Goal: Find specific page/section: Find specific page/section

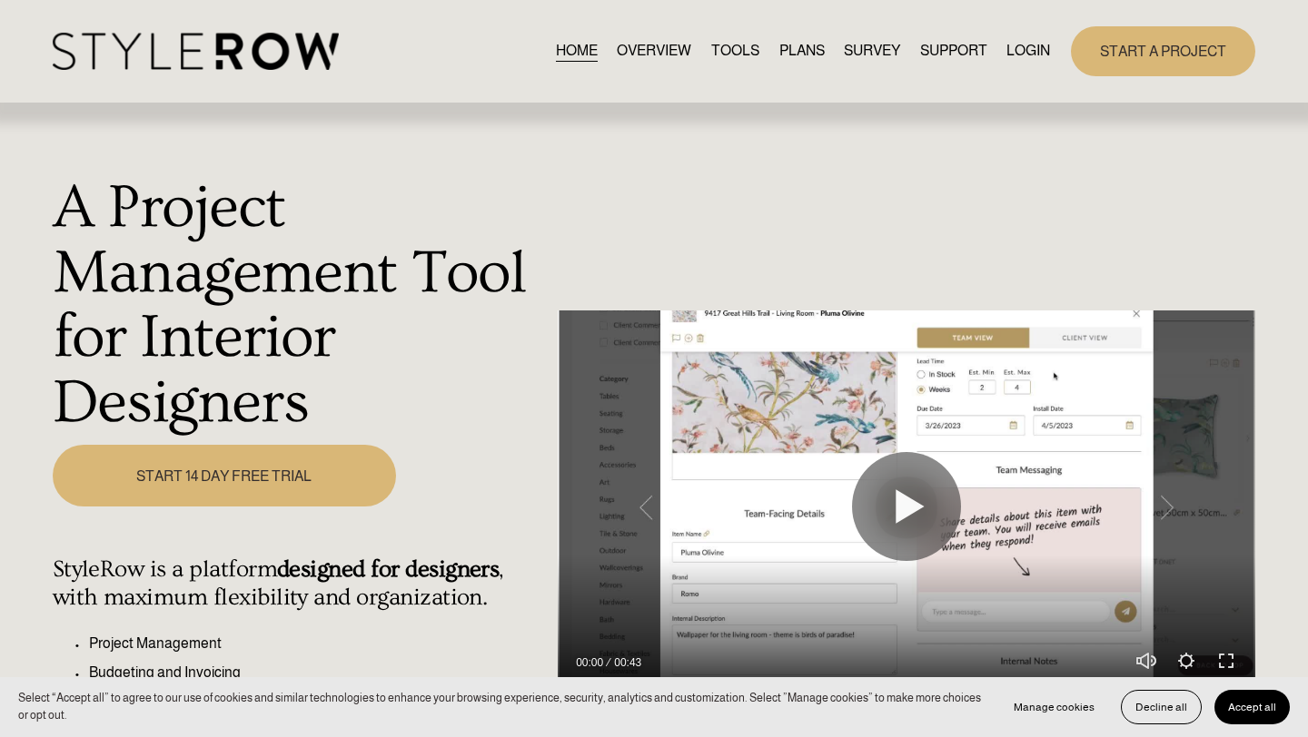
click at [1013, 55] on link "LOGIN" at bounding box center [1028, 51] width 44 height 25
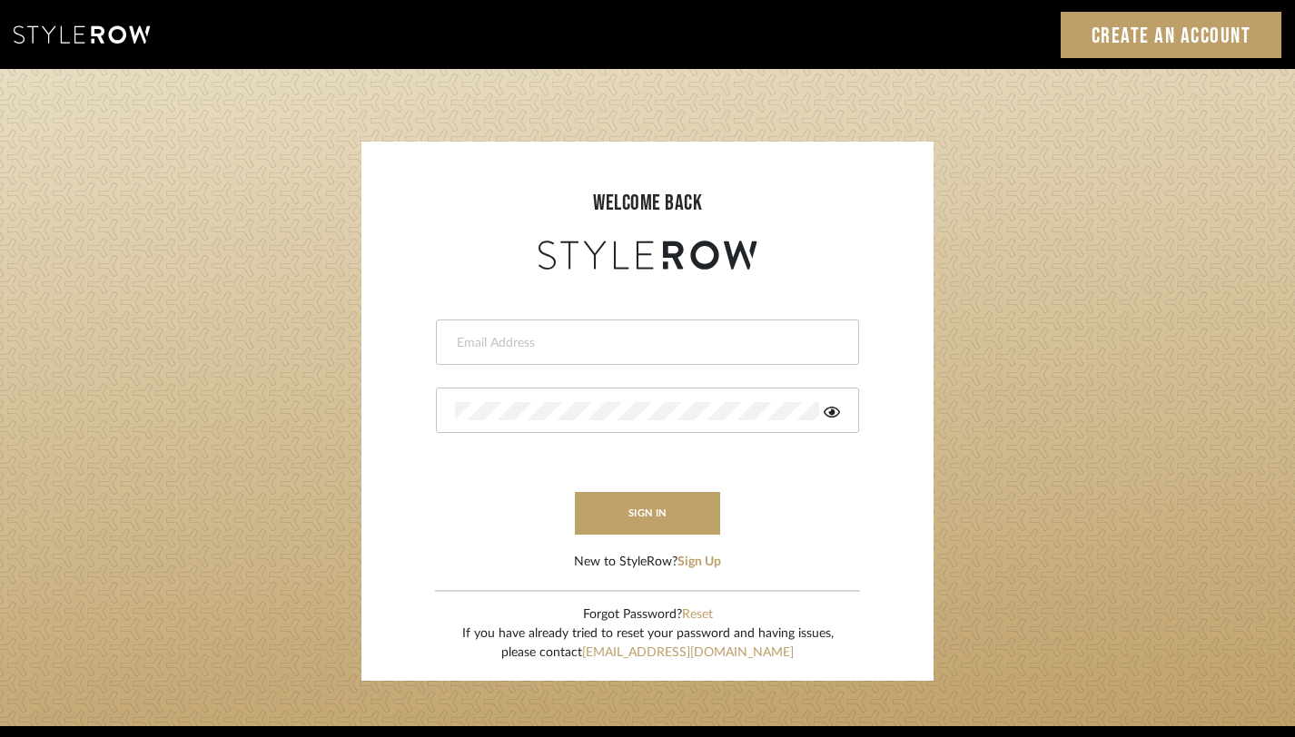
click at [553, 351] on input "email" at bounding box center [645, 343] width 381 height 18
type input "janelli@tfoxproductions.com"
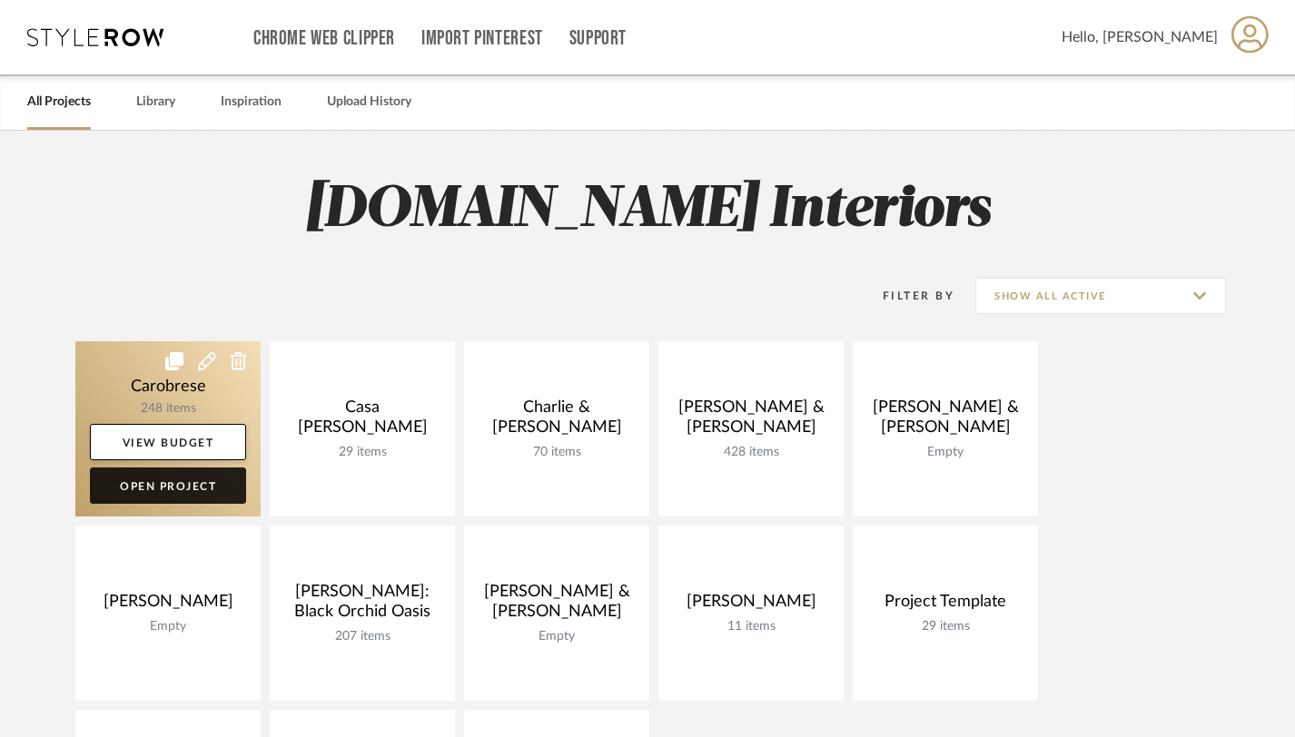
click at [170, 482] on link "Open Project" at bounding box center [168, 486] width 156 height 36
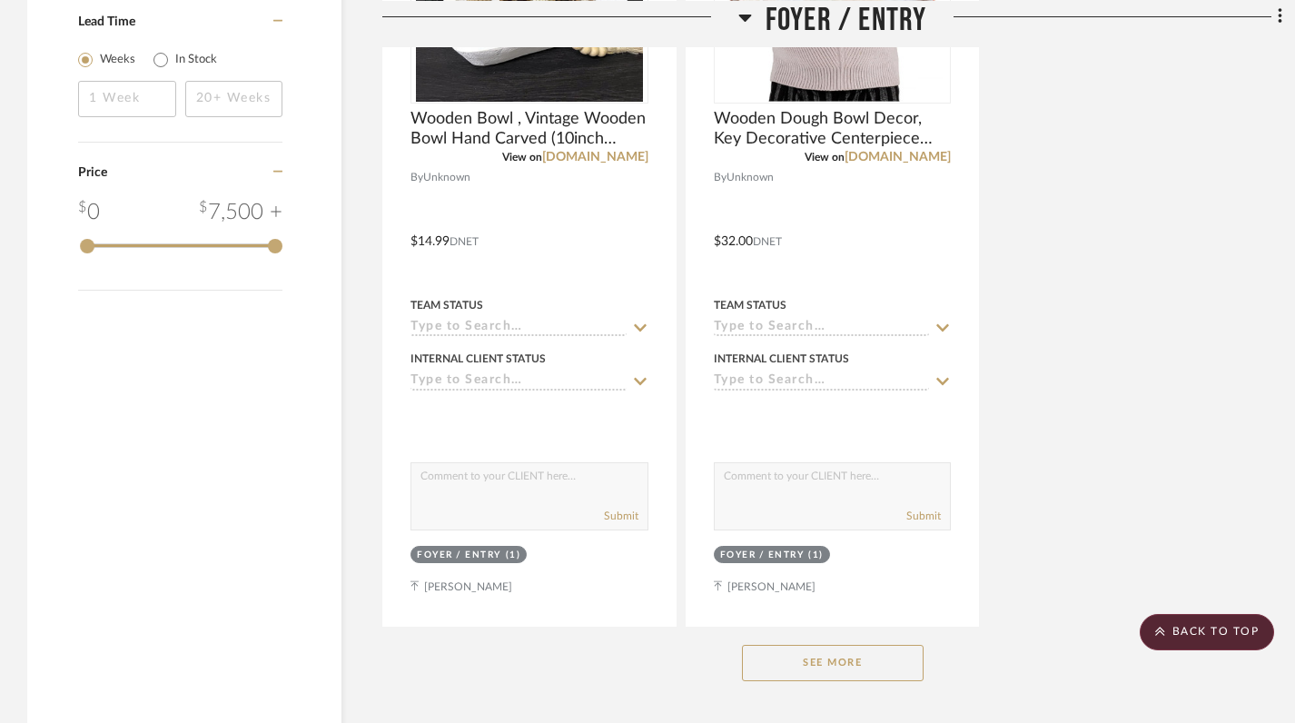
scroll to position [2290, 0]
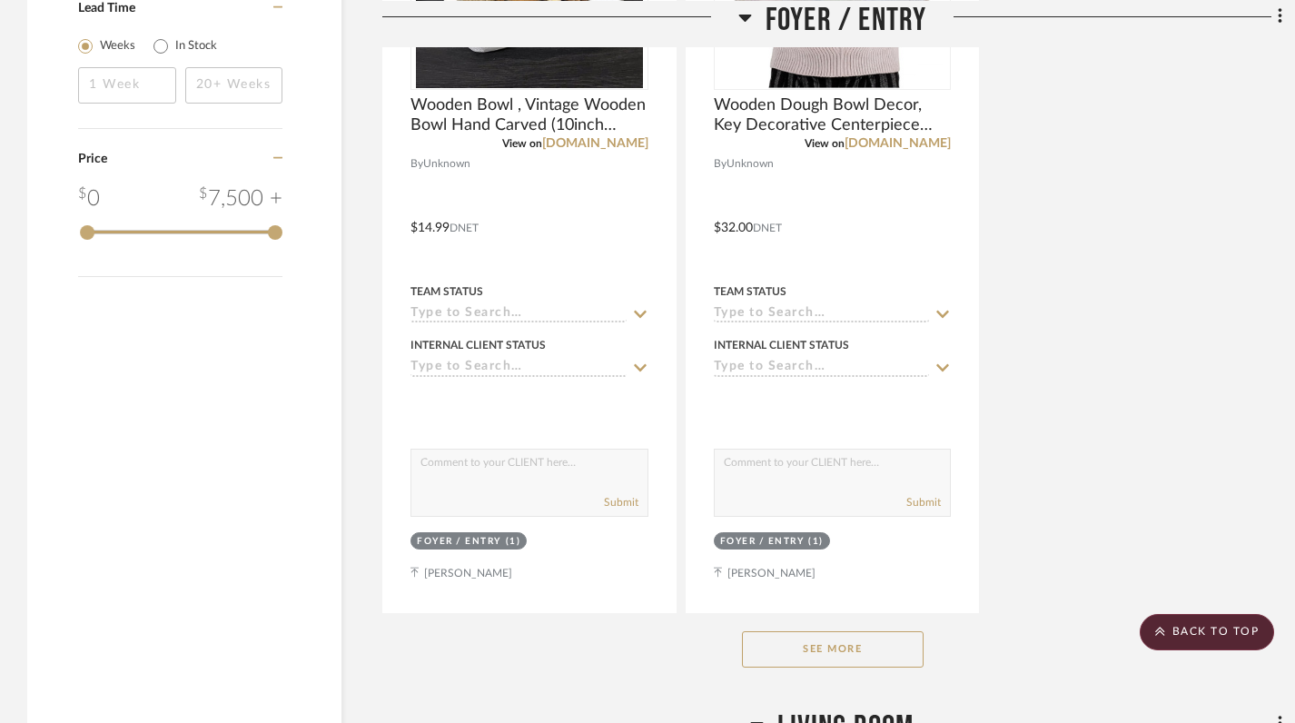
click at [845, 638] on button "See More" at bounding box center [833, 649] width 182 height 36
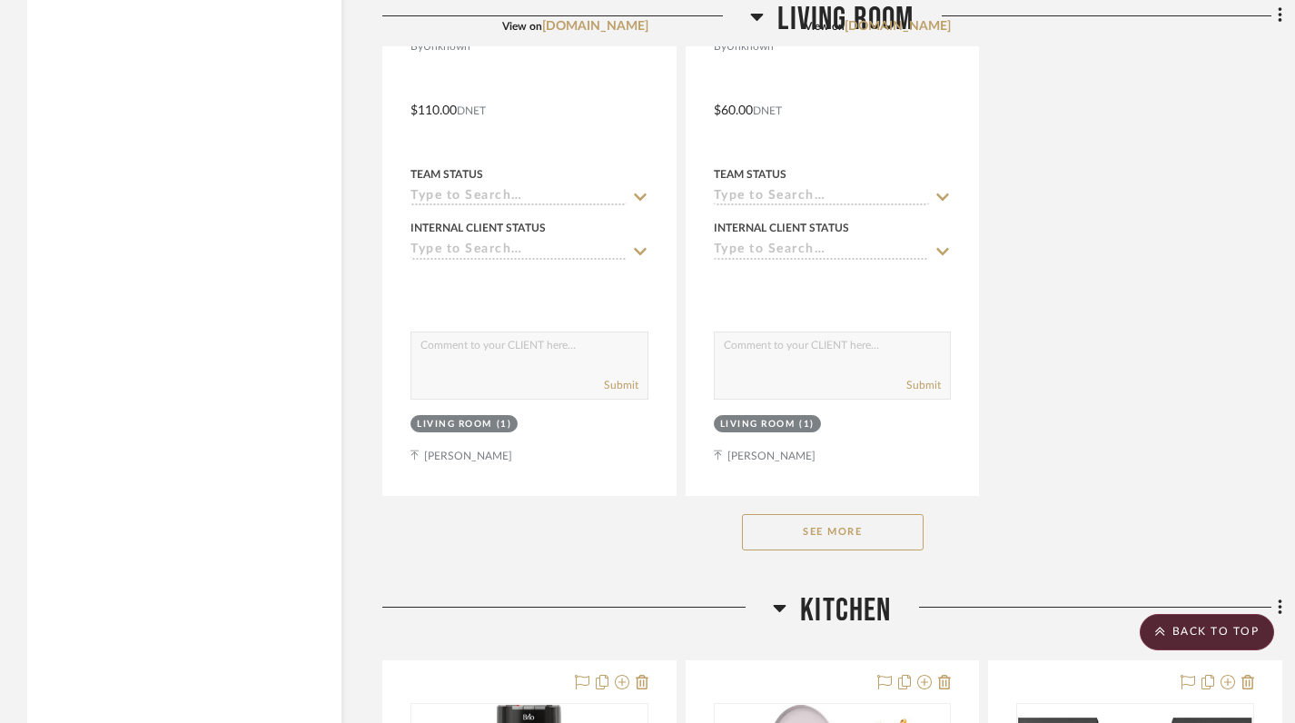
scroll to position [6767, 0]
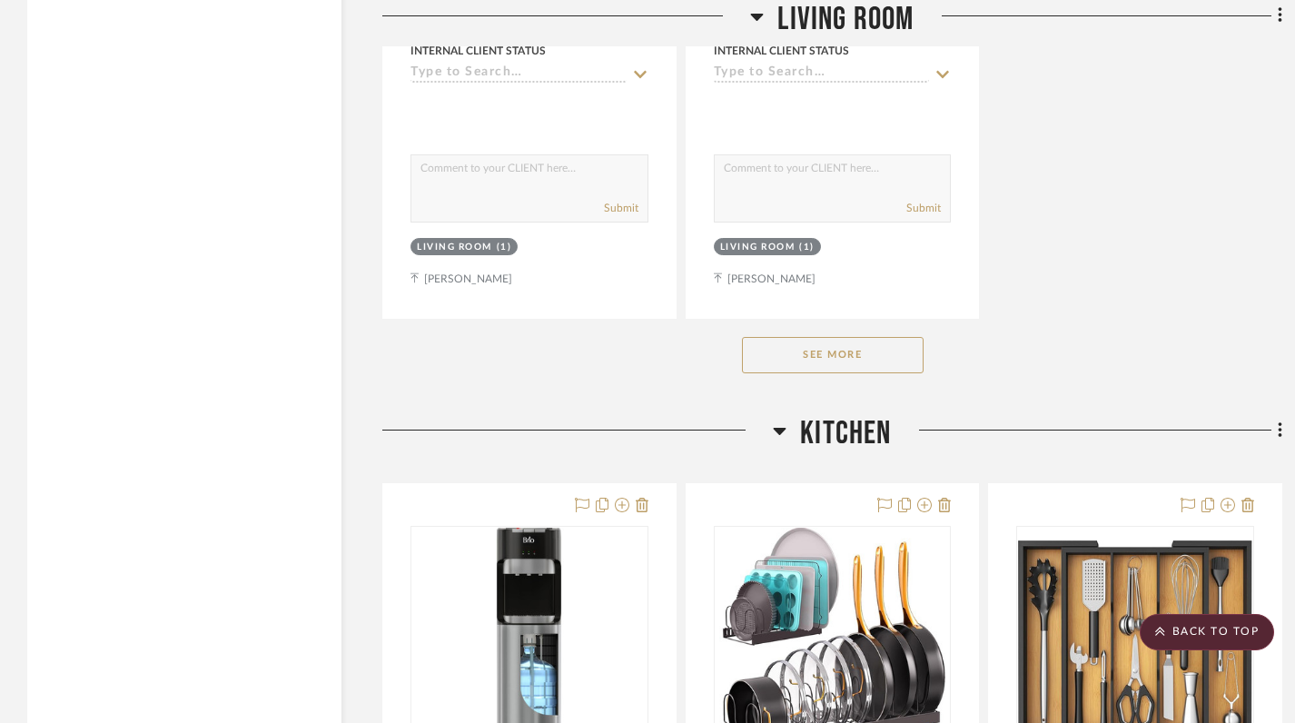
click at [826, 358] on button "See More" at bounding box center [833, 355] width 182 height 36
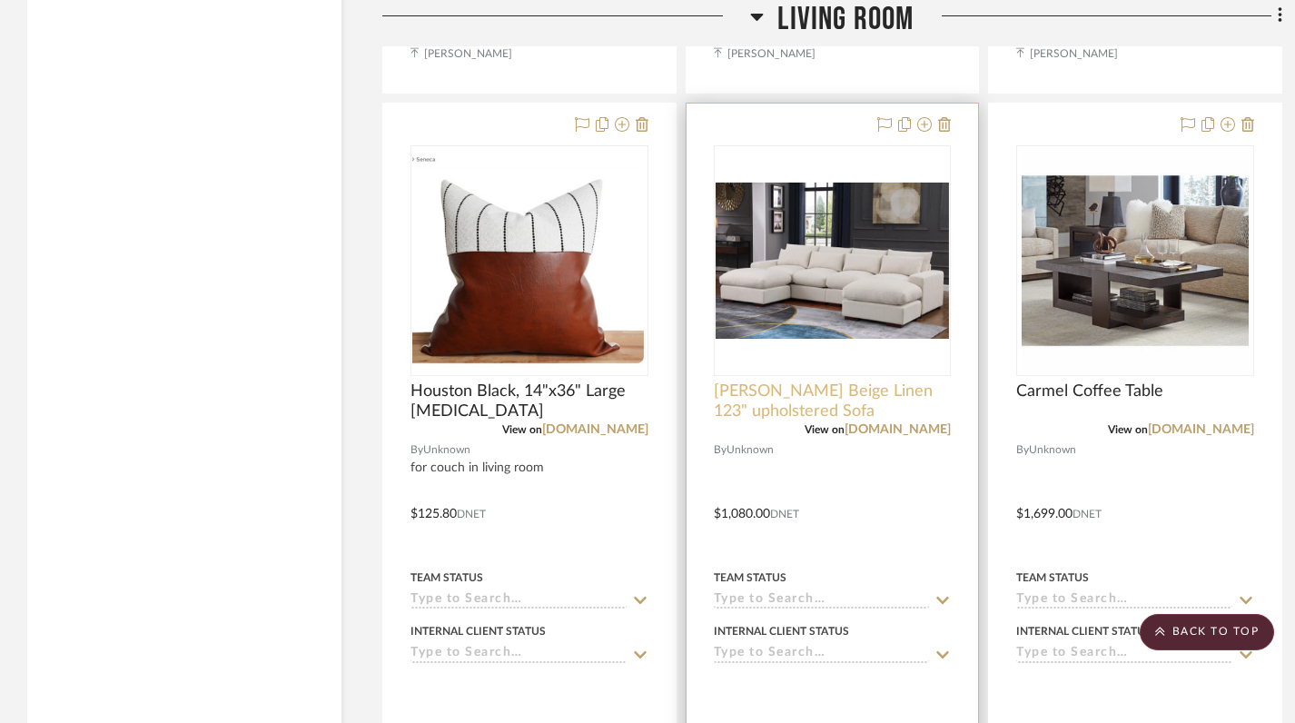
scroll to position [8624, 0]
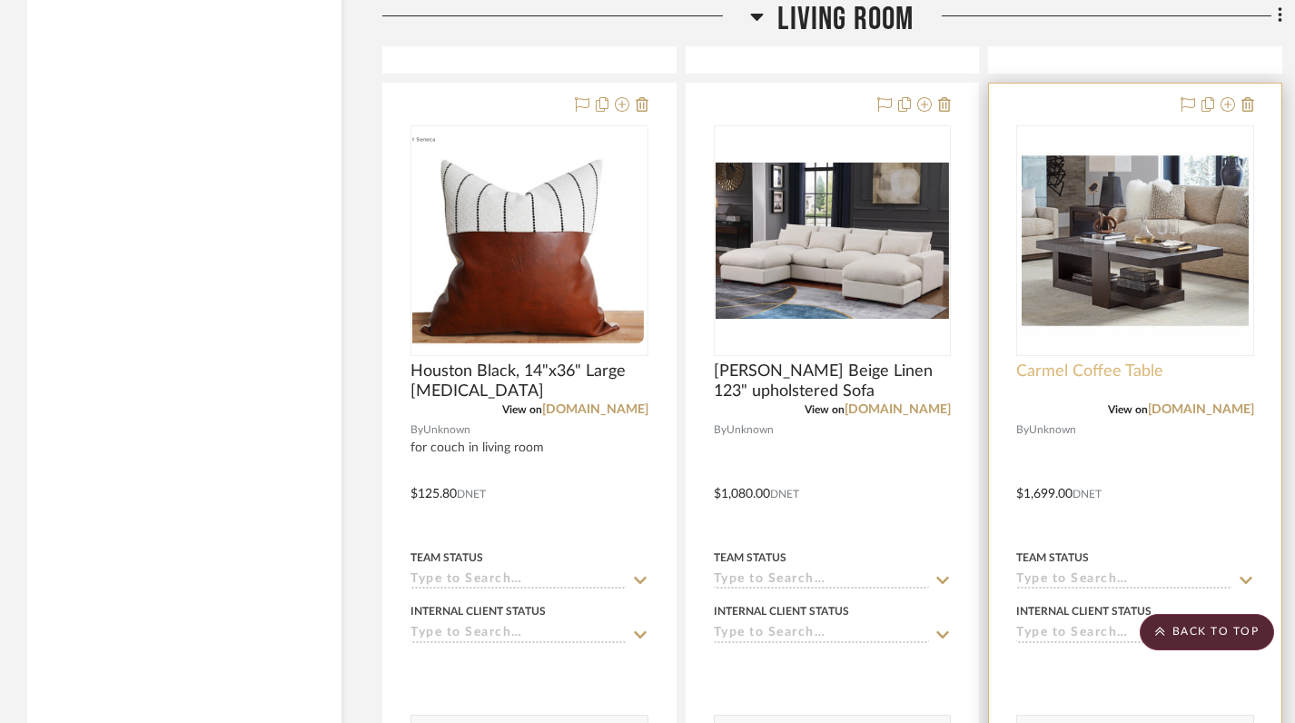
click at [1104, 361] on span "Carmel Coffee Table" at bounding box center [1089, 371] width 147 height 20
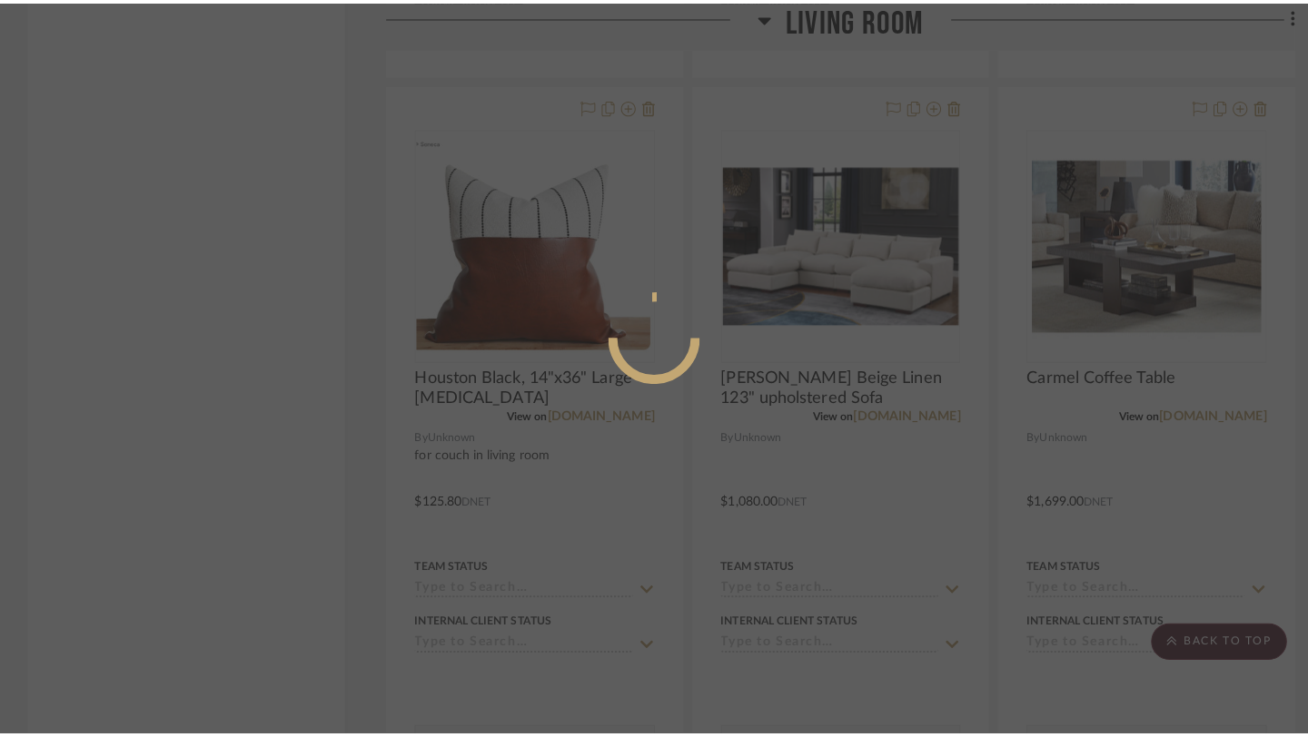
scroll to position [0, 0]
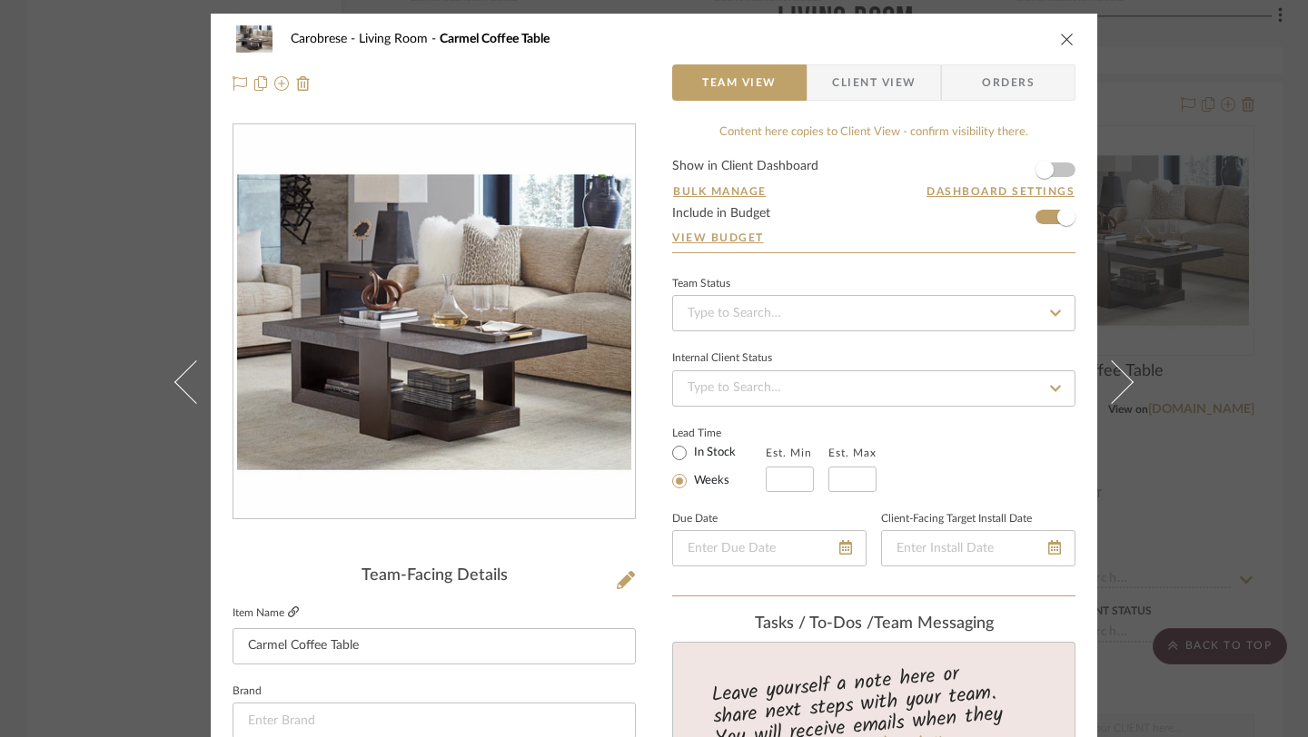
click at [288, 615] on icon at bounding box center [293, 612] width 11 height 11
click at [1060, 33] on icon "close" at bounding box center [1067, 39] width 15 height 15
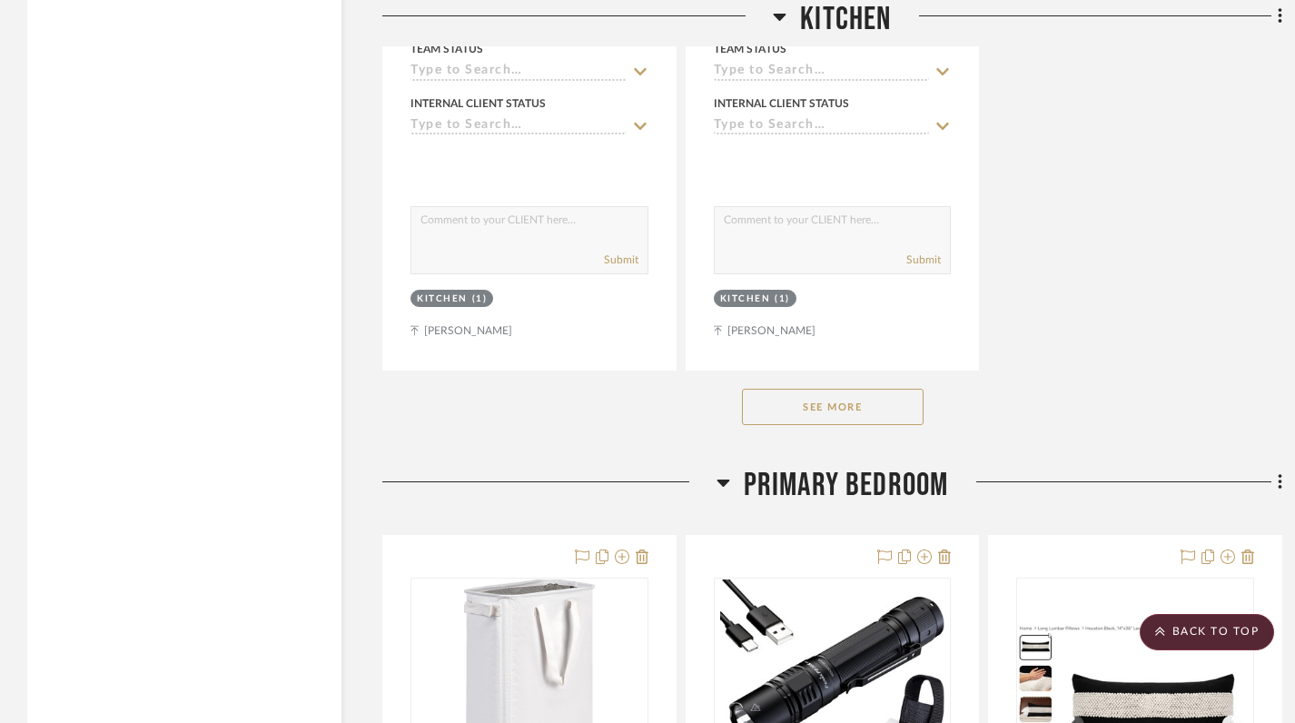
scroll to position [15745, 0]
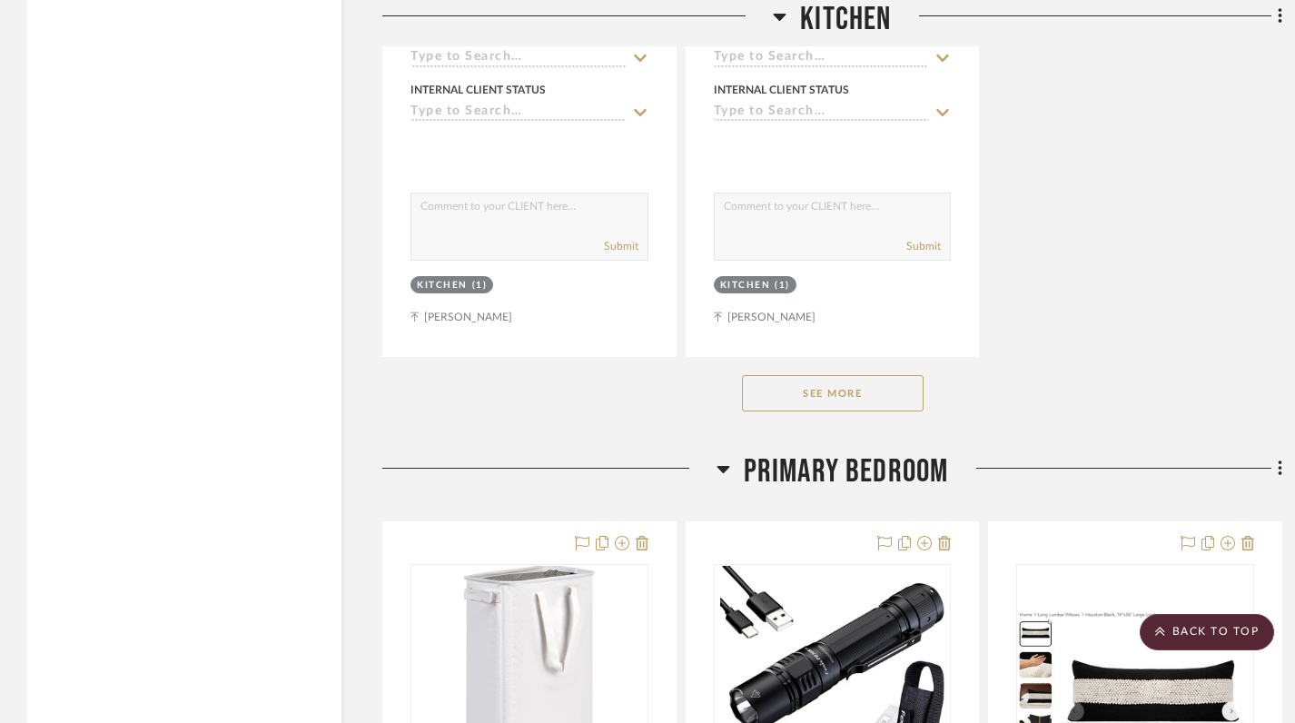
click at [843, 375] on button "See More" at bounding box center [833, 393] width 182 height 36
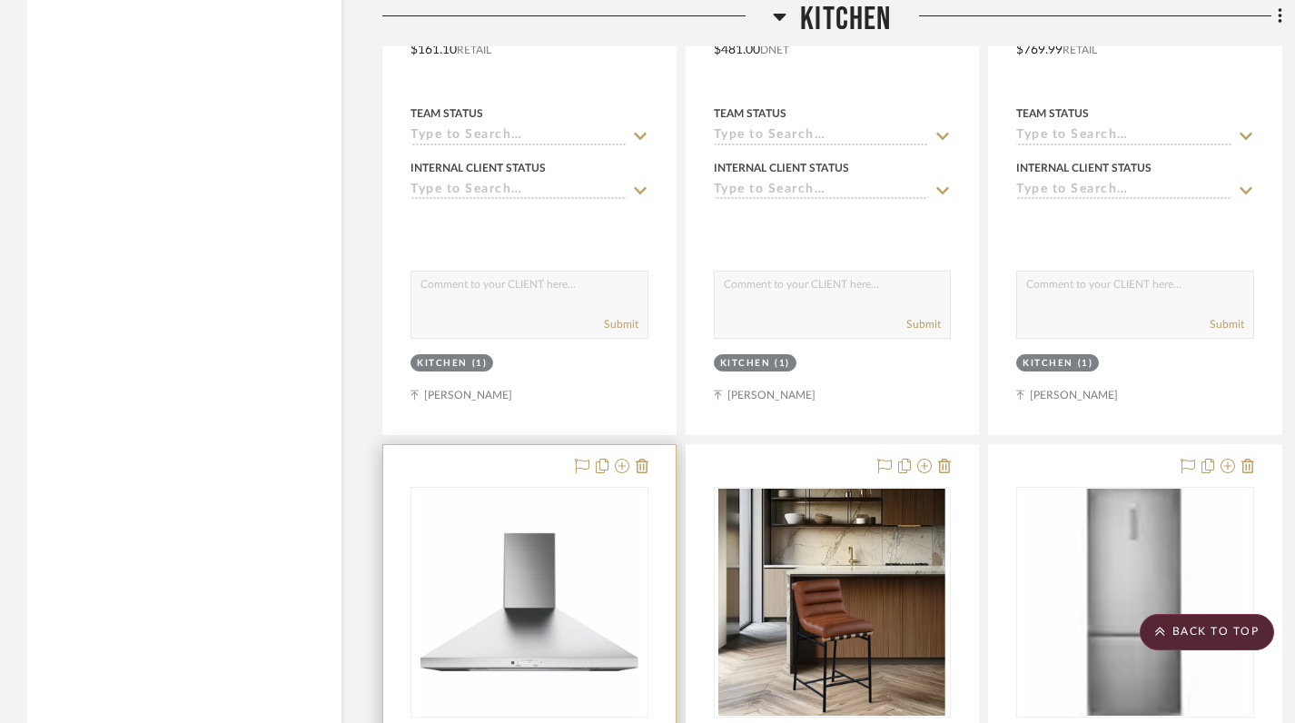
scroll to position [27070, 0]
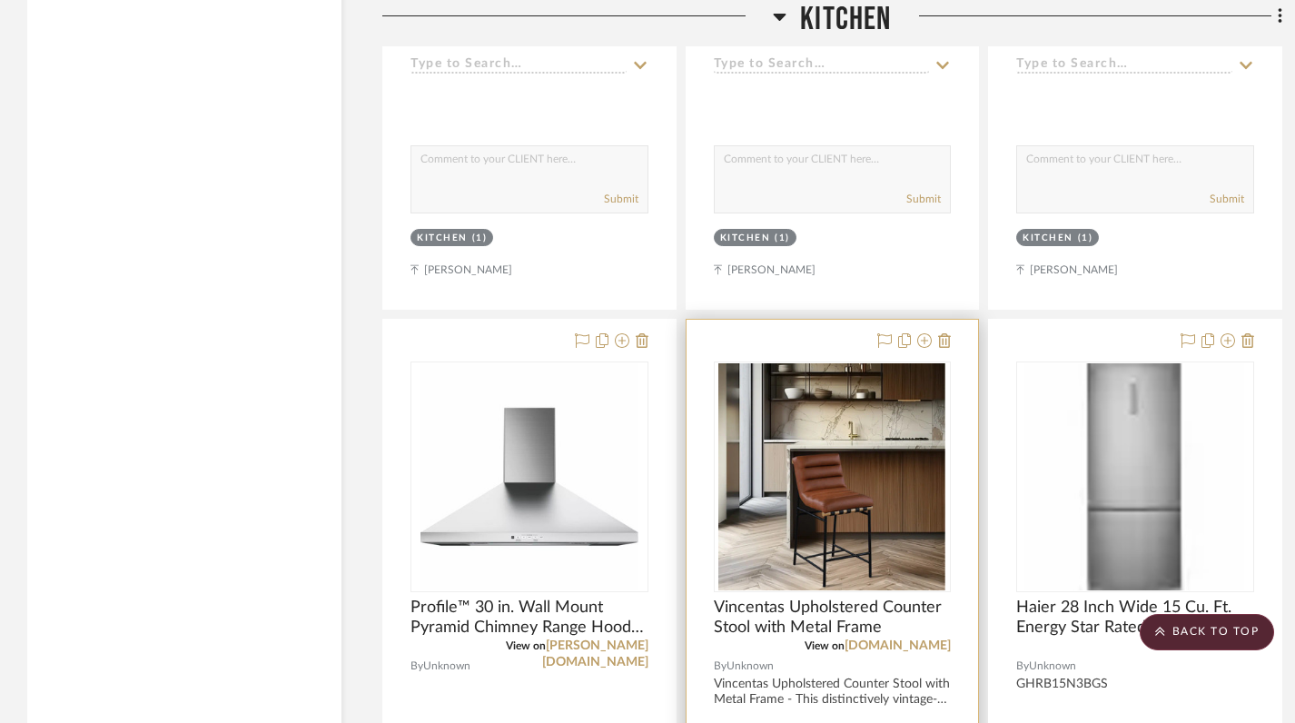
click at [0, 0] on img at bounding box center [0, 0] width 0 height 0
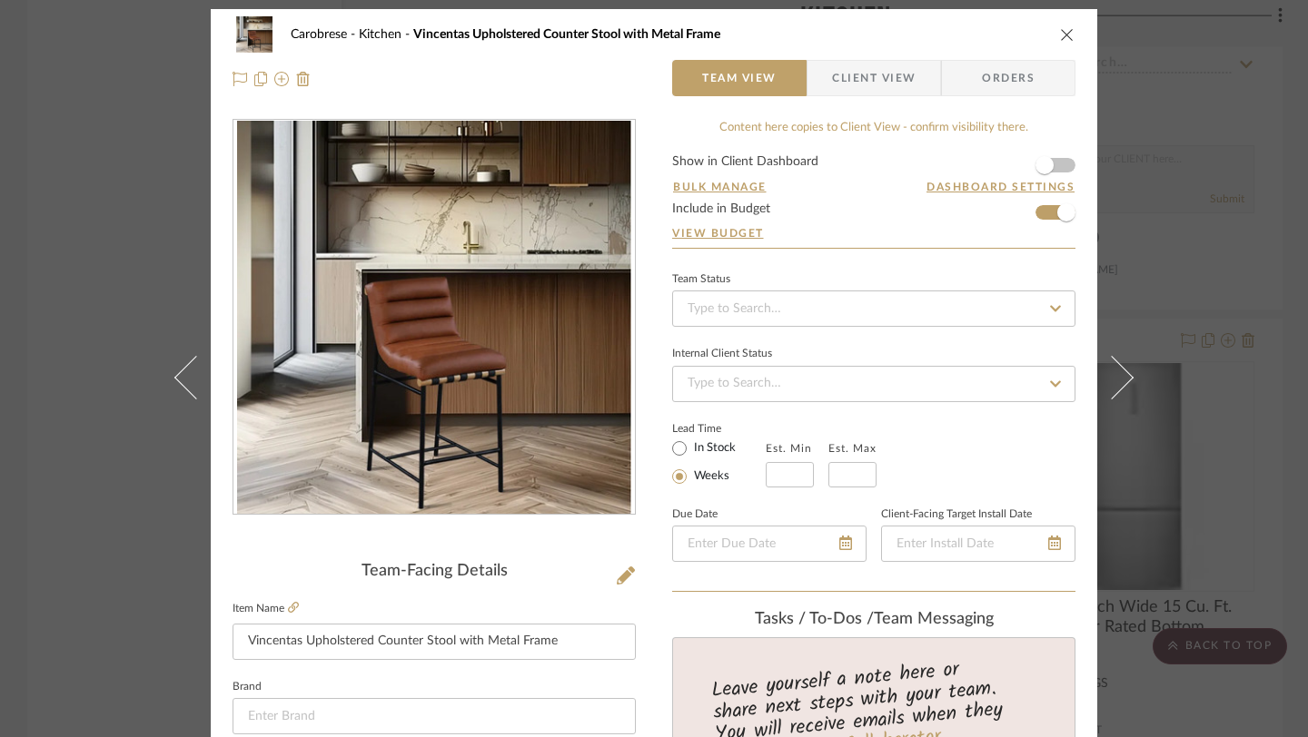
scroll to position [0, 0]
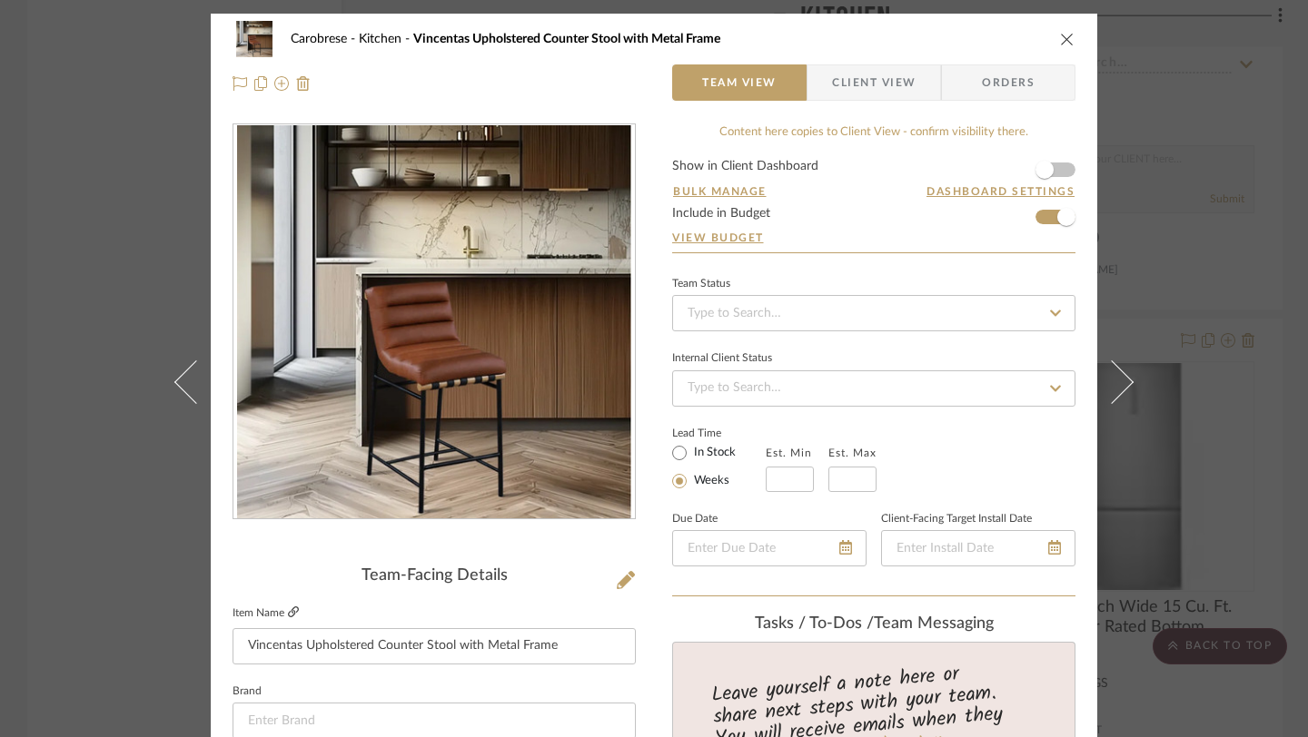
click at [290, 608] on icon at bounding box center [293, 612] width 11 height 11
click at [133, 272] on div "Carobrese Kitchen Vincentas Upholstered Counter Stool with Metal Frame Team Vie…" at bounding box center [654, 368] width 1308 height 737
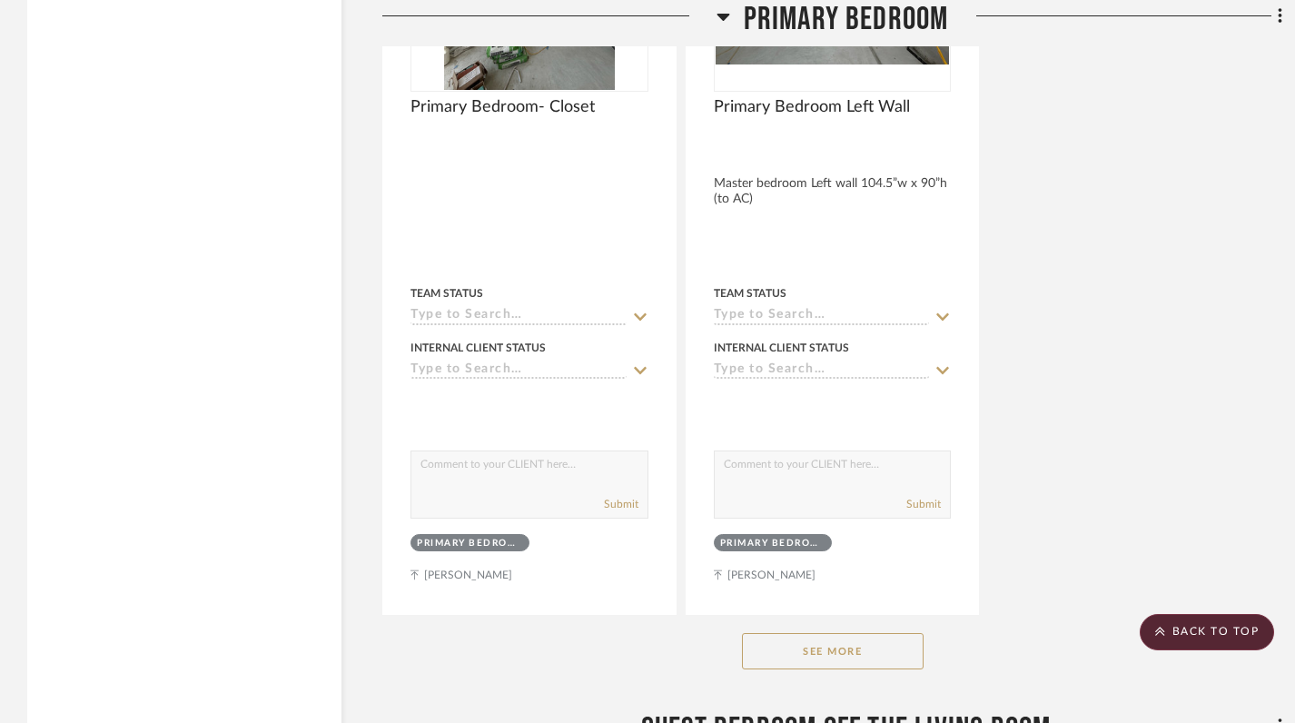
scroll to position [34227, 0]
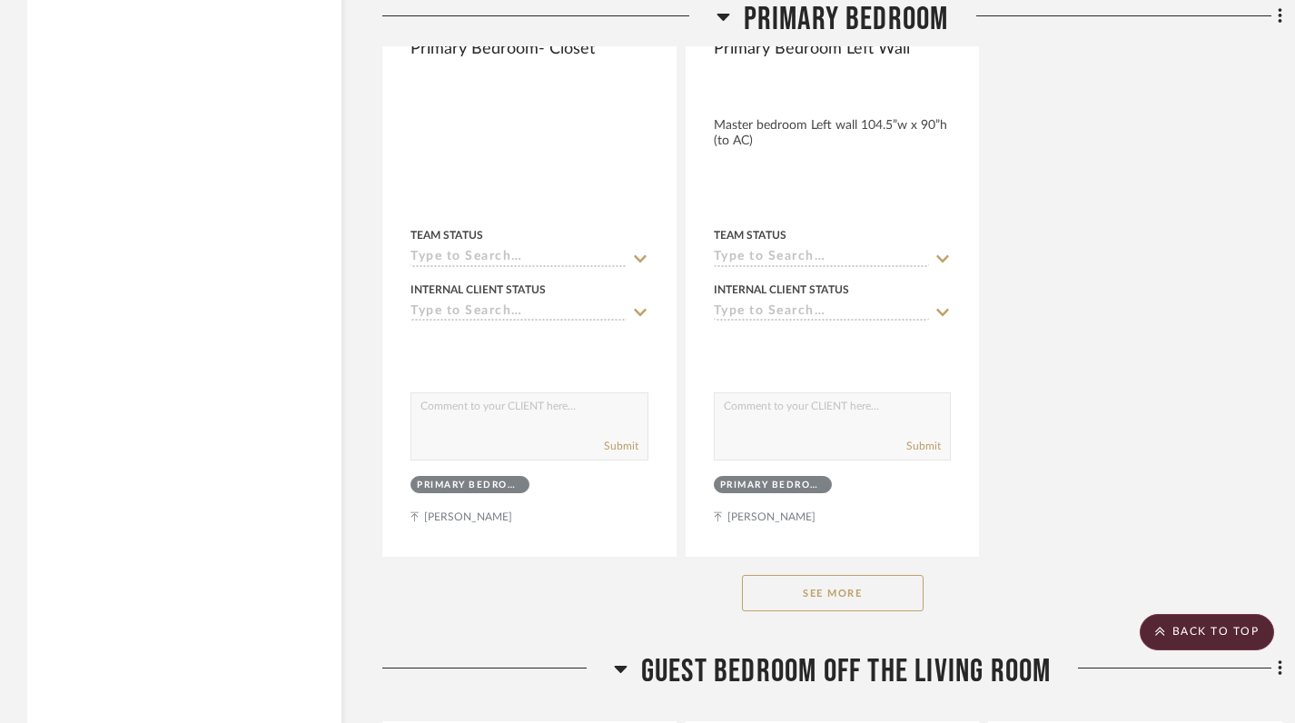
click at [864, 575] on button "See More" at bounding box center [833, 593] width 182 height 36
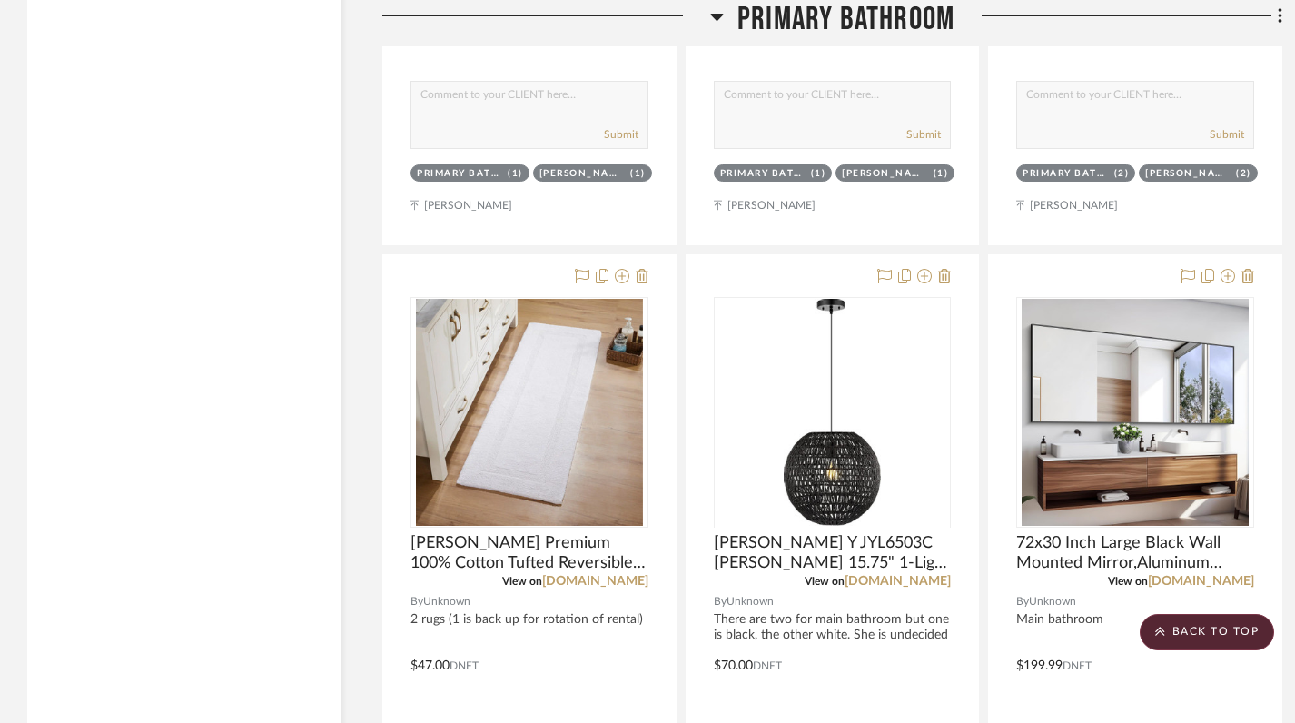
scroll to position [54015, 0]
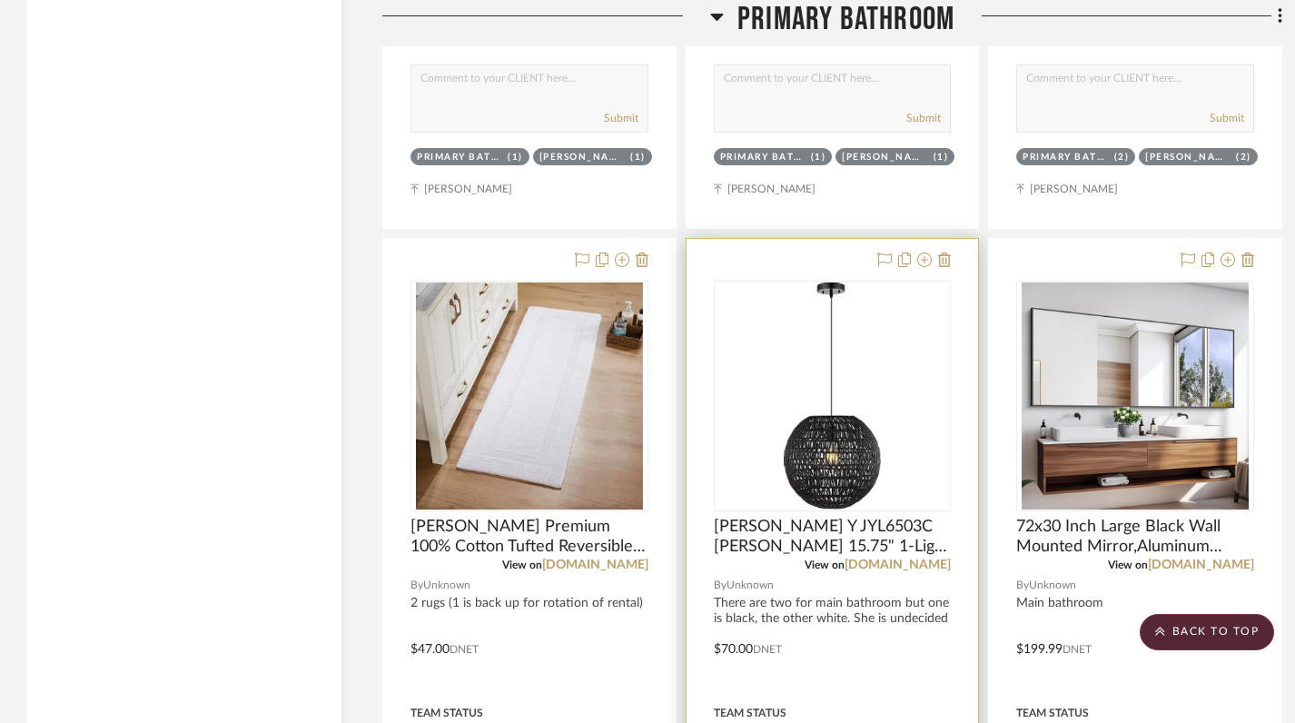
click at [841, 415] on img "0" at bounding box center [833, 395] width 98 height 227
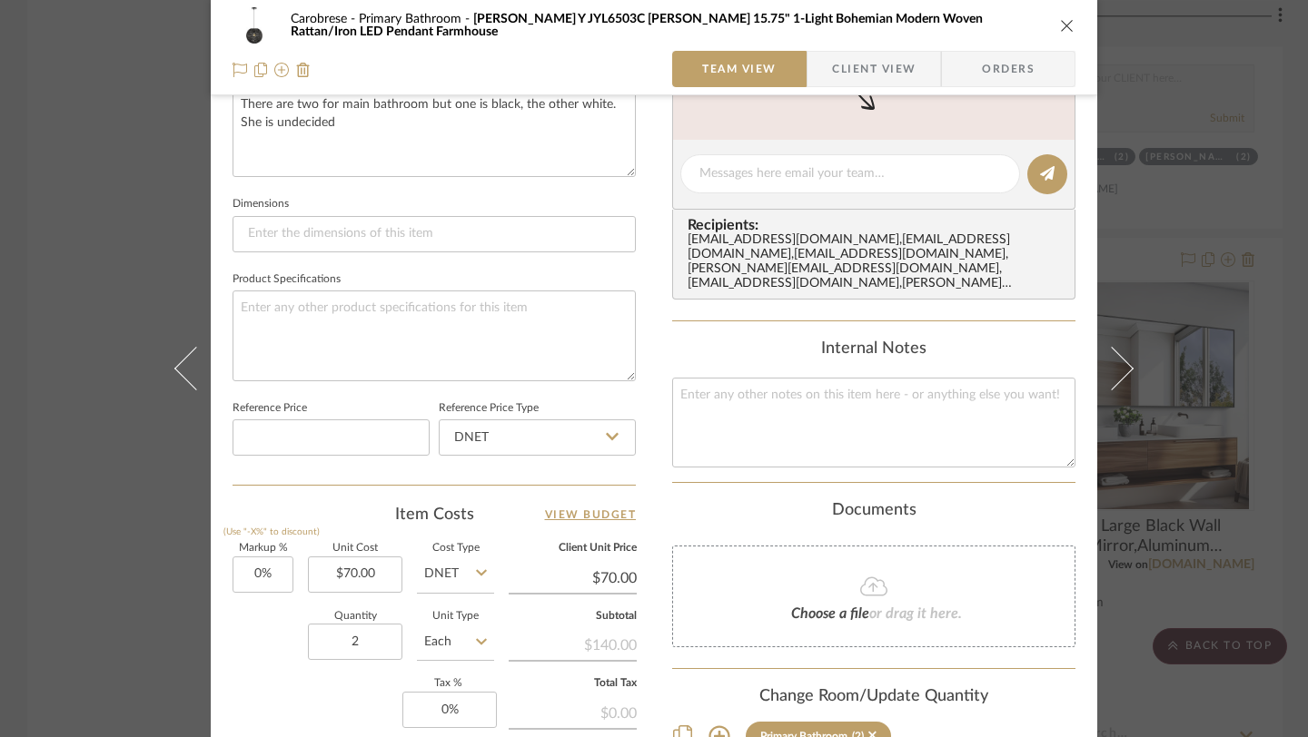
scroll to position [714, 0]
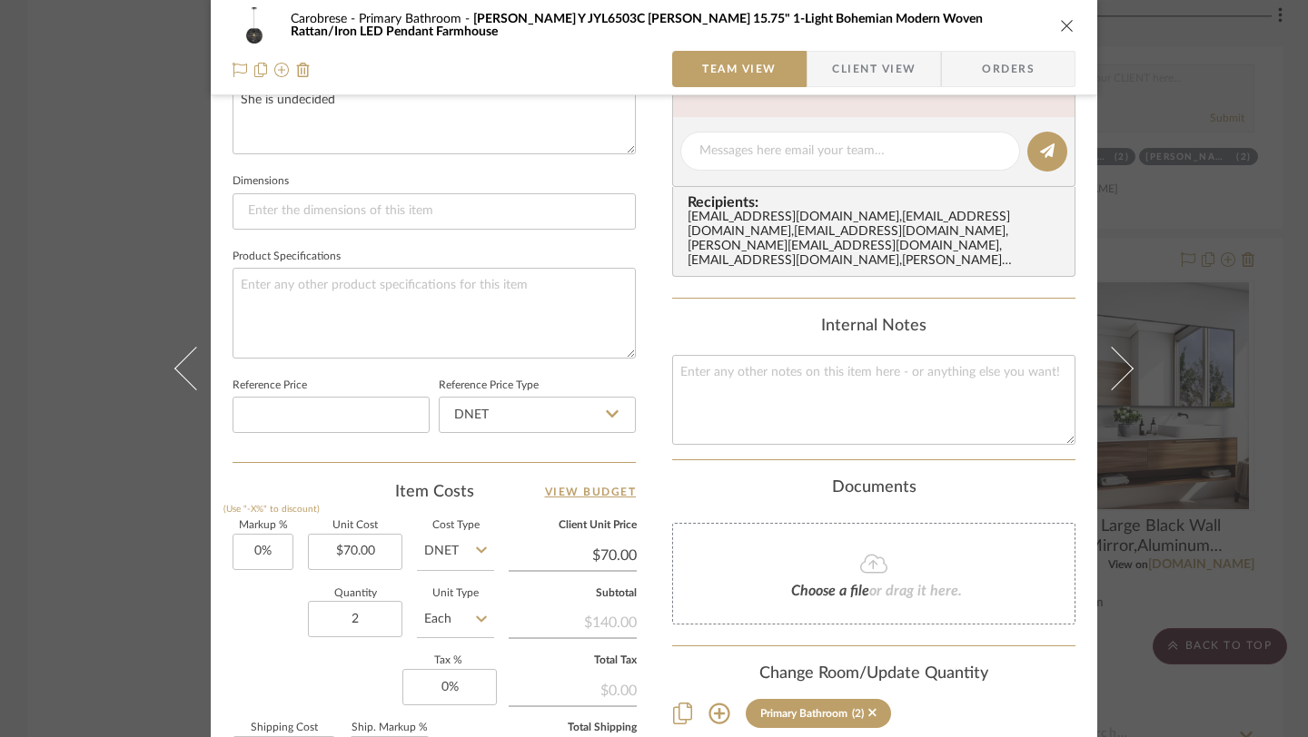
click at [1060, 27] on icon "close" at bounding box center [1067, 25] width 15 height 15
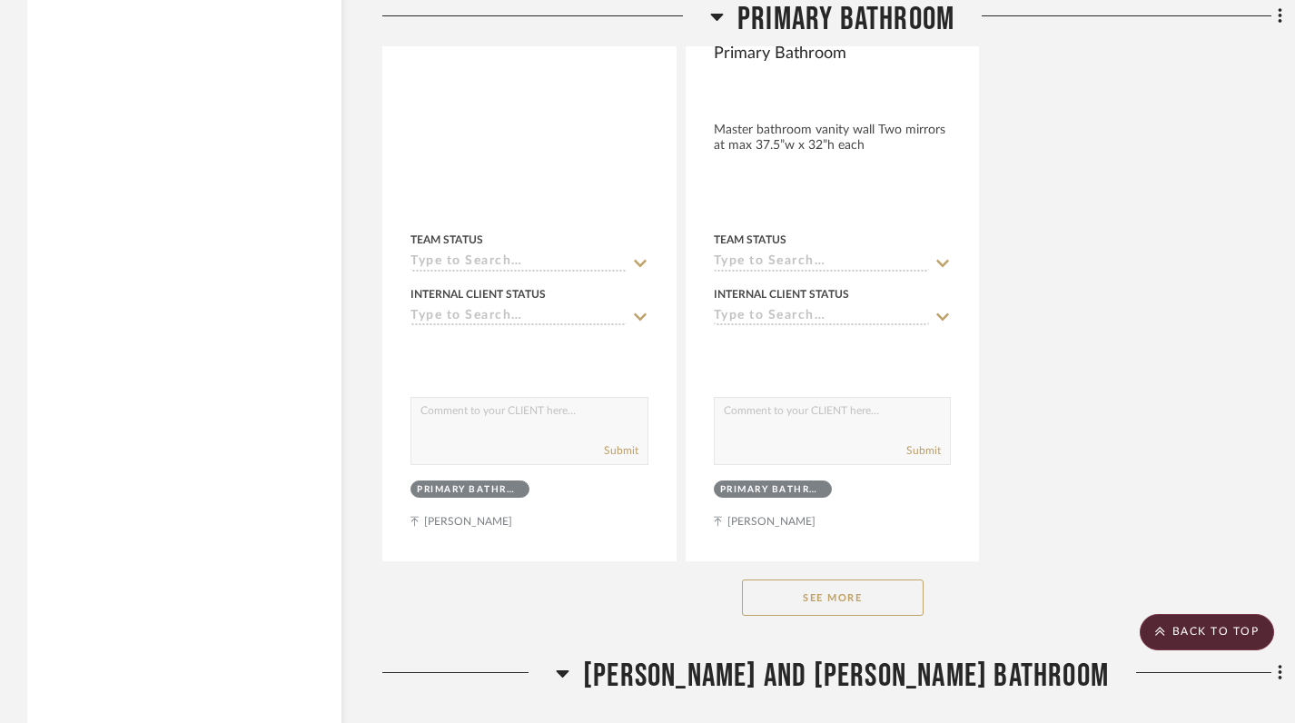
scroll to position [55321, 0]
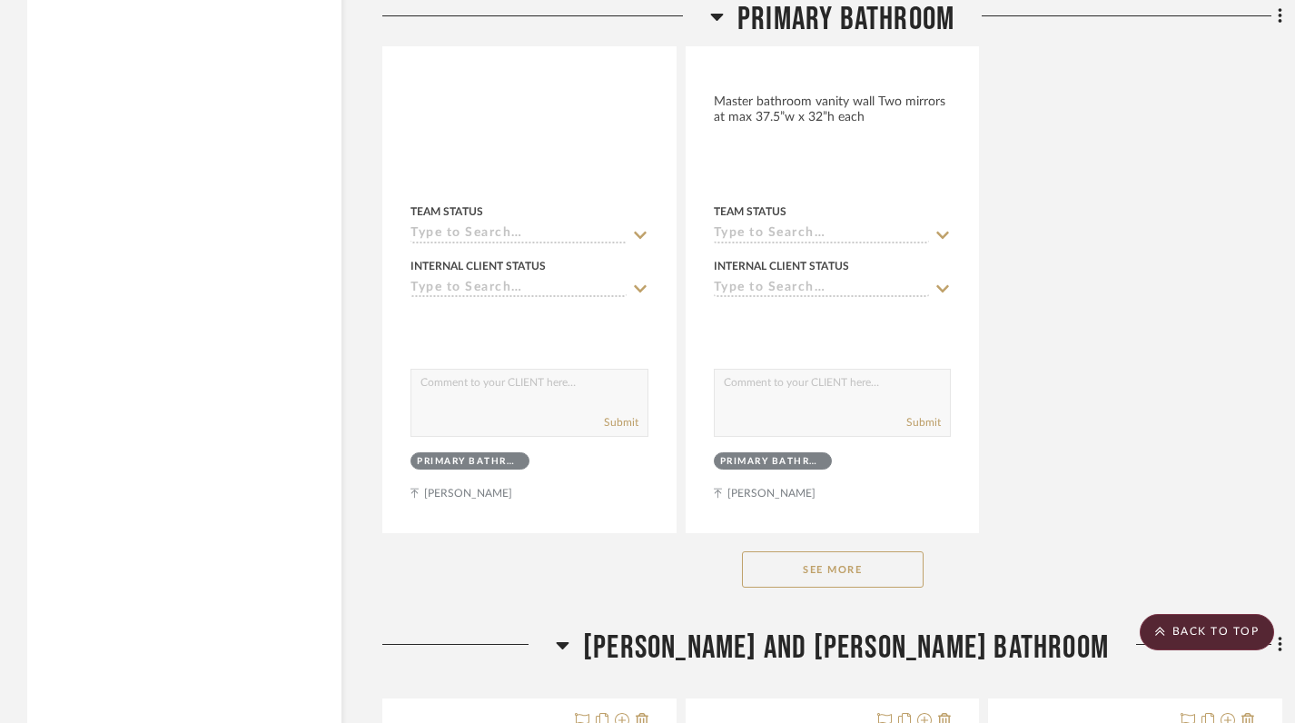
click at [863, 551] on button "See More" at bounding box center [833, 569] width 182 height 36
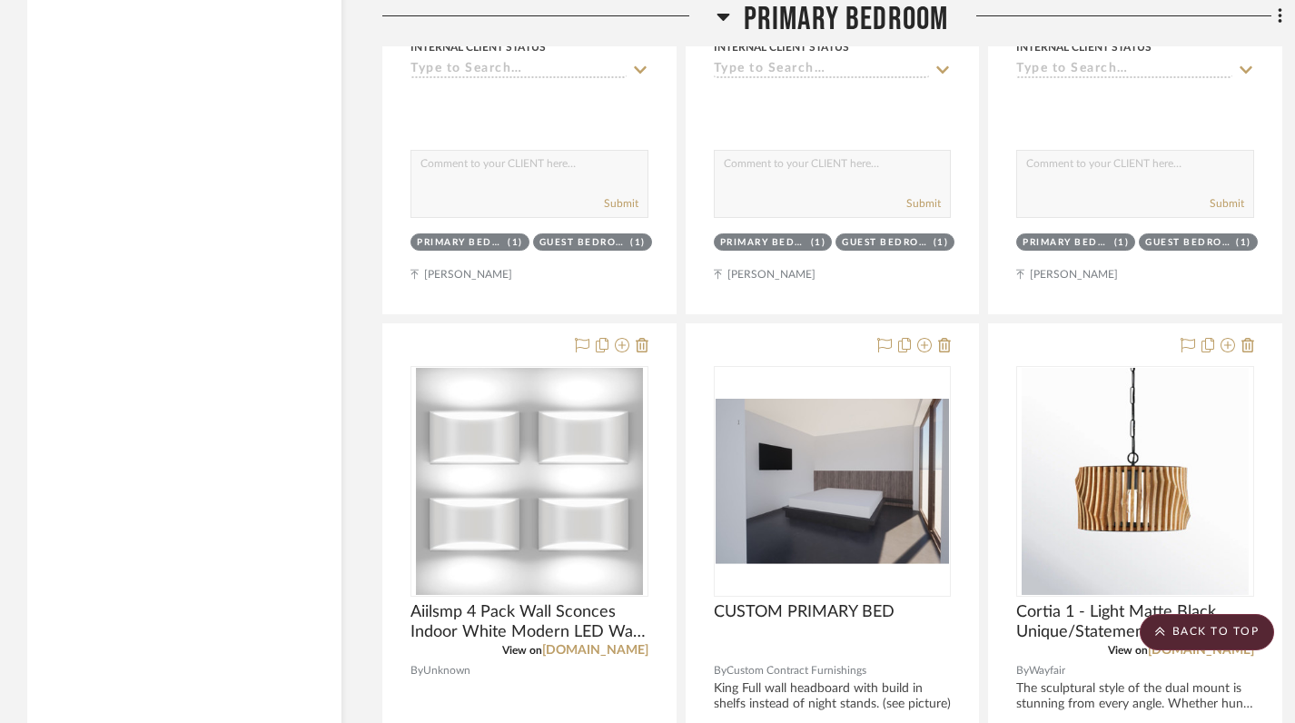
scroll to position [35427, 0]
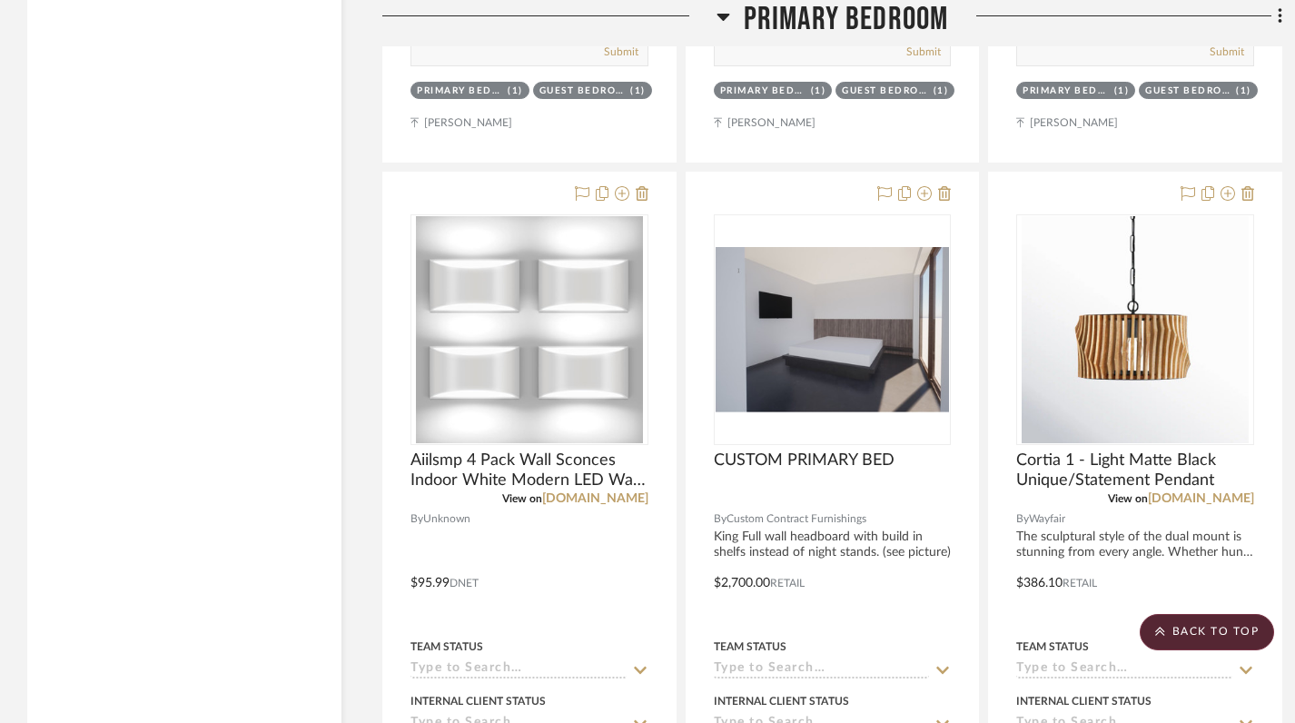
click at [724, 20] on icon at bounding box center [724, 16] width 14 height 22
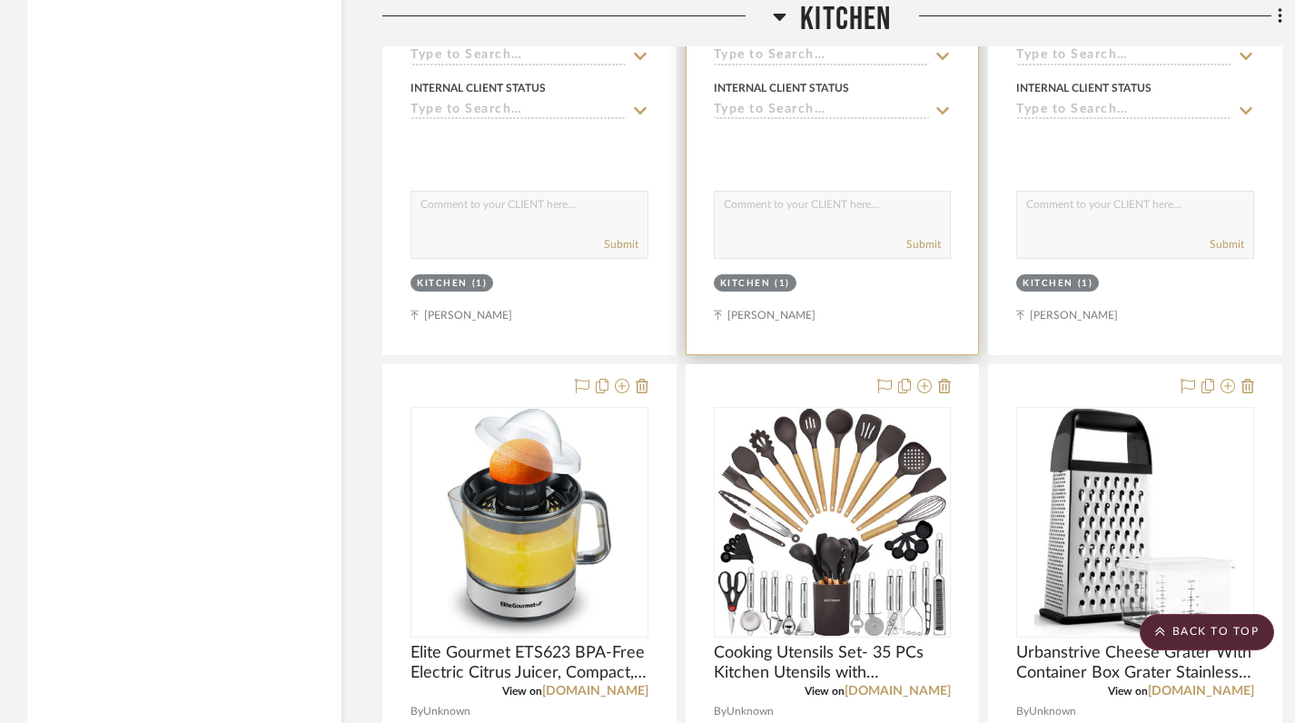
scroll to position [28498, 0]
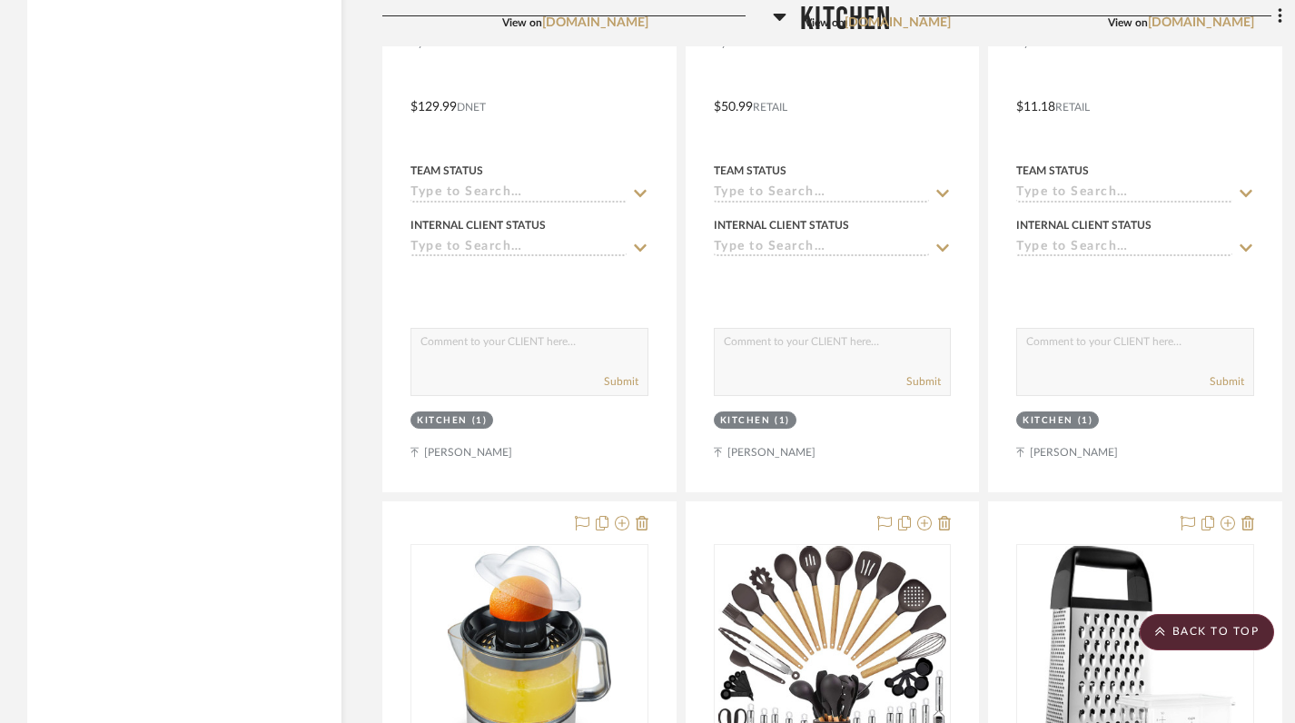
click at [777, 18] on icon at bounding box center [780, 17] width 13 height 7
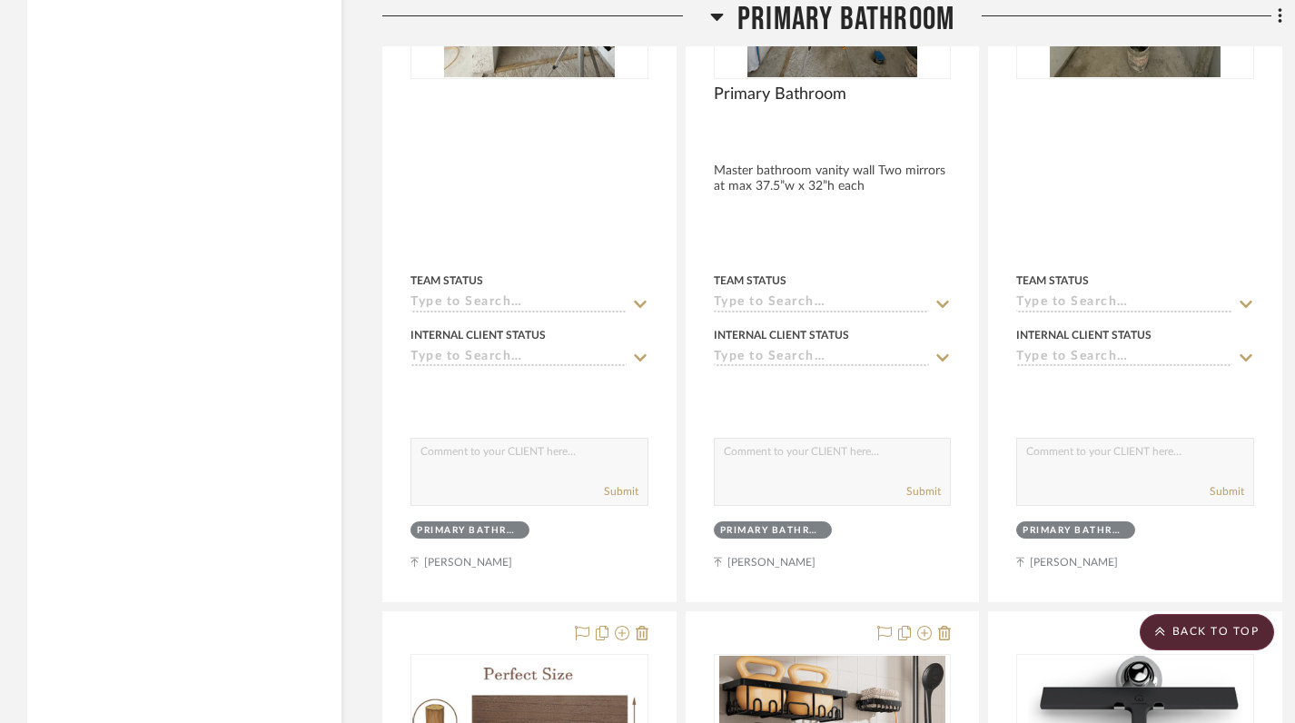
click at [717, 19] on icon at bounding box center [716, 17] width 13 height 7
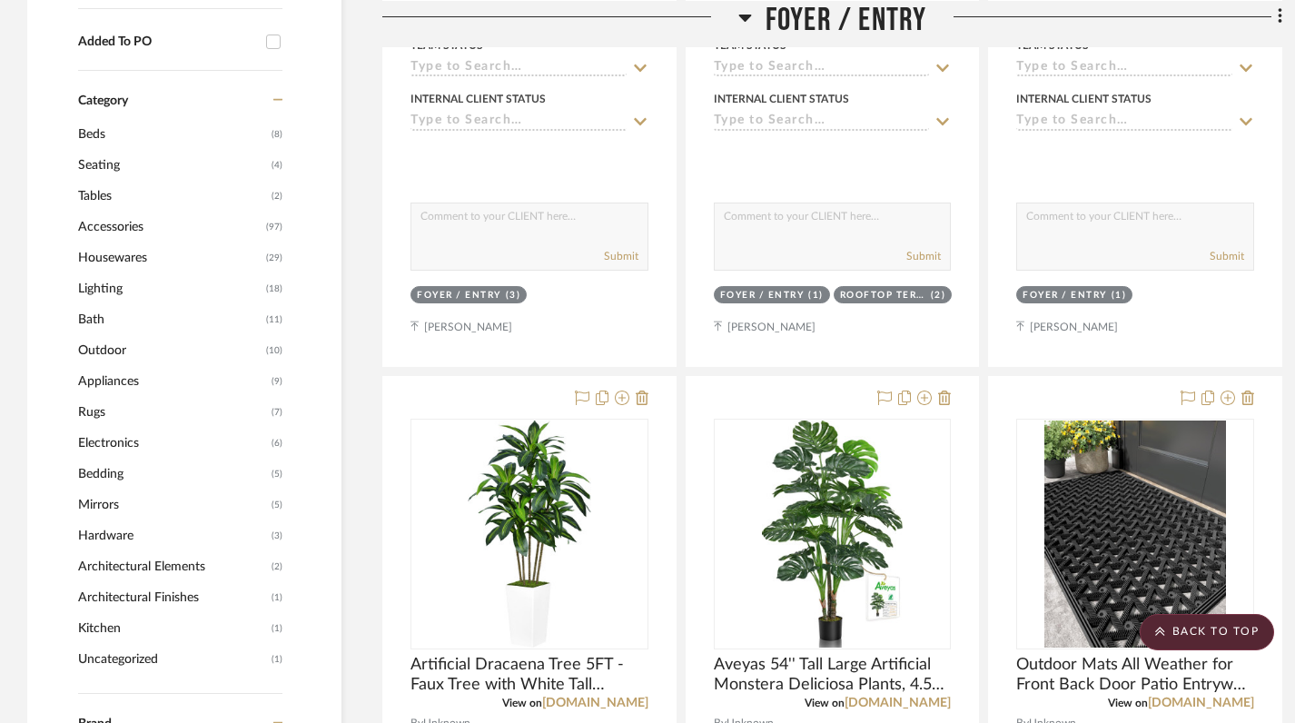
scroll to position [0, 0]
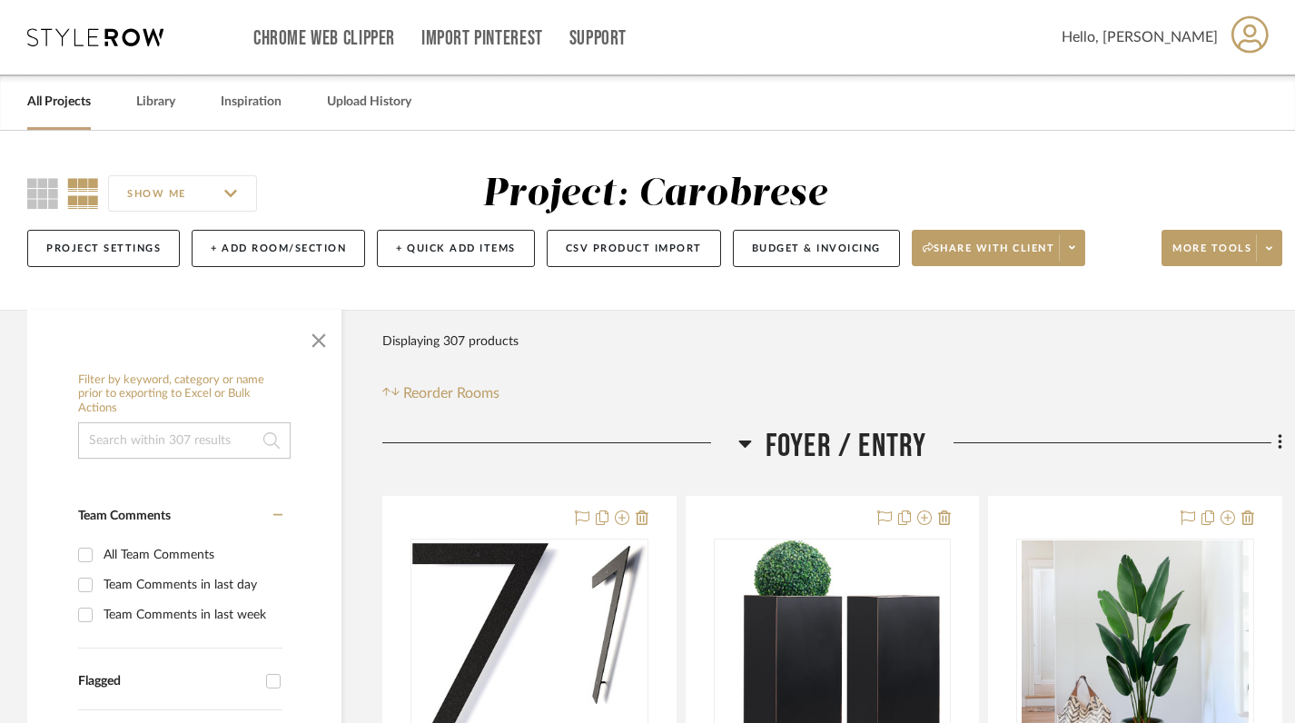
click at [741, 442] on icon at bounding box center [744, 443] width 13 height 7
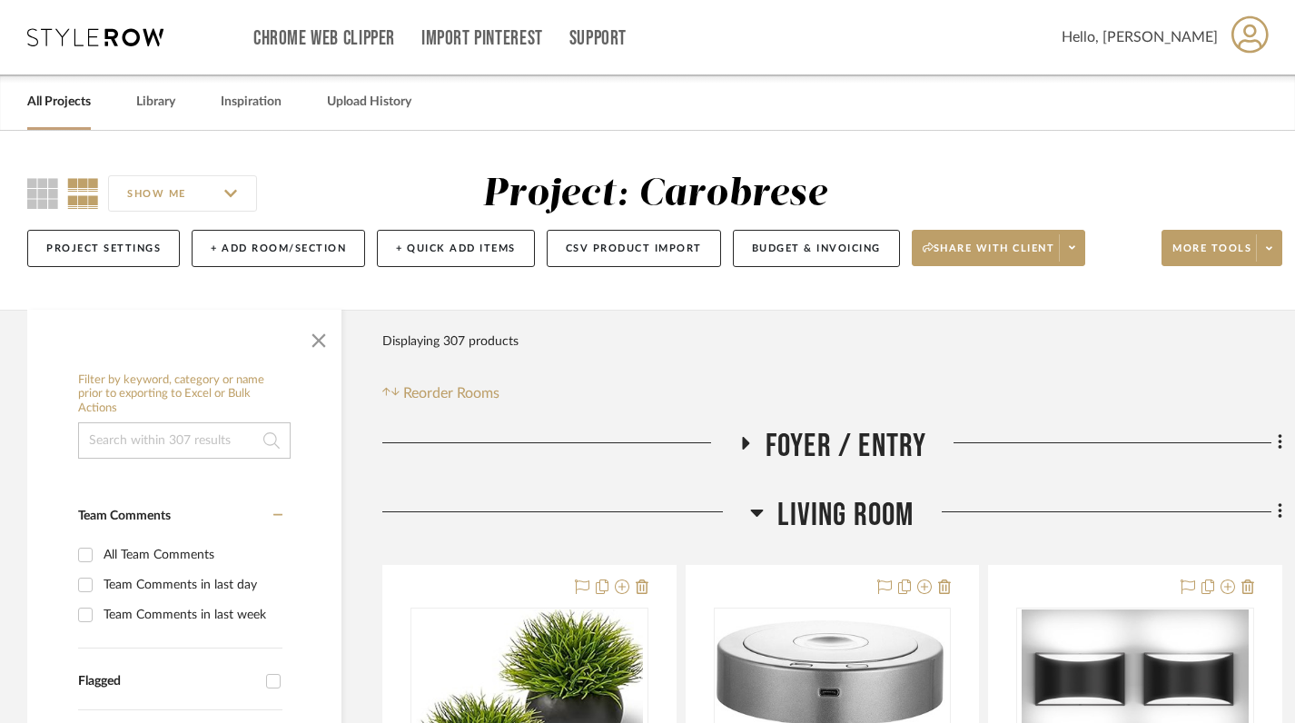
click at [759, 508] on icon at bounding box center [757, 512] width 14 height 22
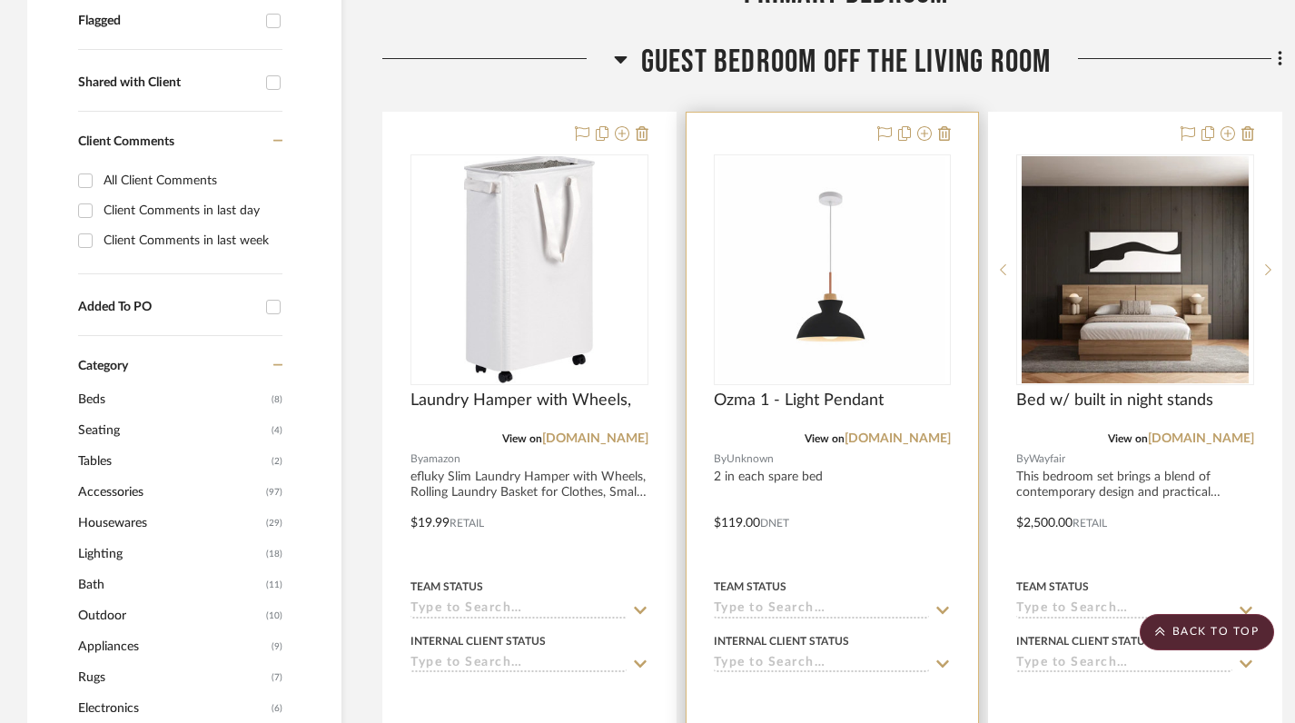
scroll to position [667, 0]
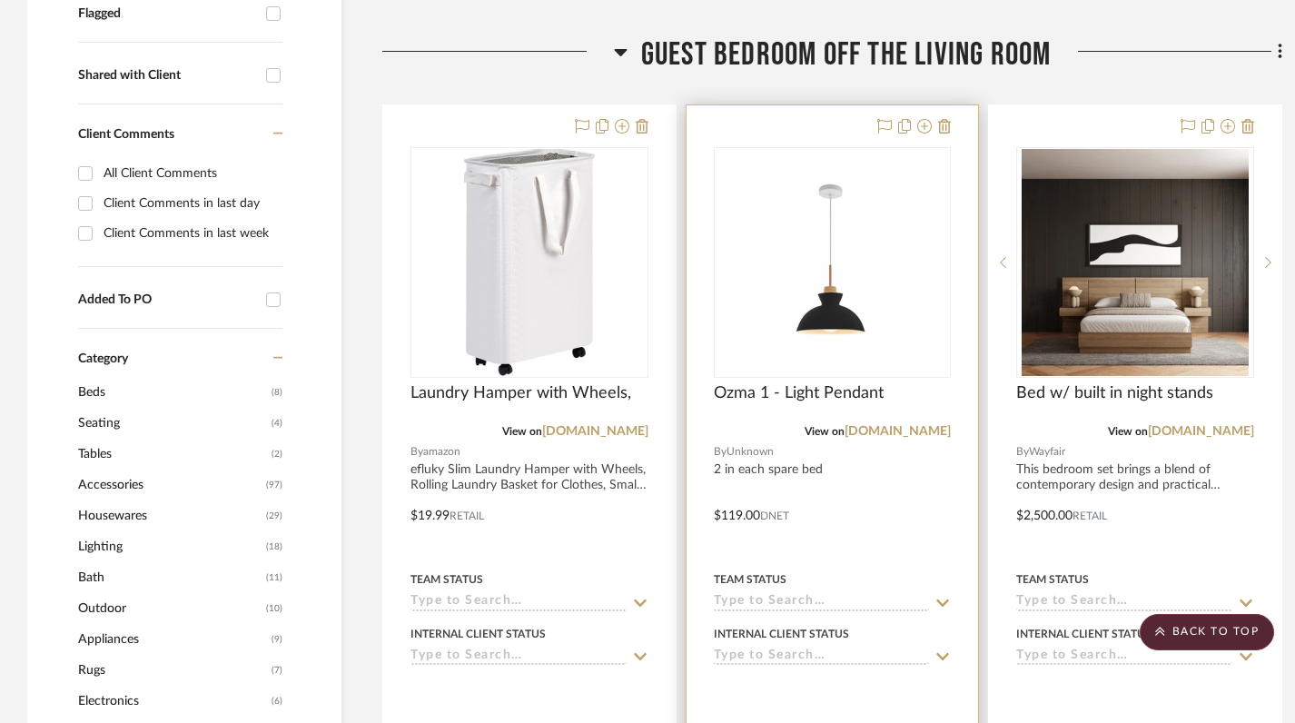
click at [834, 305] on img "0" at bounding box center [831, 262] width 227 height 227
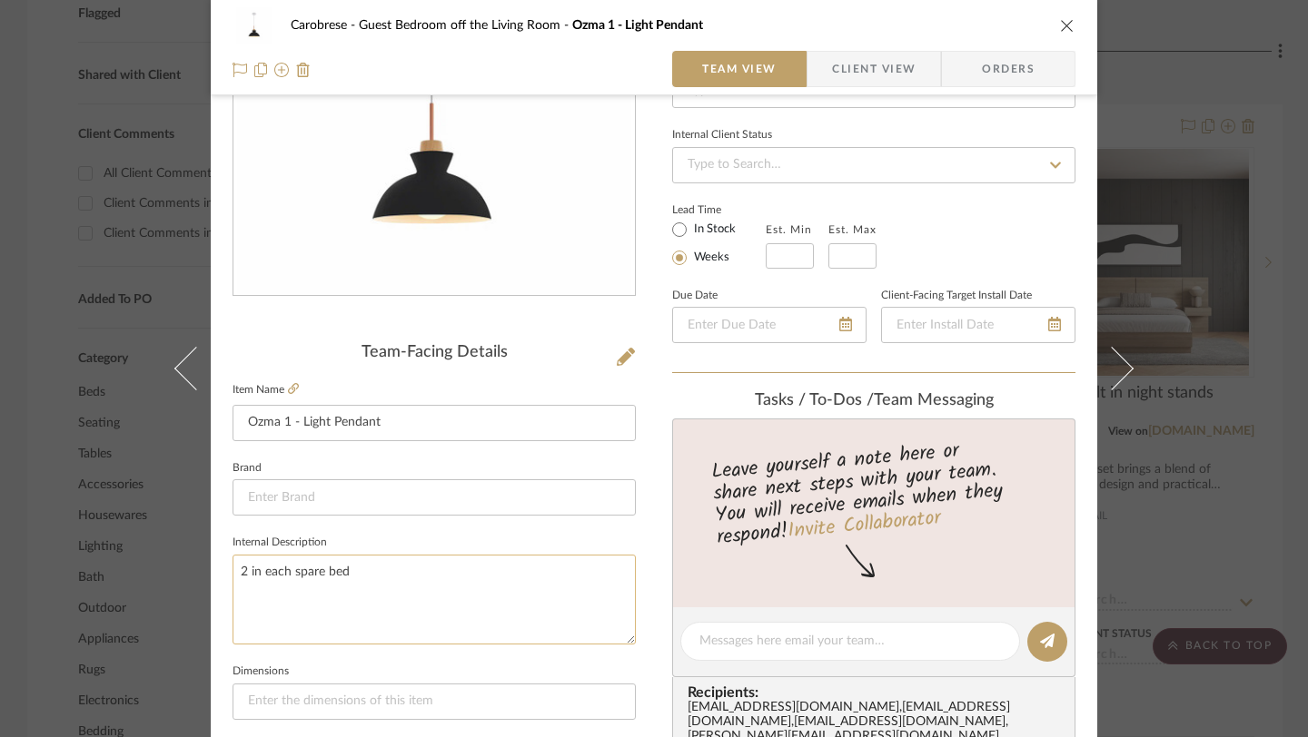
scroll to position [245, 0]
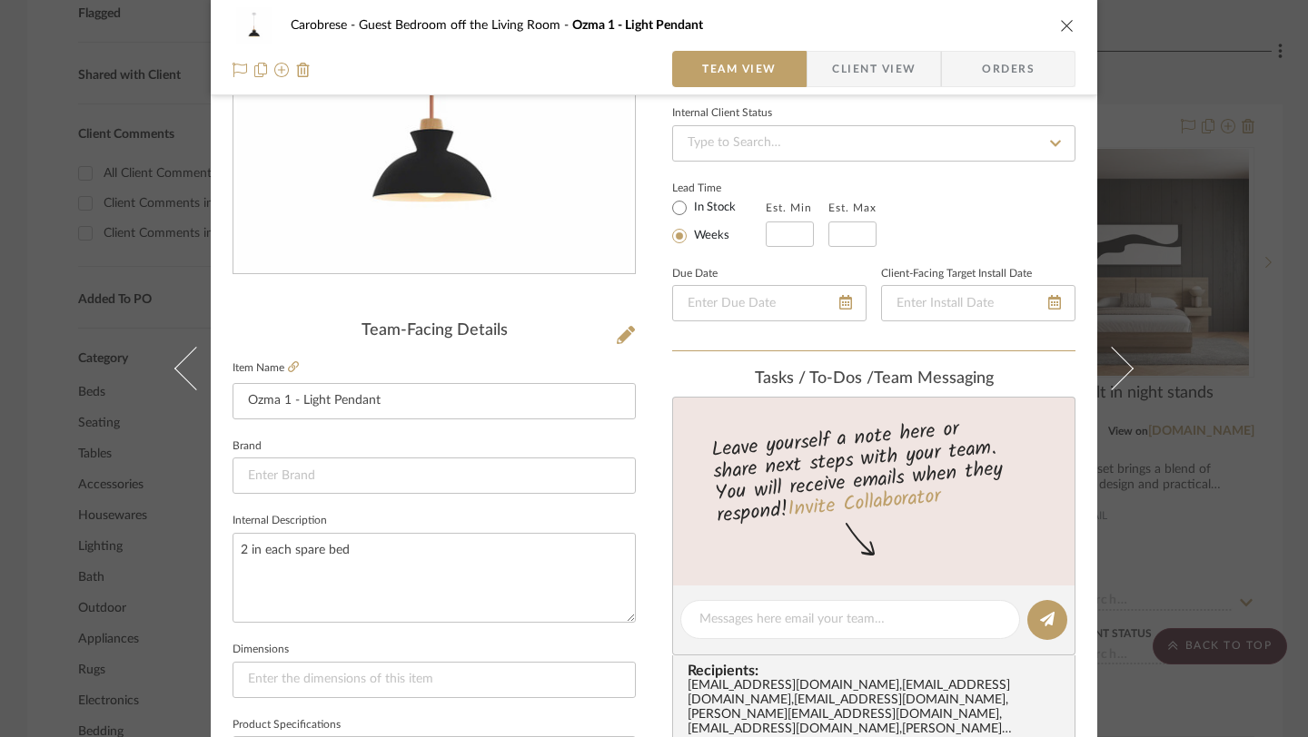
click at [1060, 28] on icon "close" at bounding box center [1067, 25] width 15 height 15
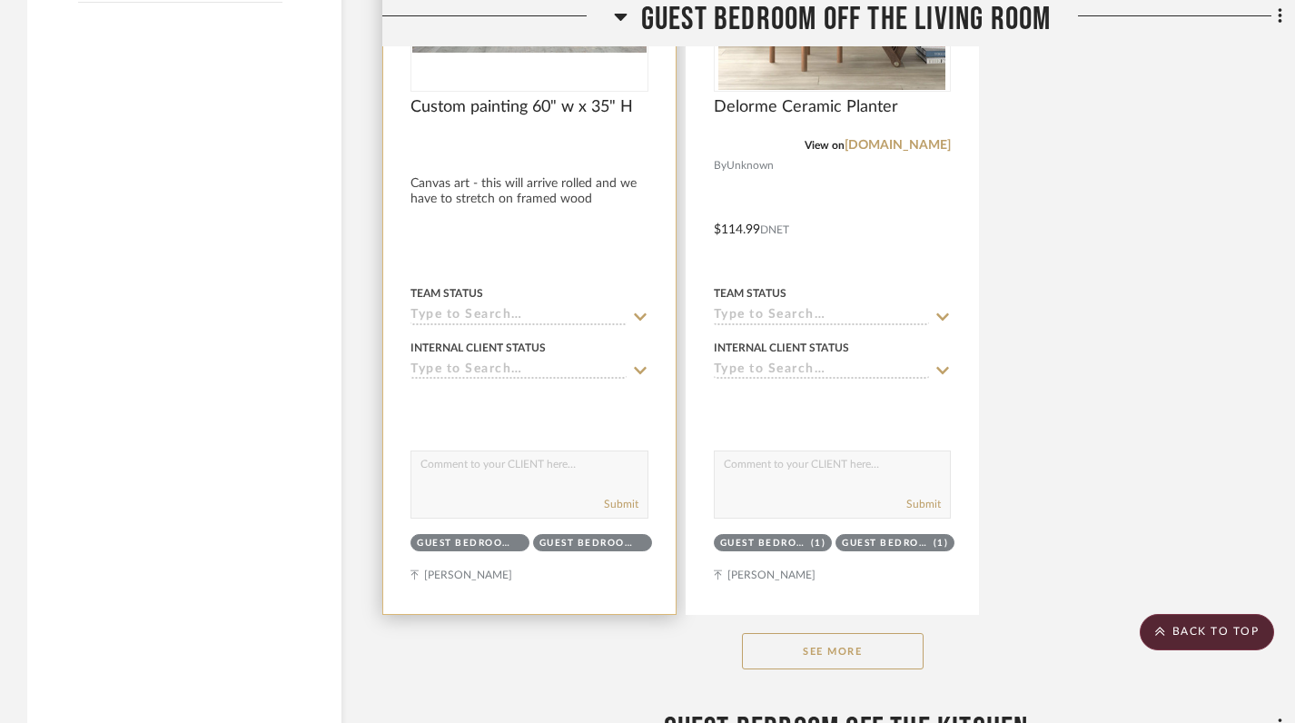
scroll to position [2582, 0]
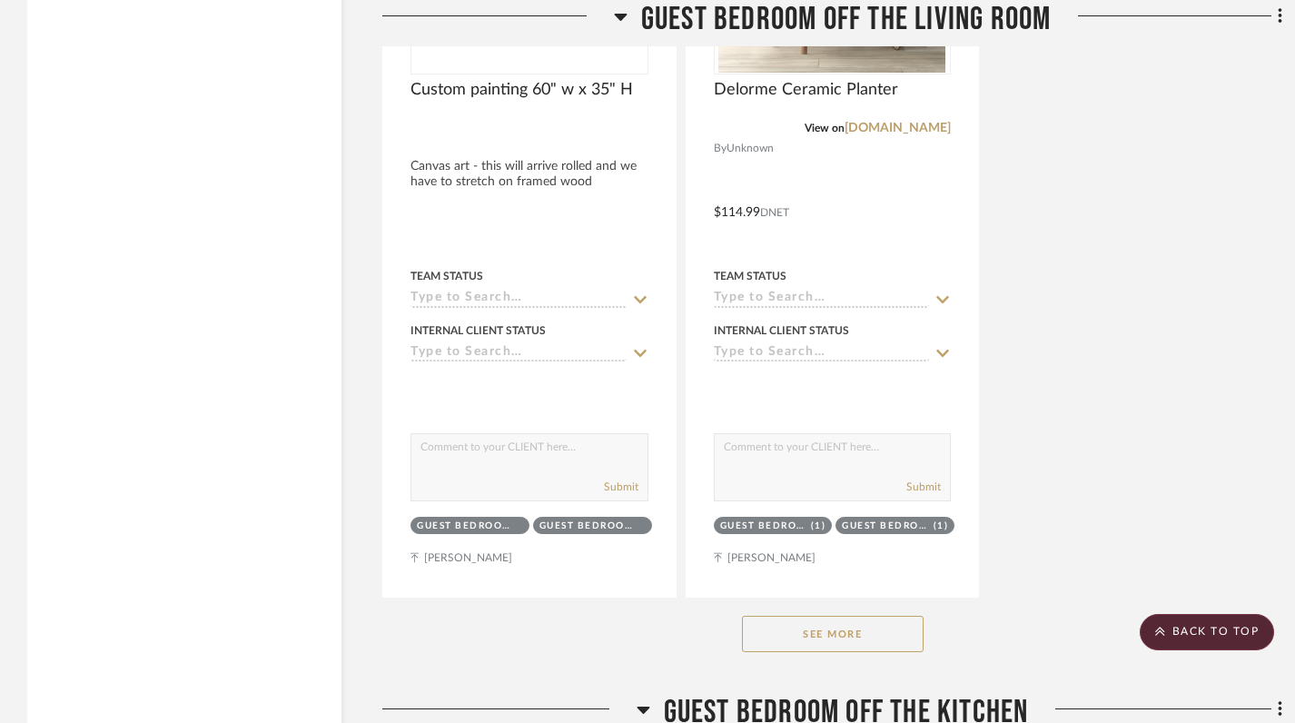
click at [779, 632] on button "See More" at bounding box center [833, 634] width 182 height 36
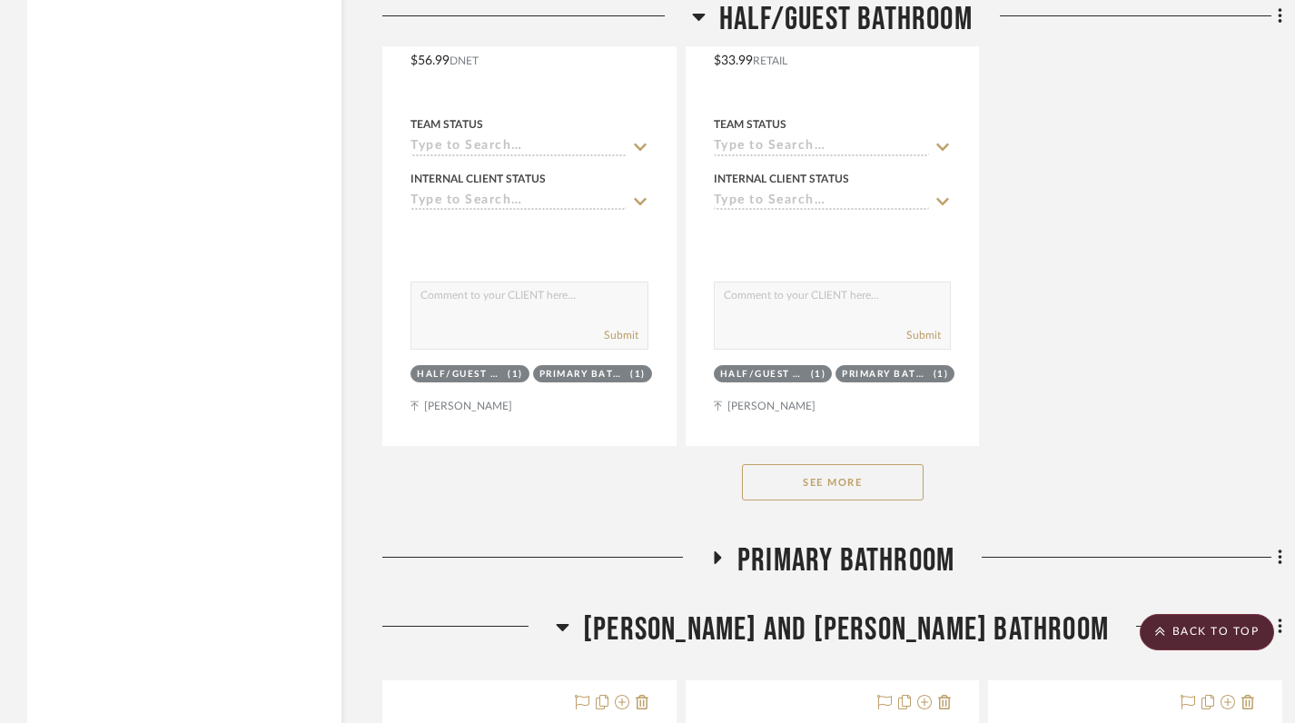
scroll to position [20278, 0]
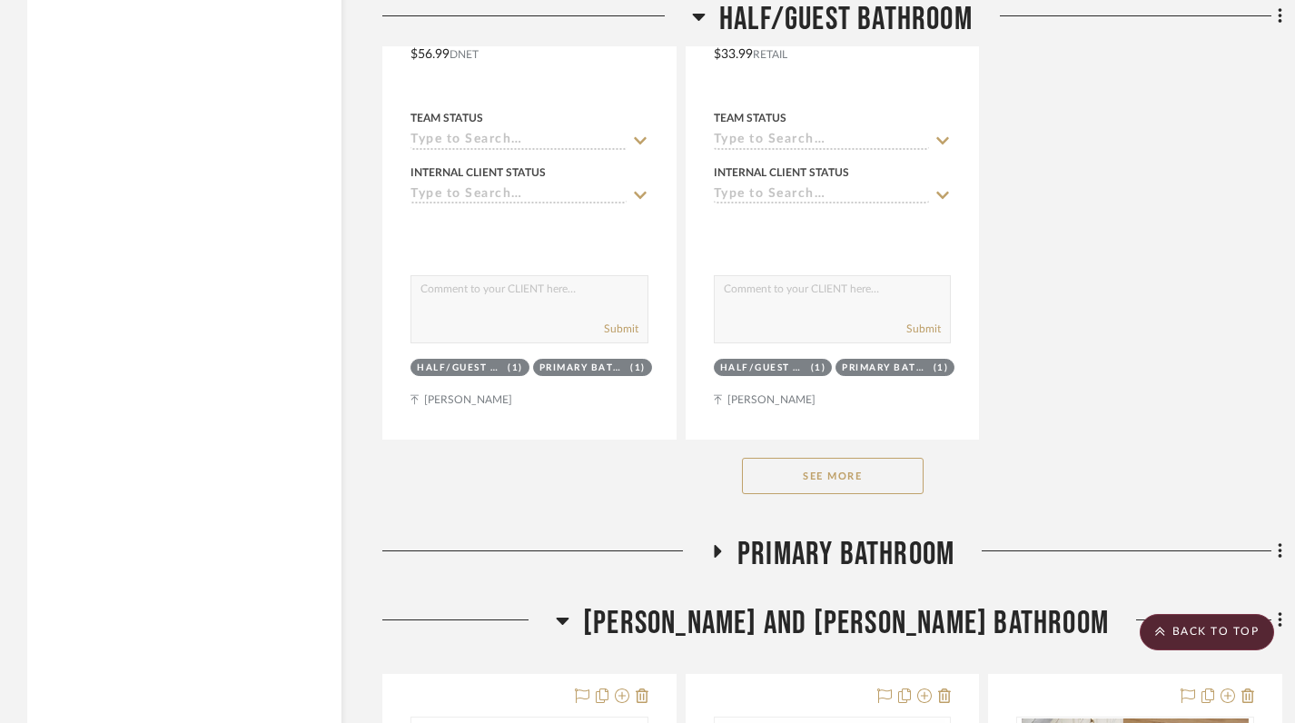
click at [786, 468] on button "See More" at bounding box center [833, 476] width 182 height 36
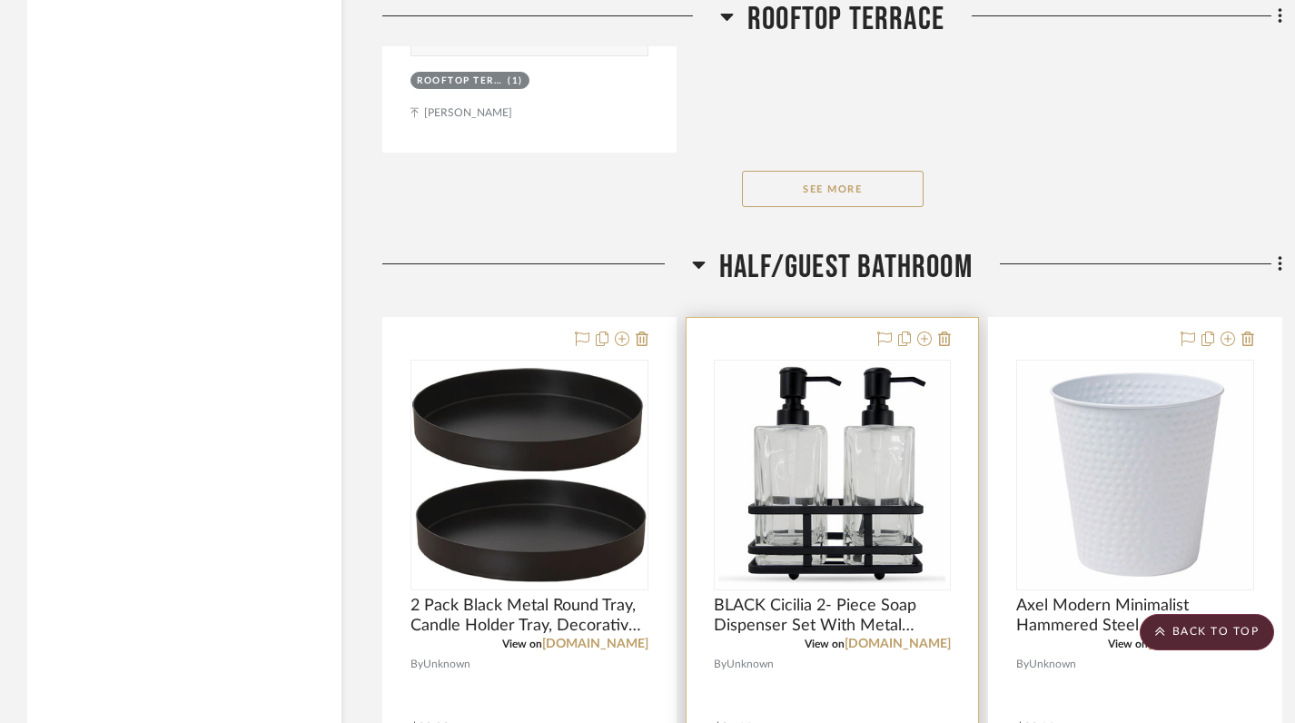
scroll to position [17998, 0]
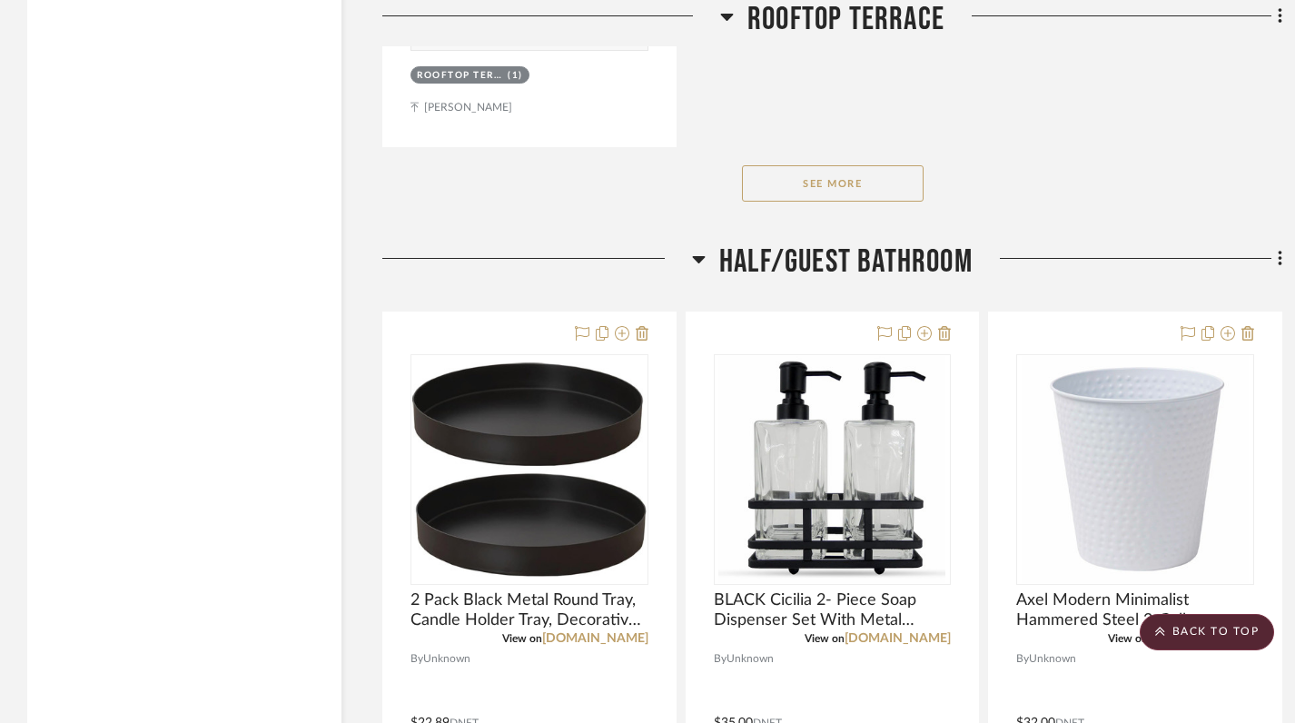
click at [696, 256] on icon at bounding box center [699, 259] width 13 height 7
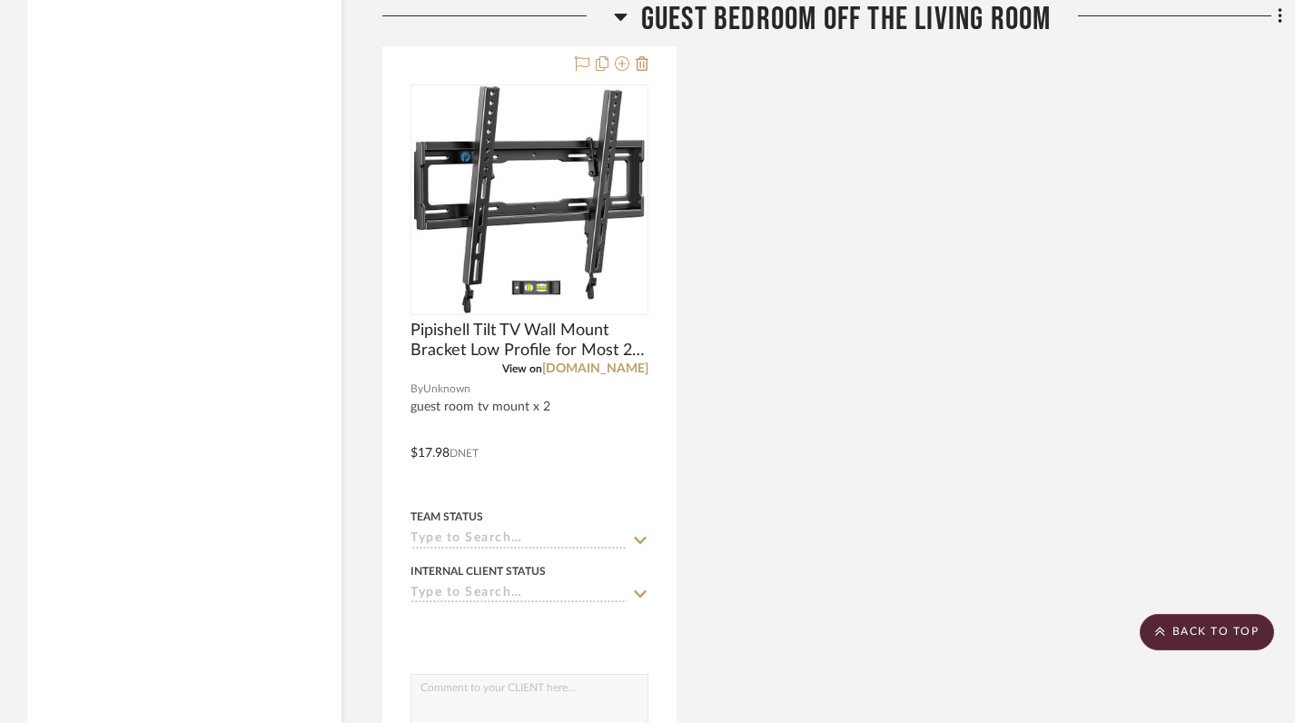
scroll to position [9598, 0]
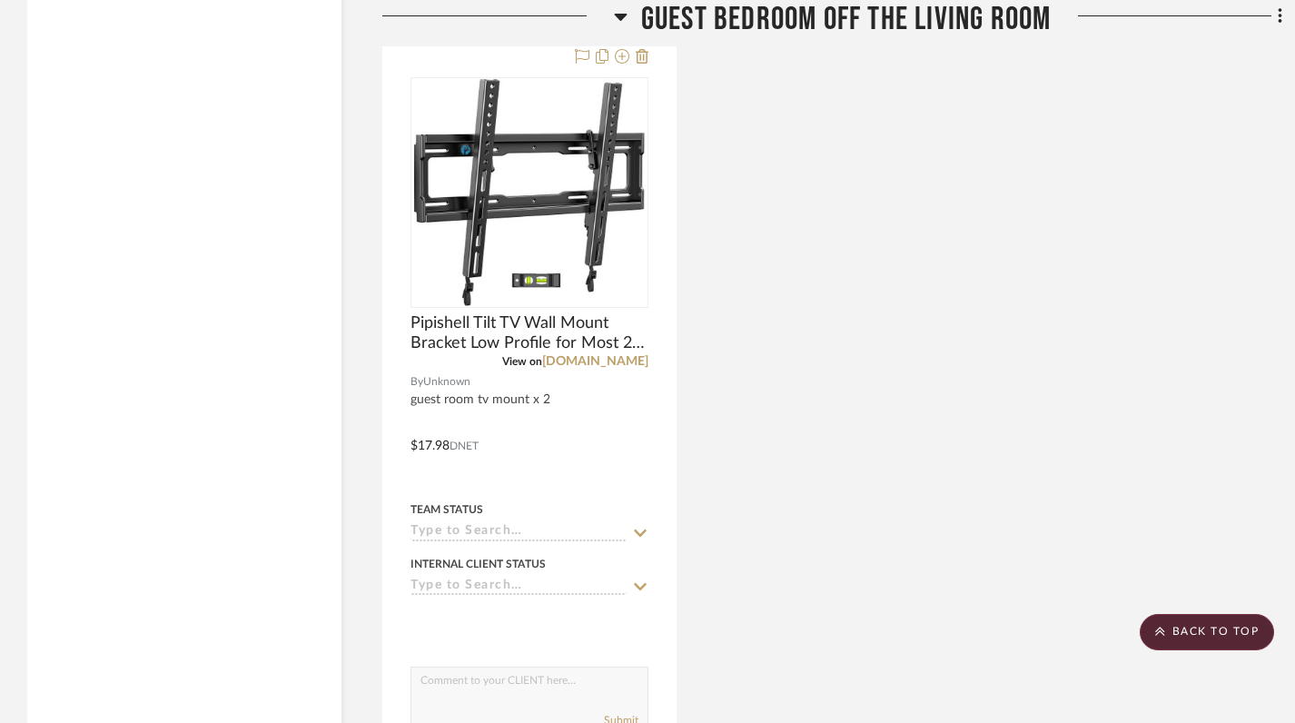
click at [618, 17] on icon at bounding box center [620, 17] width 13 height 7
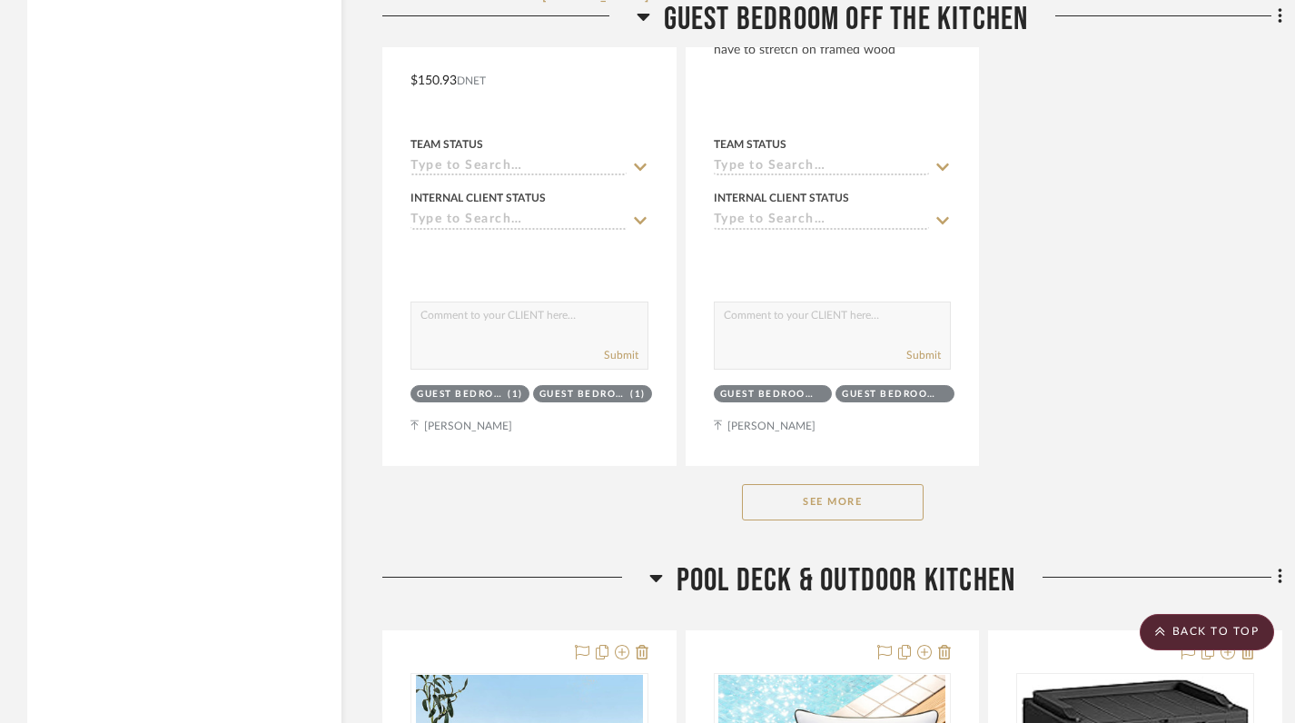
scroll to position [2935, 0]
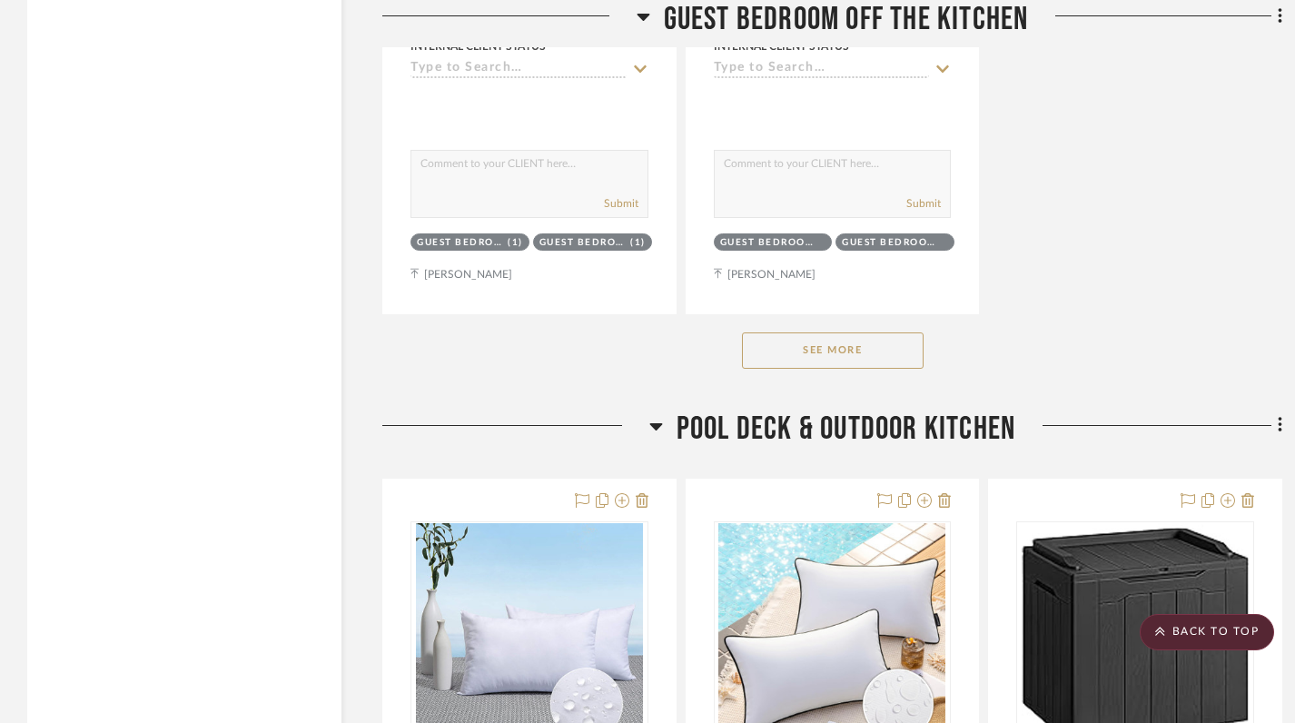
click at [868, 359] on button "See More" at bounding box center [833, 350] width 182 height 36
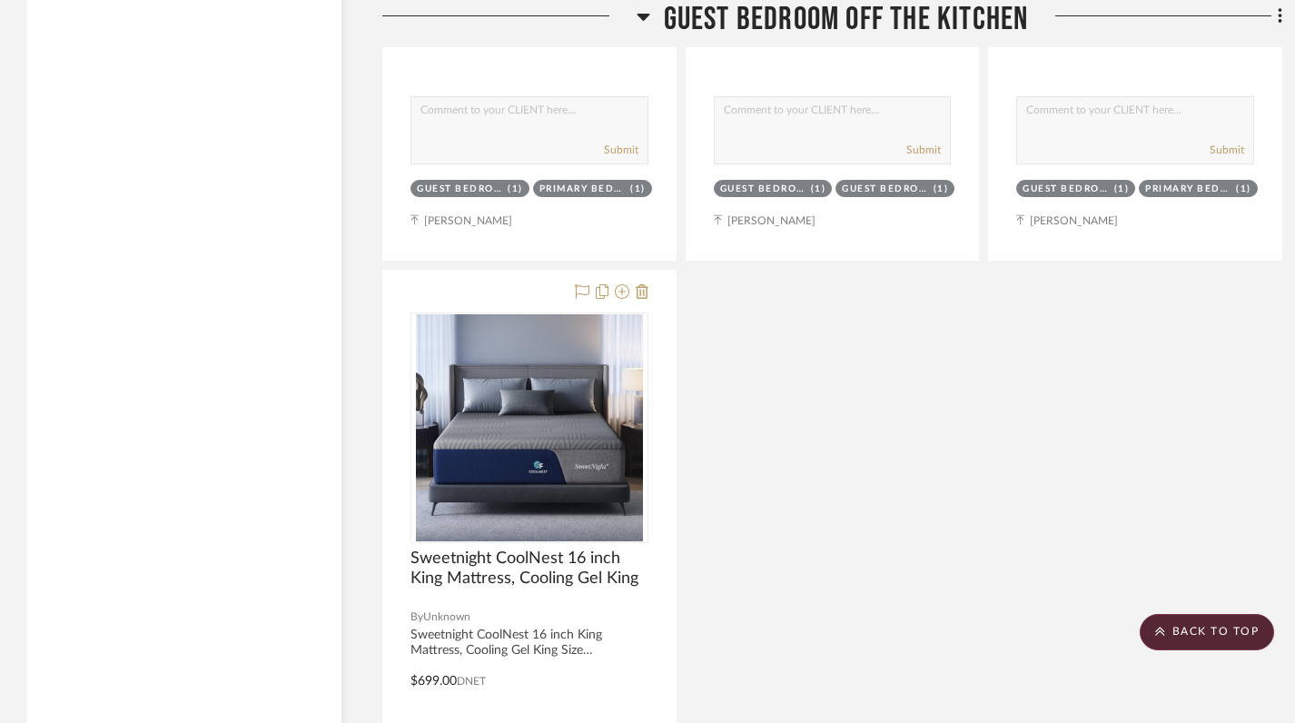
scroll to position [10242, 0]
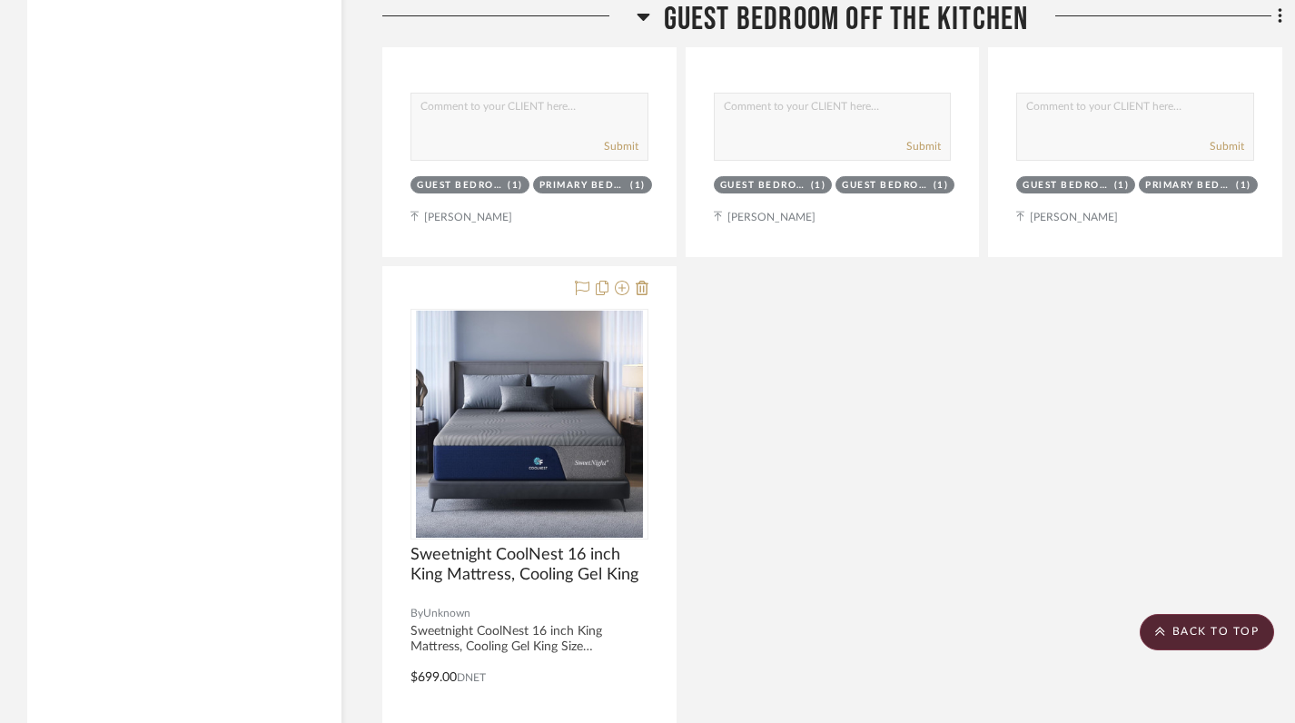
click at [640, 13] on icon at bounding box center [644, 16] width 14 height 22
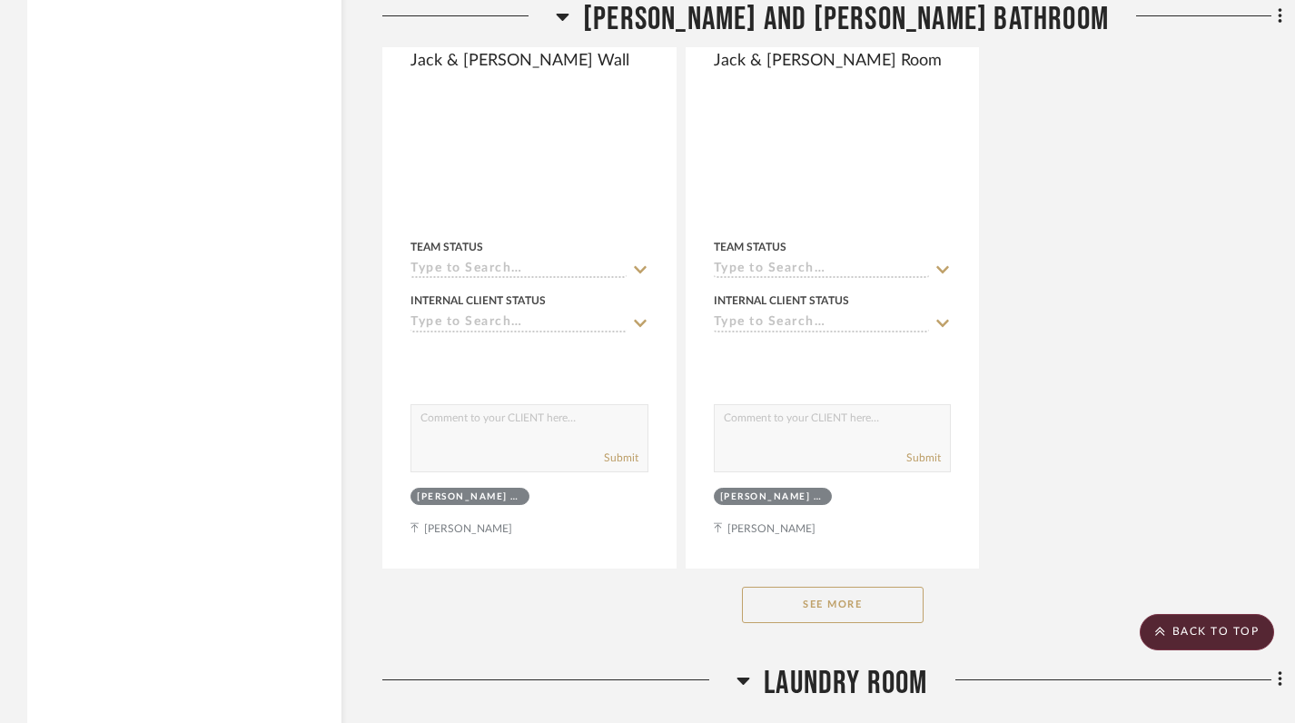
scroll to position [8095, 0]
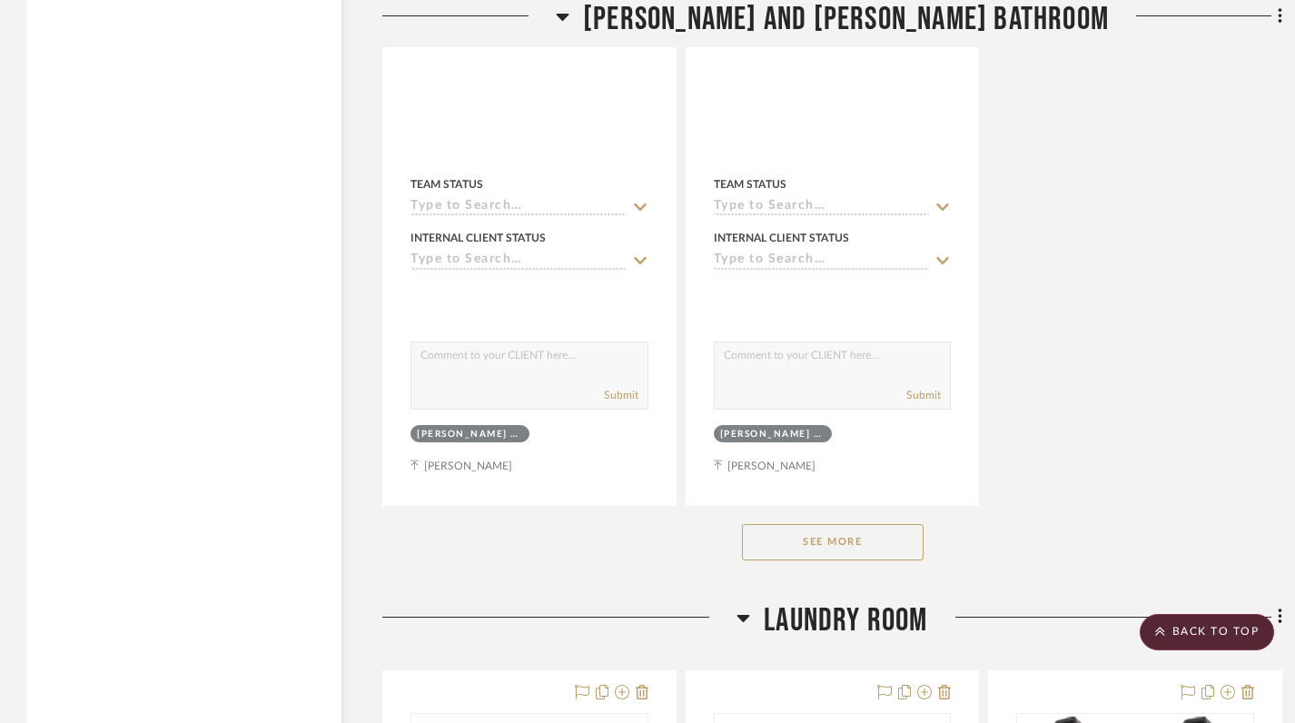
click at [887, 533] on button "See More" at bounding box center [833, 542] width 182 height 36
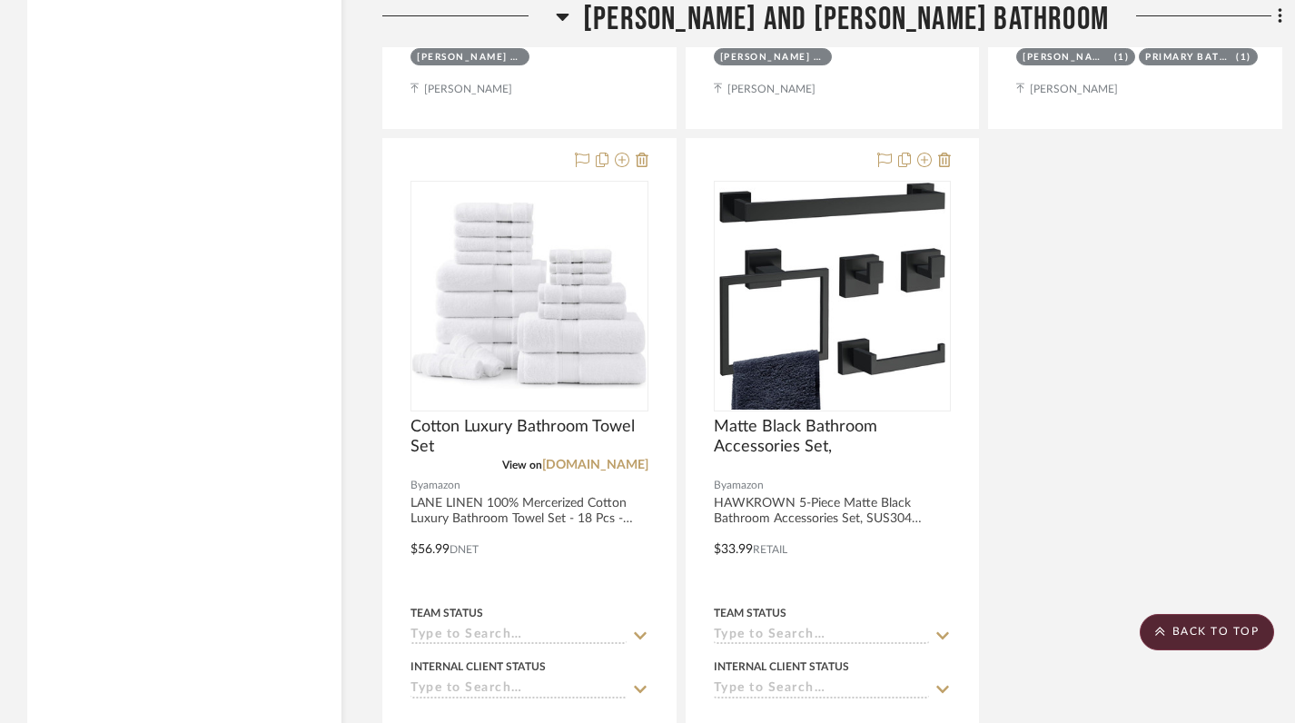
scroll to position [8494, 0]
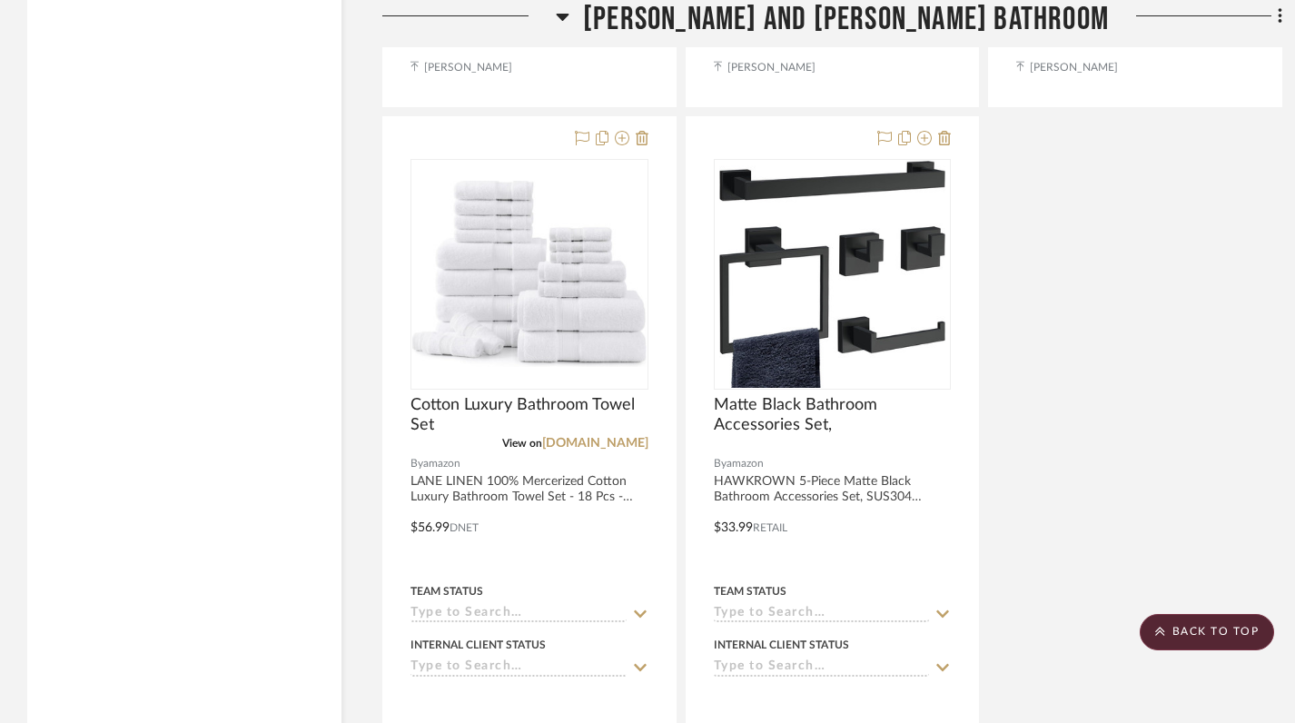
click at [569, 14] on icon at bounding box center [563, 17] width 13 height 7
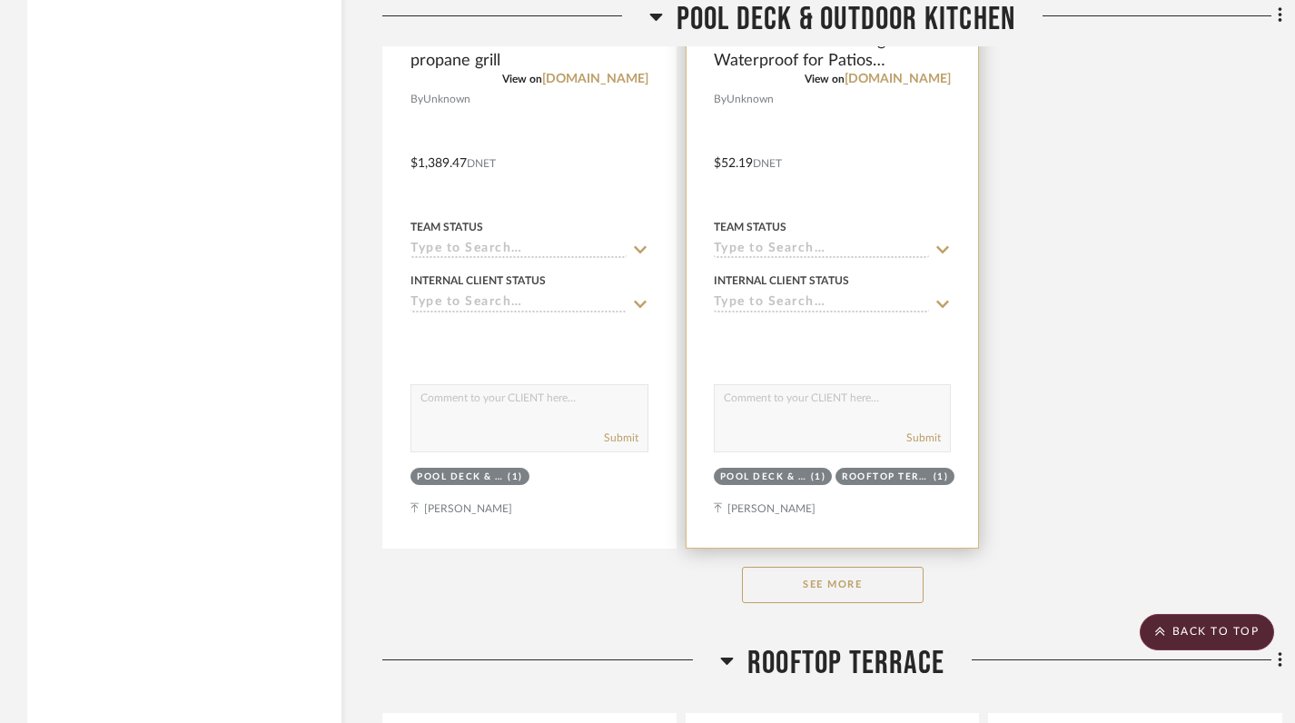
scroll to position [2824, 0]
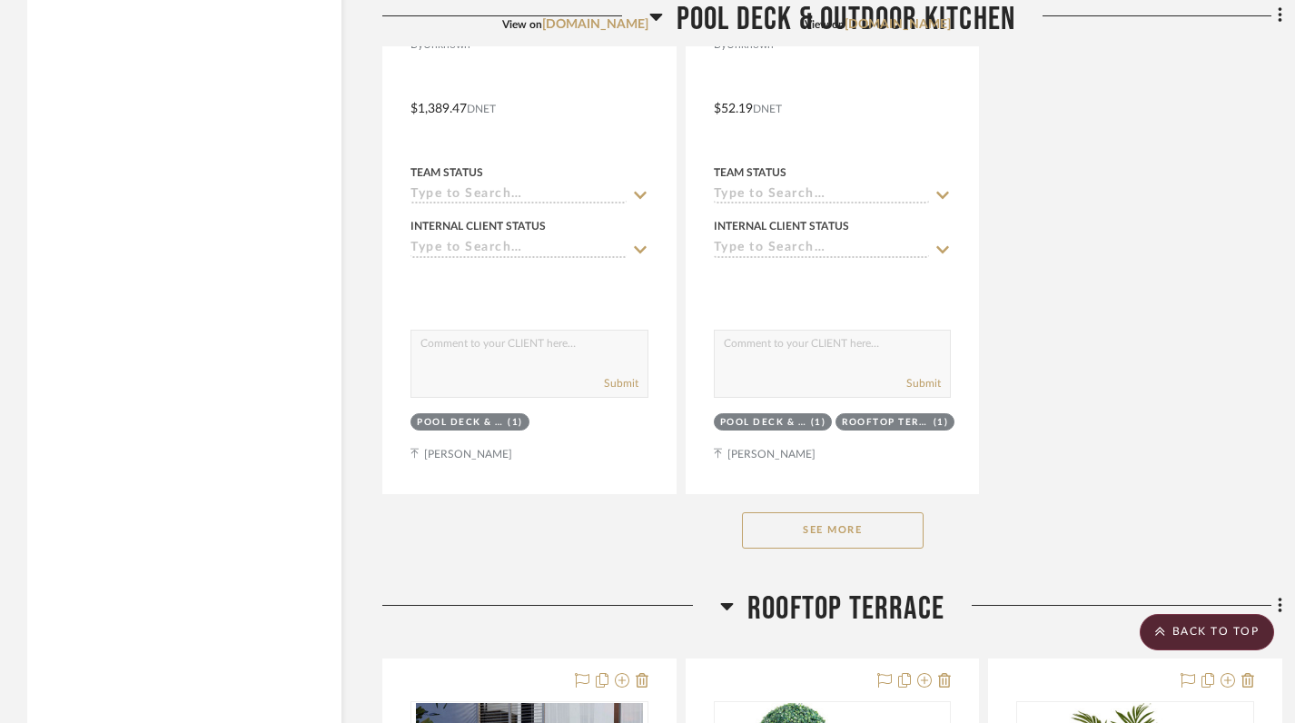
click at [769, 526] on button "See More" at bounding box center [833, 530] width 182 height 36
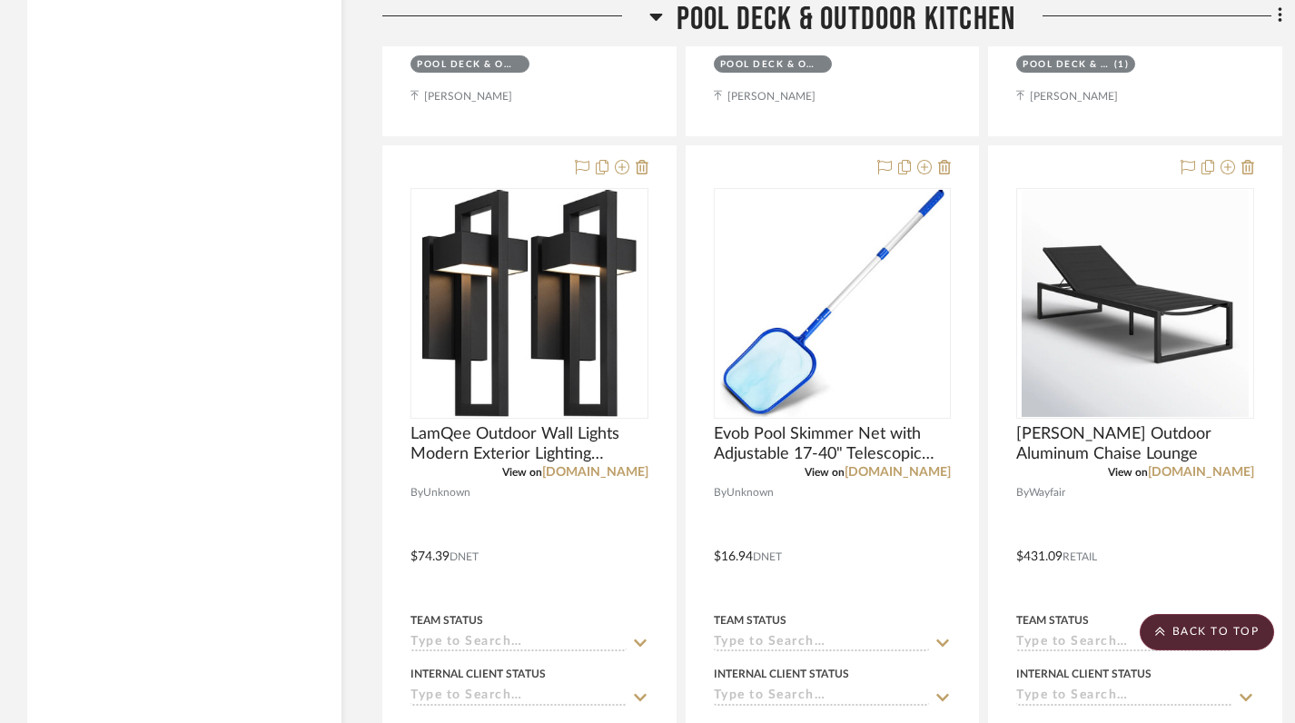
scroll to position [3991, 0]
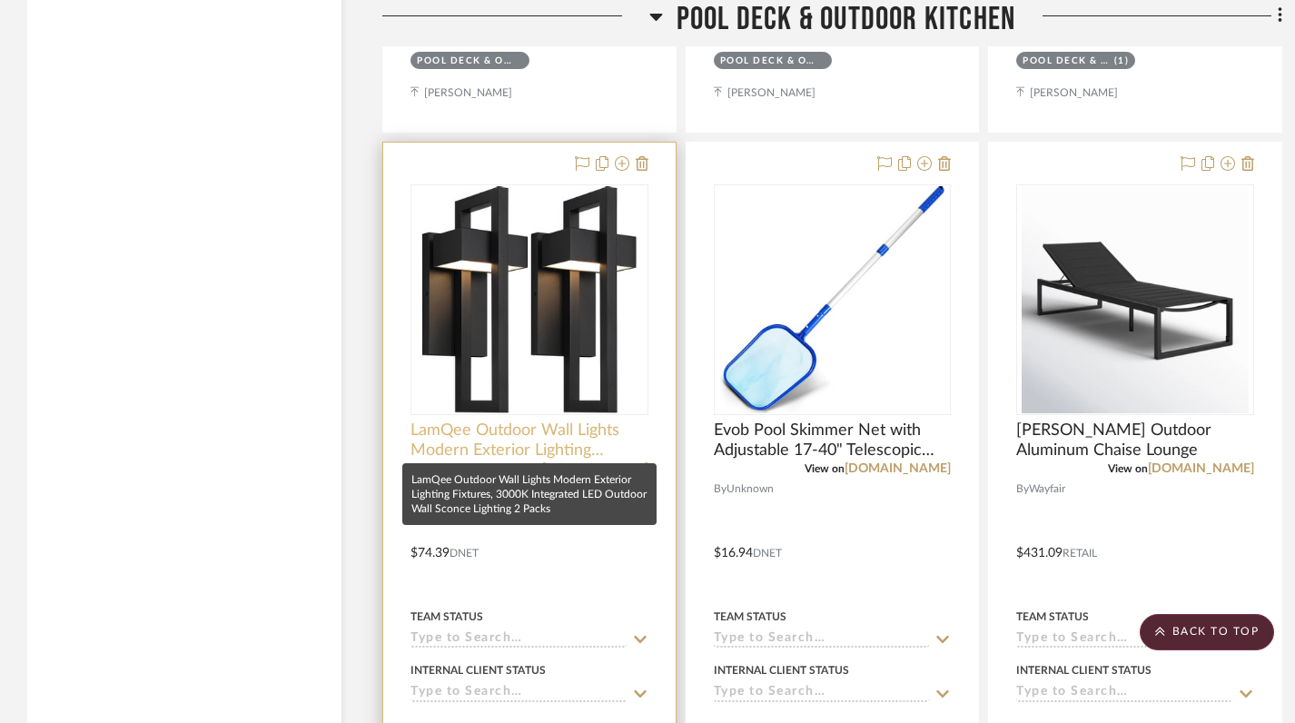
click at [523, 444] on span "LamQee Outdoor Wall Lights Modern Exterior Lighting Fixtures, 3000K Integrated …" at bounding box center [529, 440] width 238 height 40
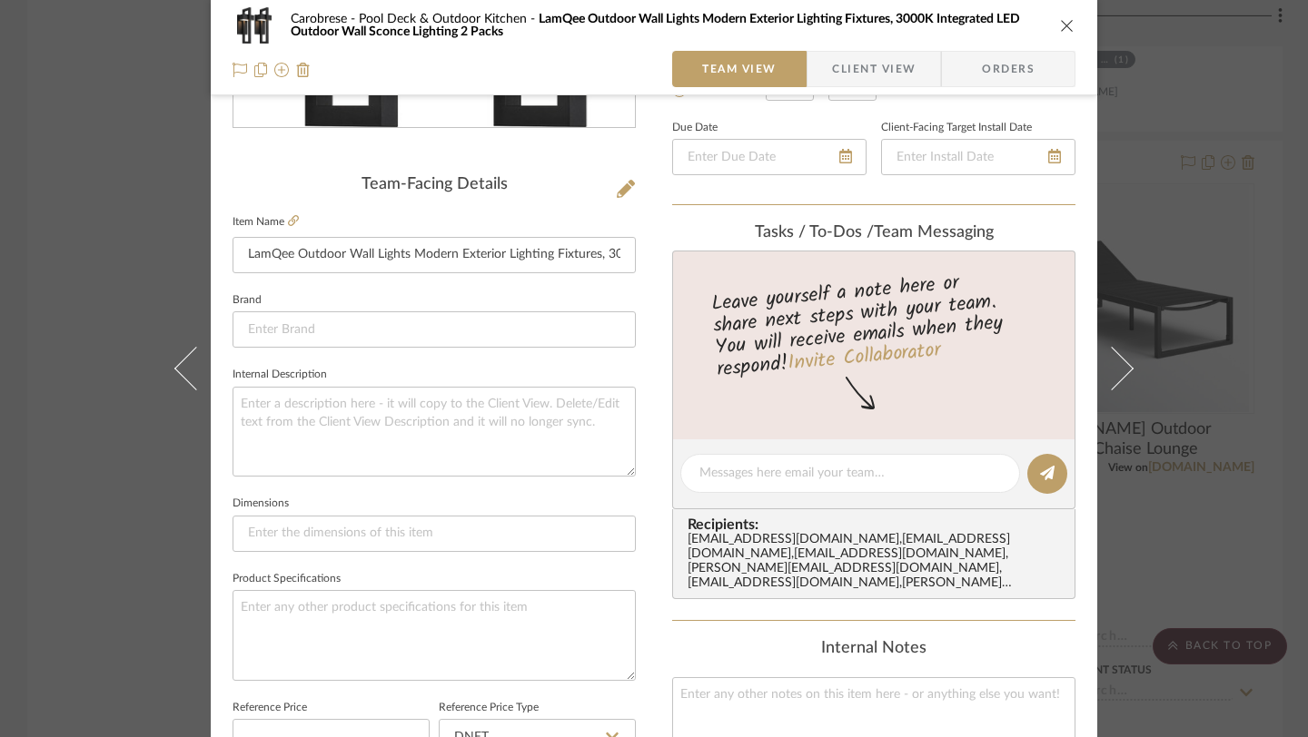
scroll to position [0, 0]
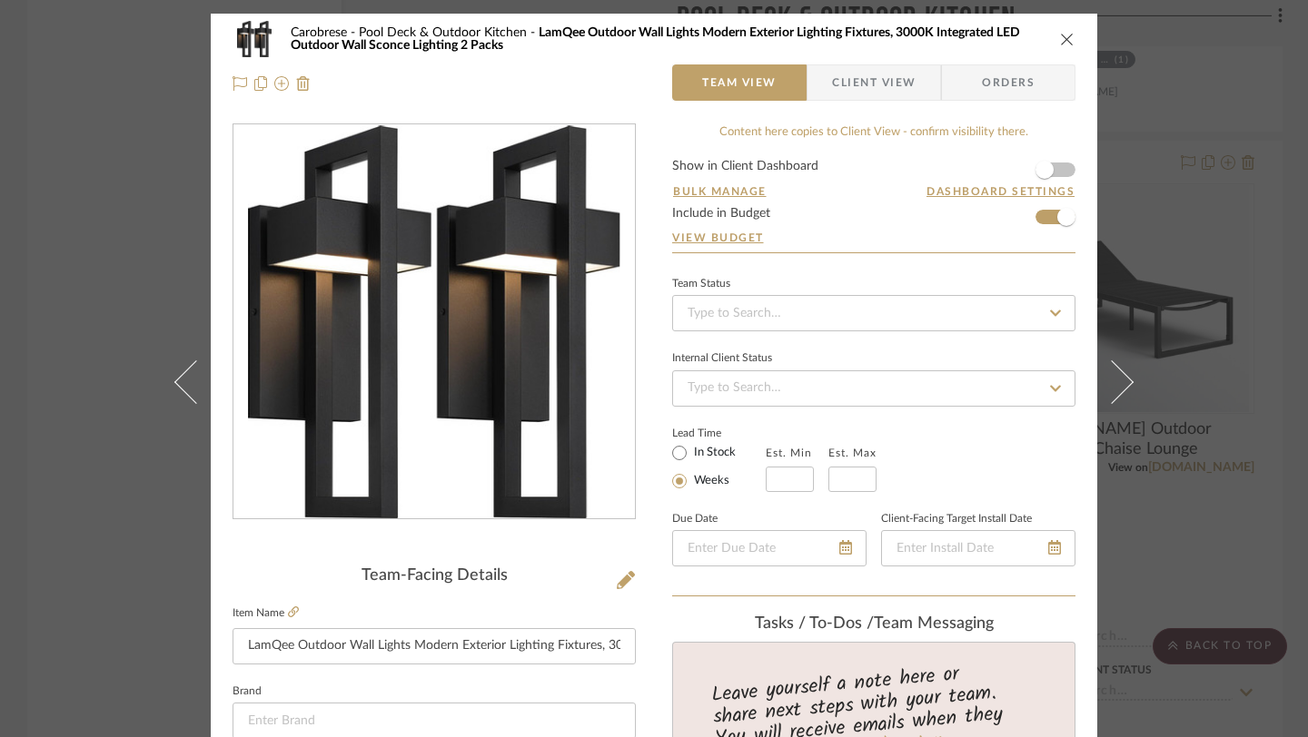
click at [121, 519] on div "Carobrese Pool Deck & Outdoor Kitchen LamQee Outdoor Wall Lights Modern Exterio…" at bounding box center [654, 368] width 1308 height 737
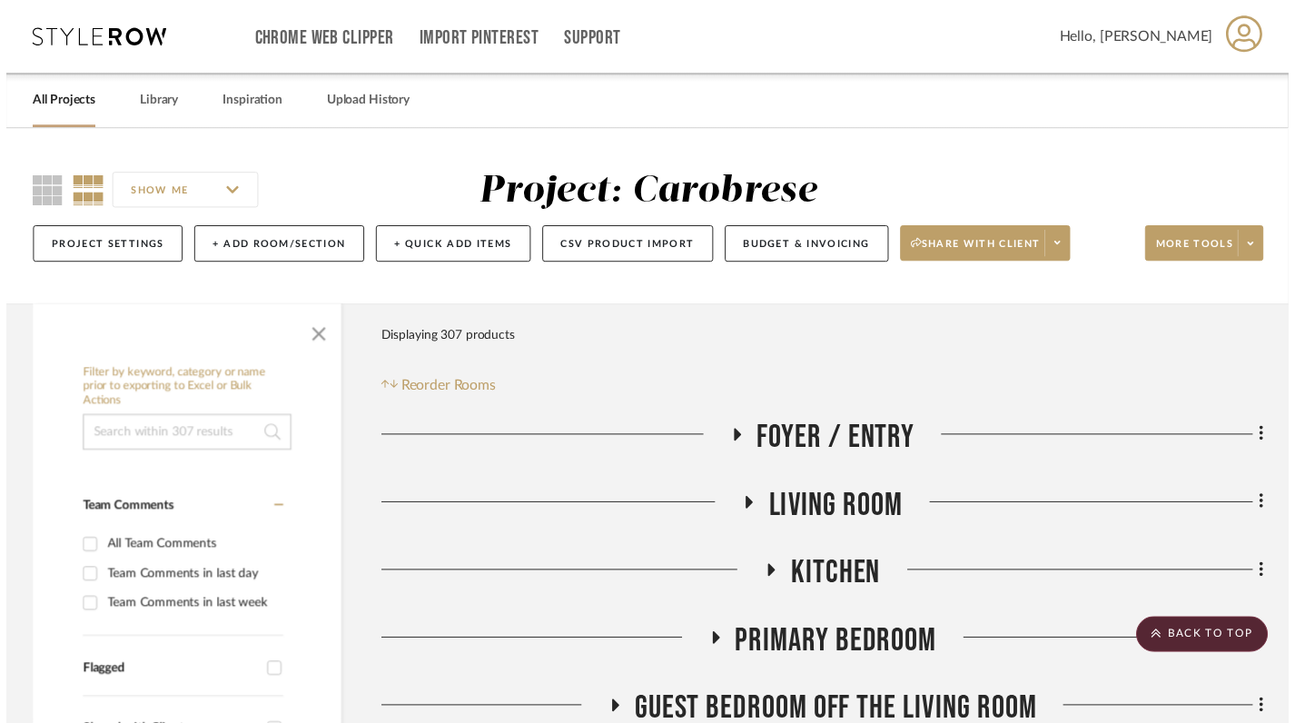
scroll to position [3991, 0]
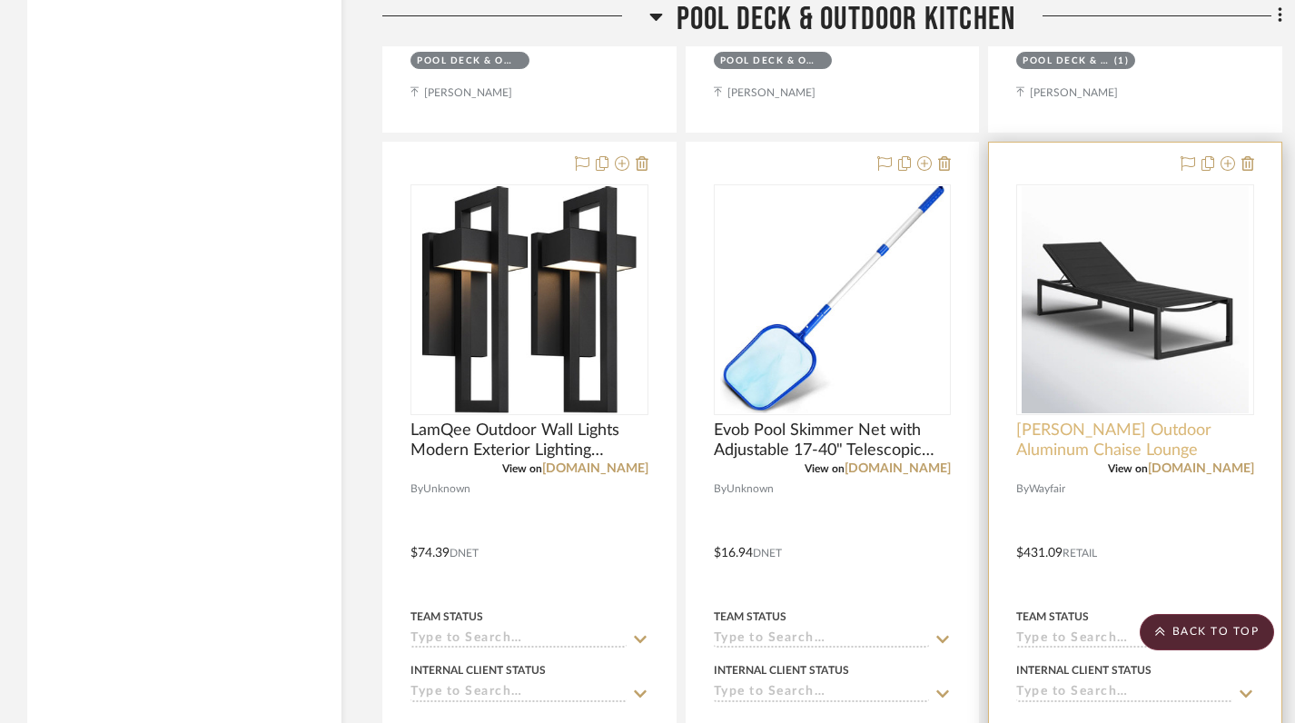
click at [1034, 425] on span "[PERSON_NAME] Outdoor Aluminum Chaise Lounge" at bounding box center [1135, 440] width 238 height 40
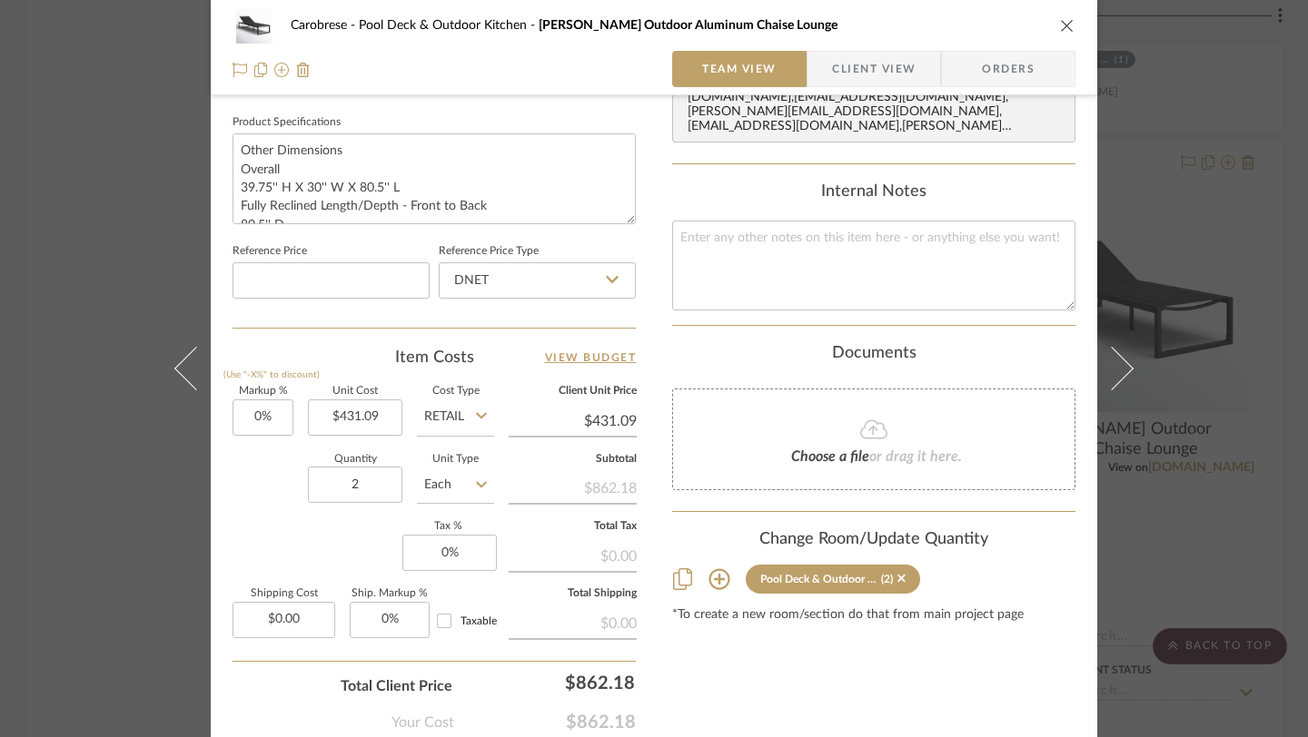
scroll to position [855, 0]
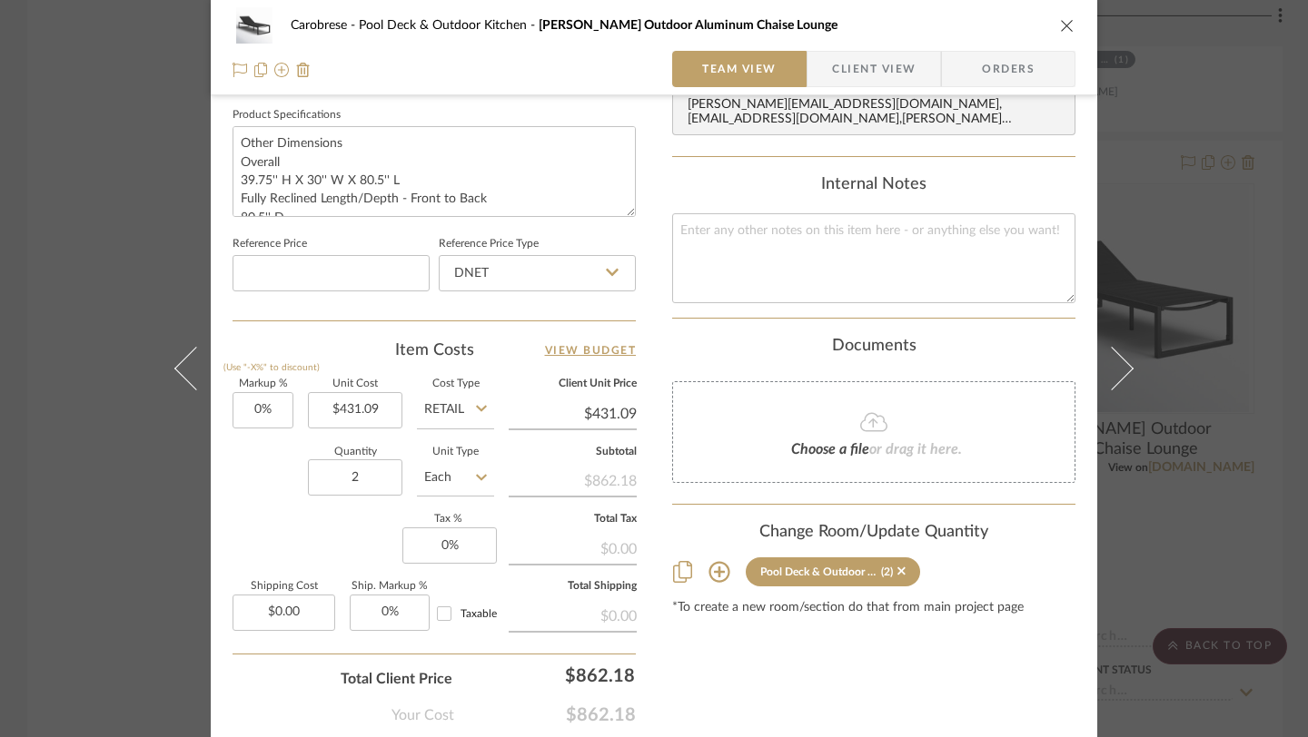
click at [83, 545] on div "Carobrese Pool Deck & Outdoor Kitchen [PERSON_NAME] Outdoor Aluminum Chaise Lou…" at bounding box center [654, 368] width 1308 height 737
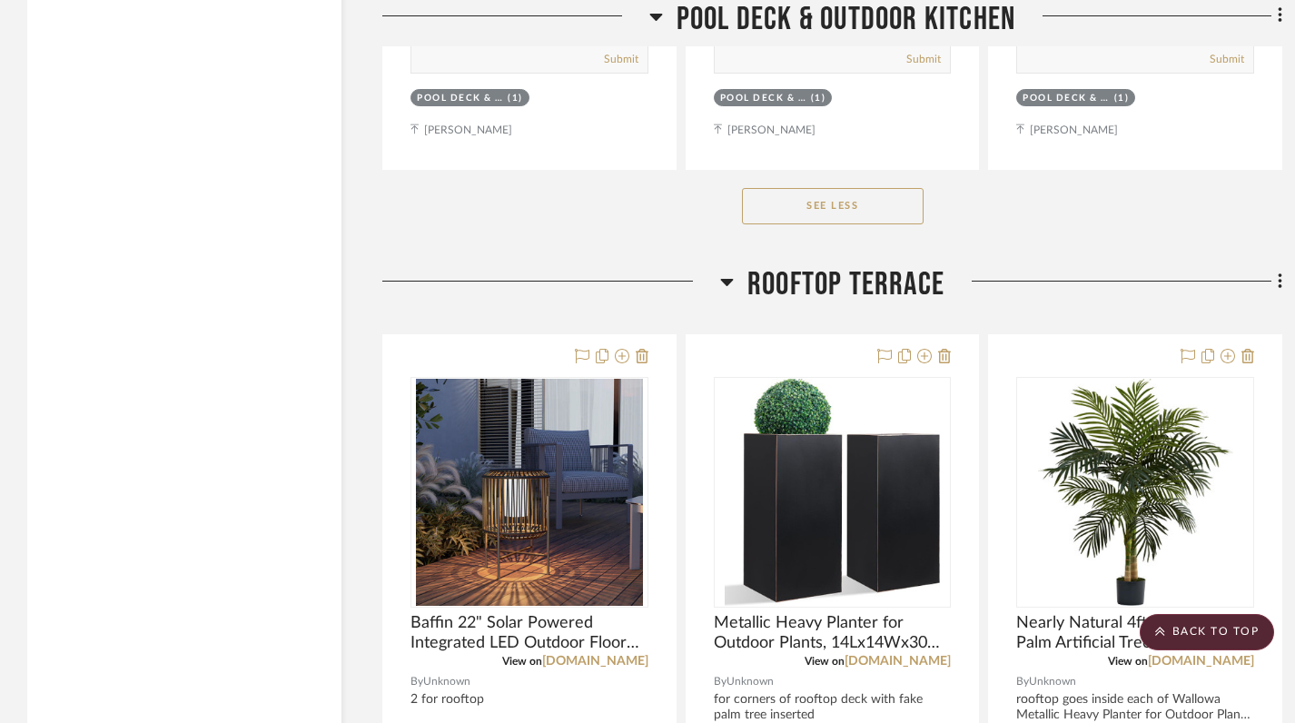
scroll to position [6295, 0]
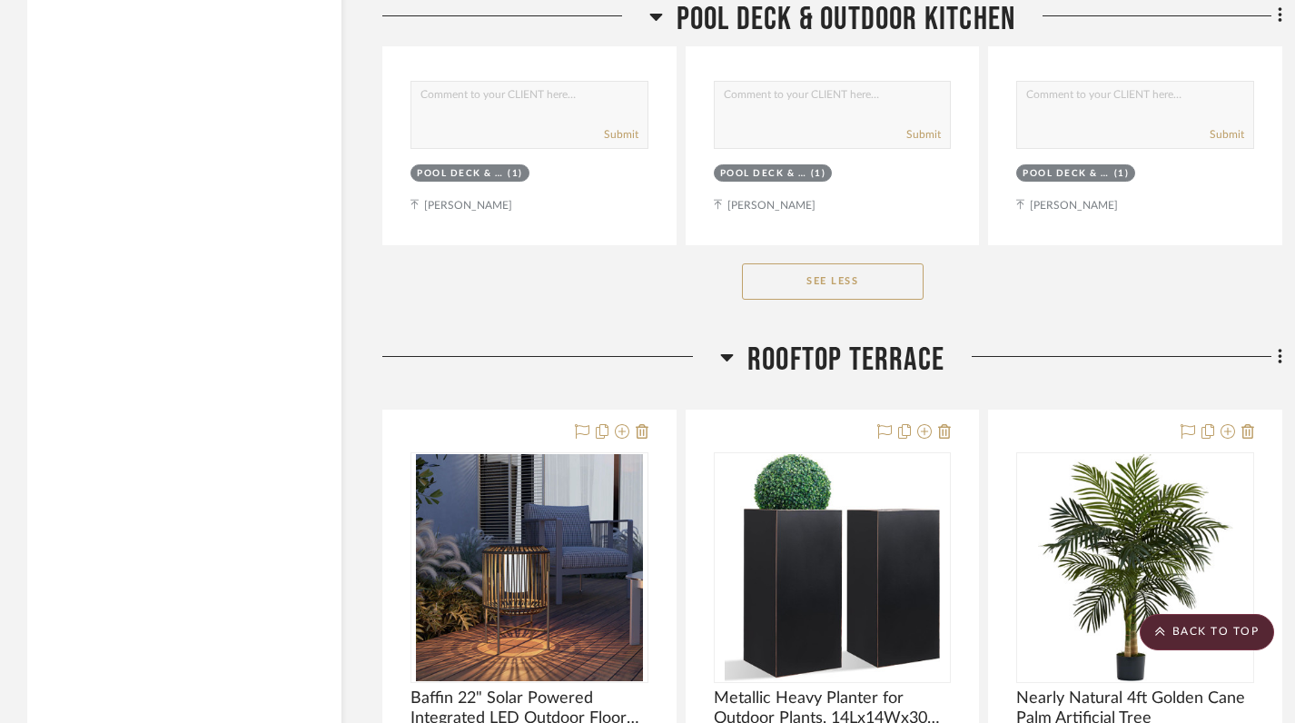
click at [658, 15] on icon at bounding box center [655, 17] width 13 height 7
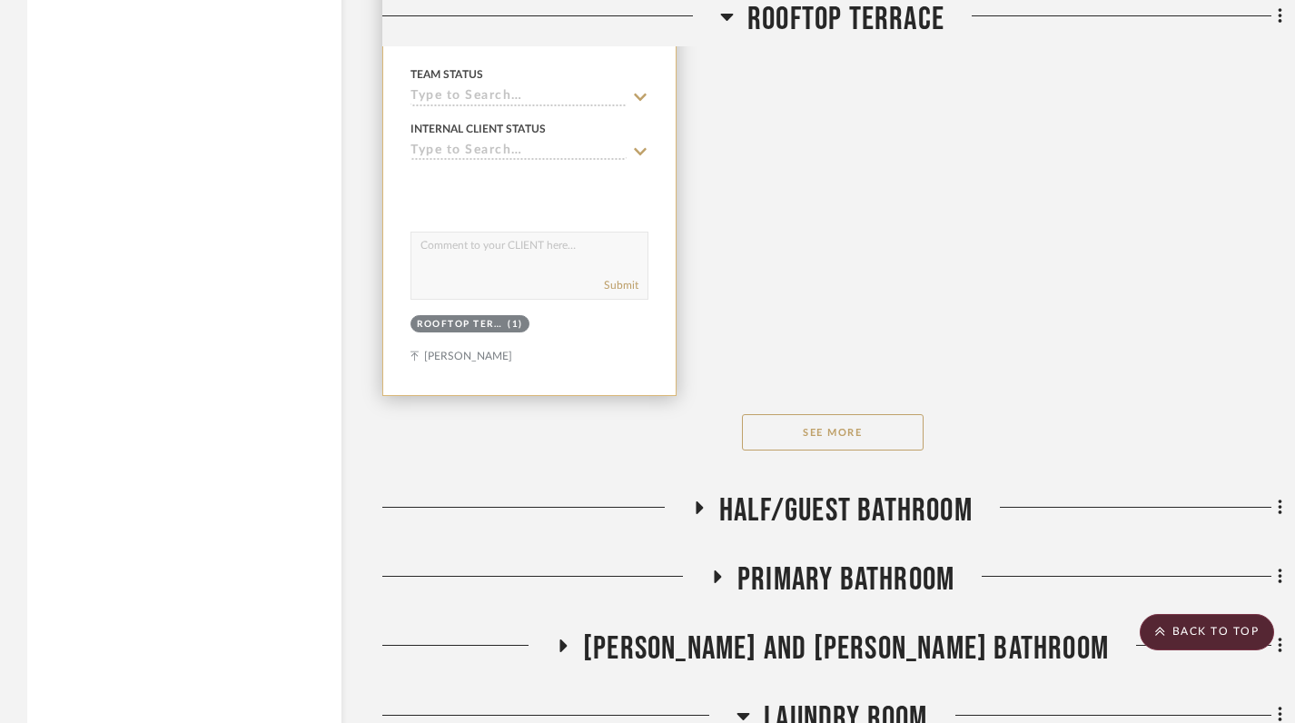
scroll to position [2998, 0]
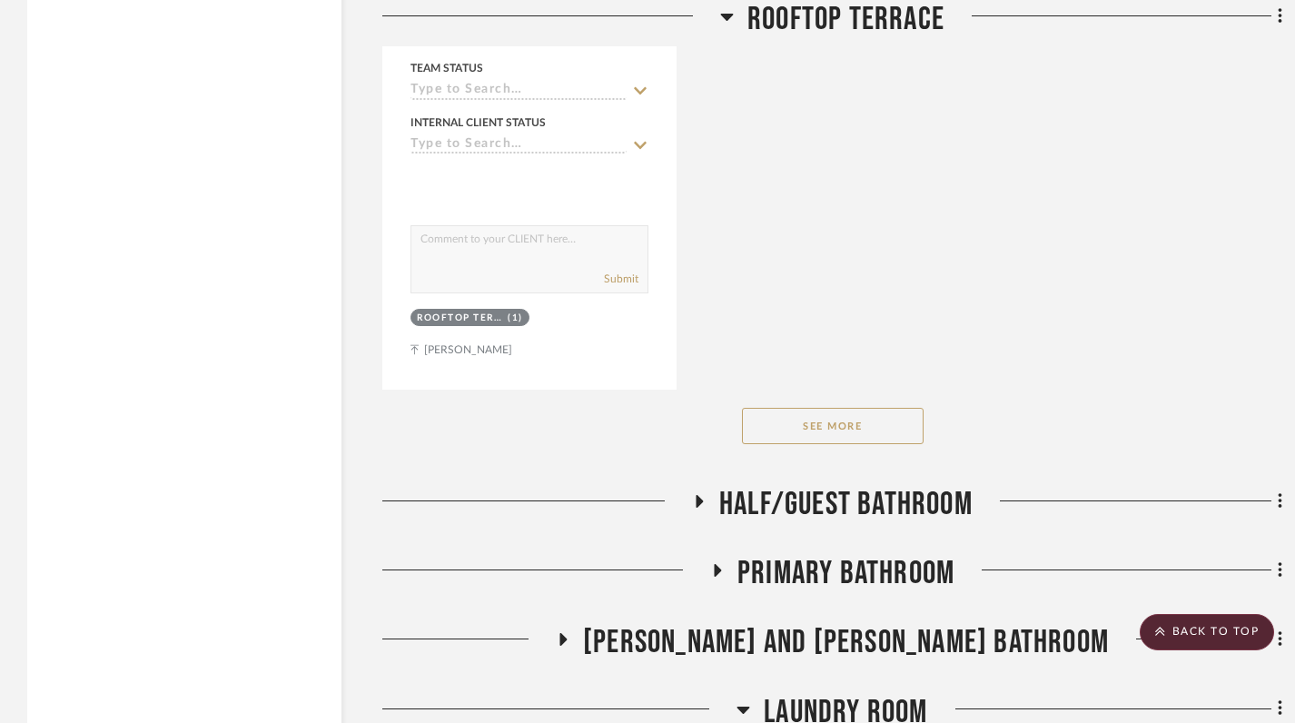
click at [804, 409] on button "See More" at bounding box center [833, 426] width 182 height 36
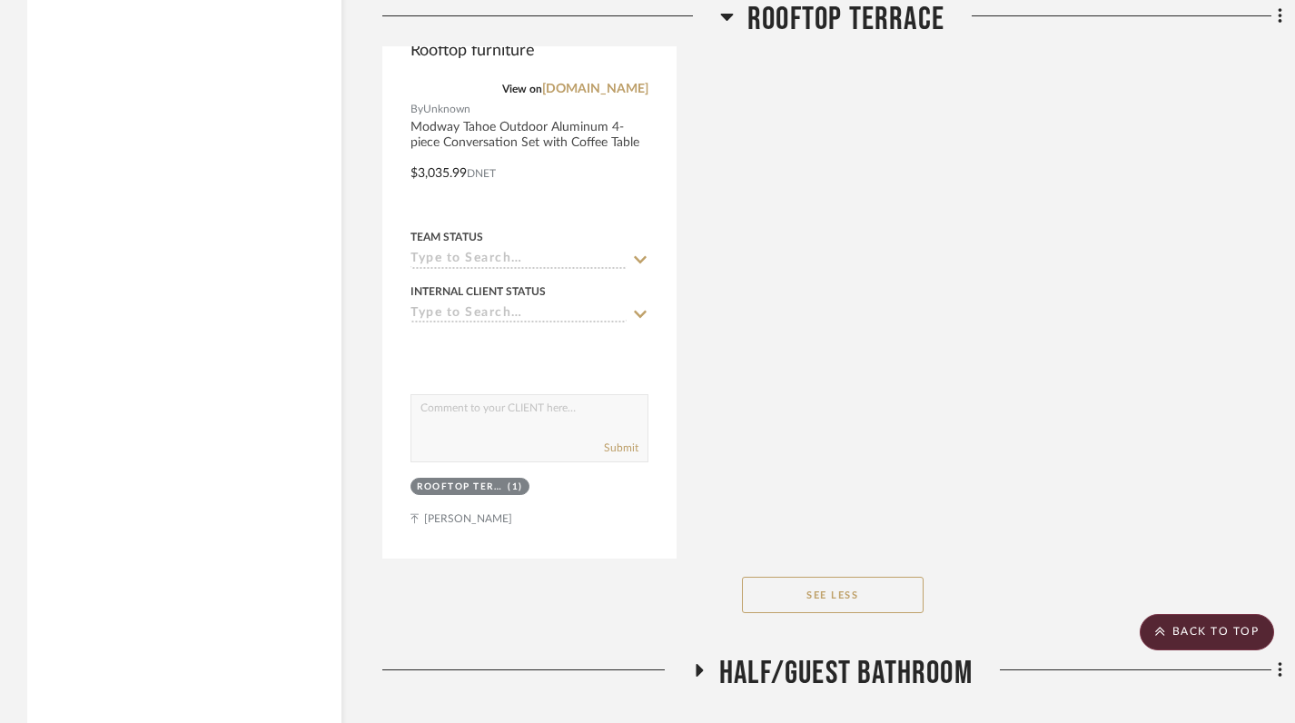
scroll to position [2776, 0]
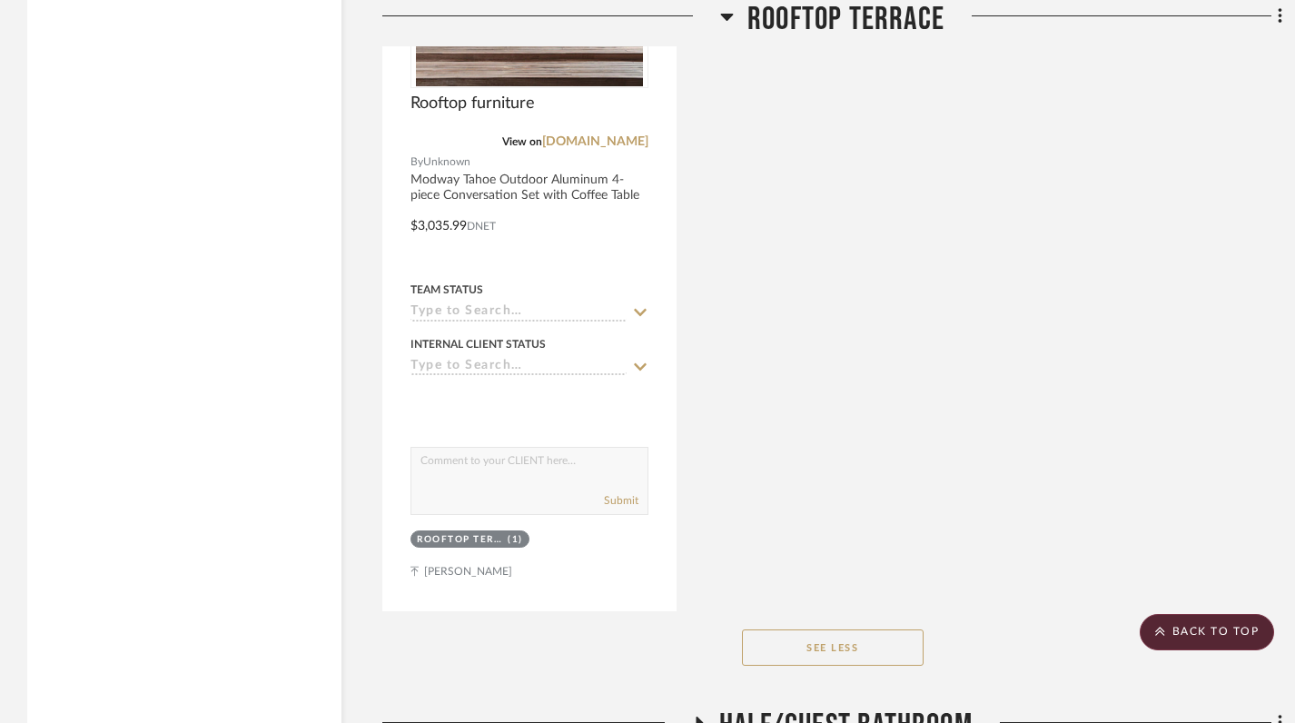
click at [726, 24] on icon at bounding box center [727, 16] width 14 height 22
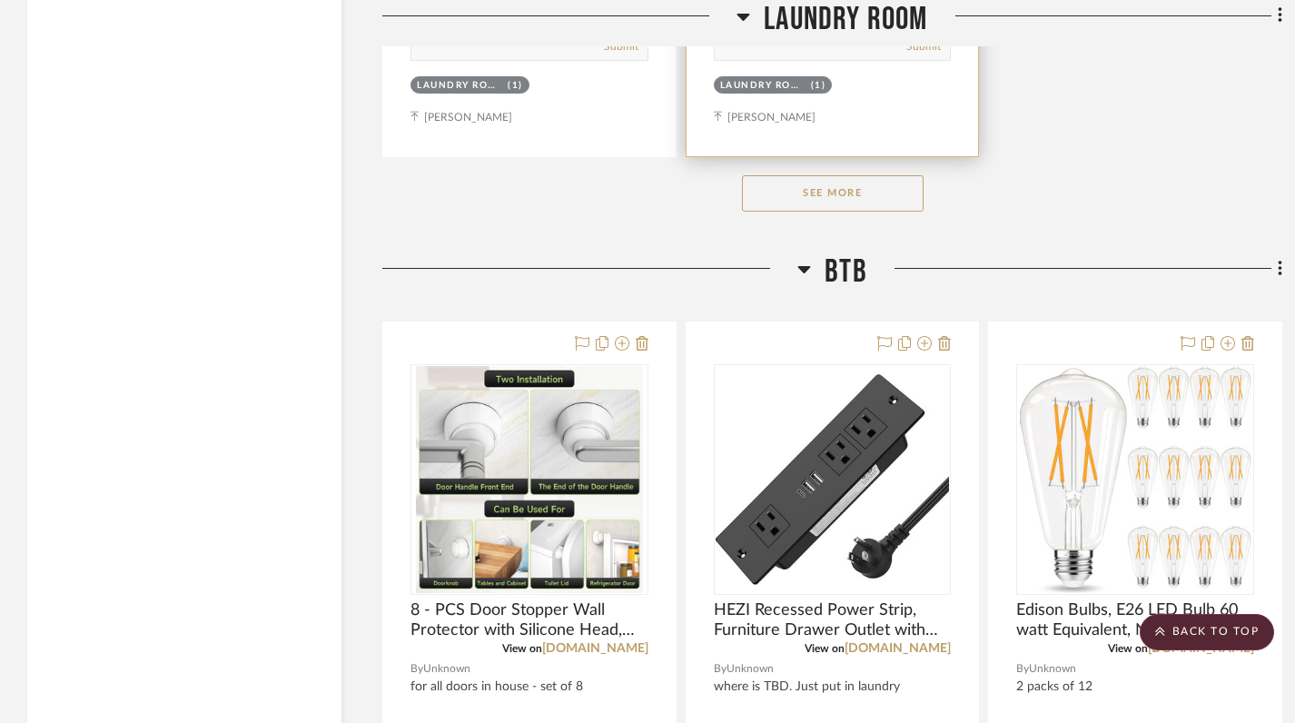
scroll to position [3482, 0]
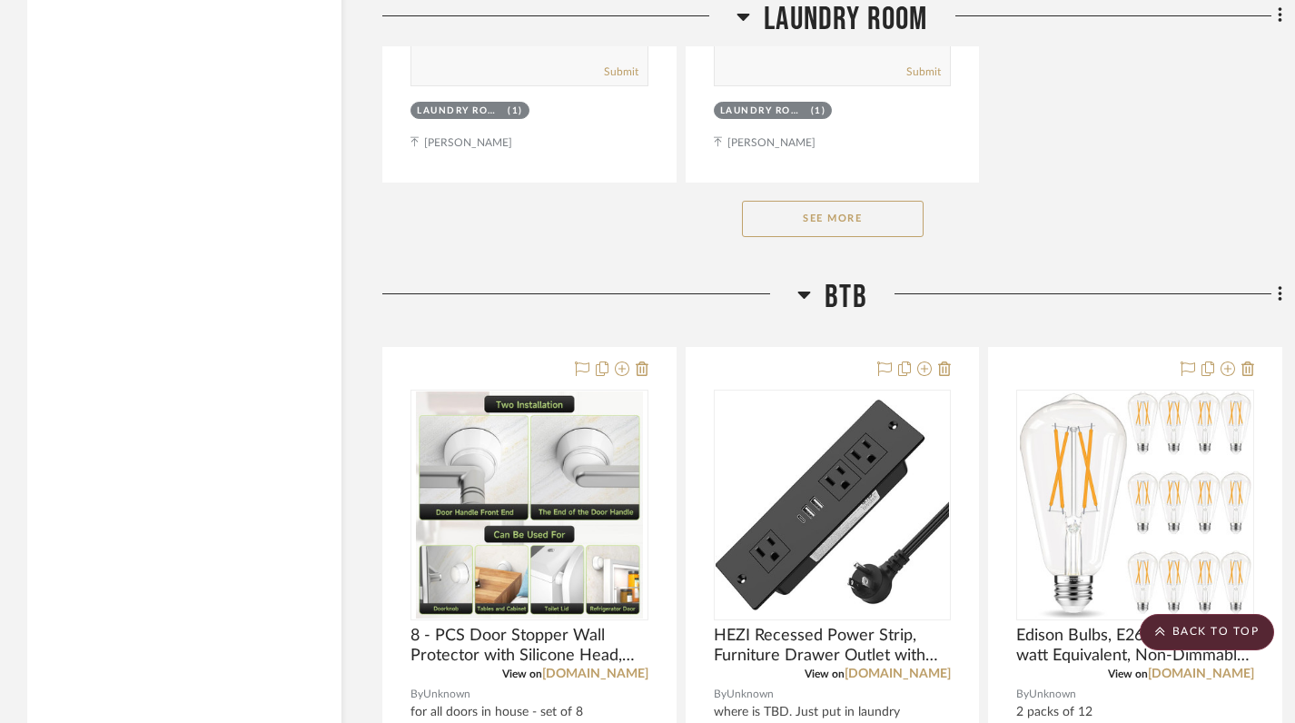
click at [775, 226] on button "See More" at bounding box center [833, 219] width 182 height 36
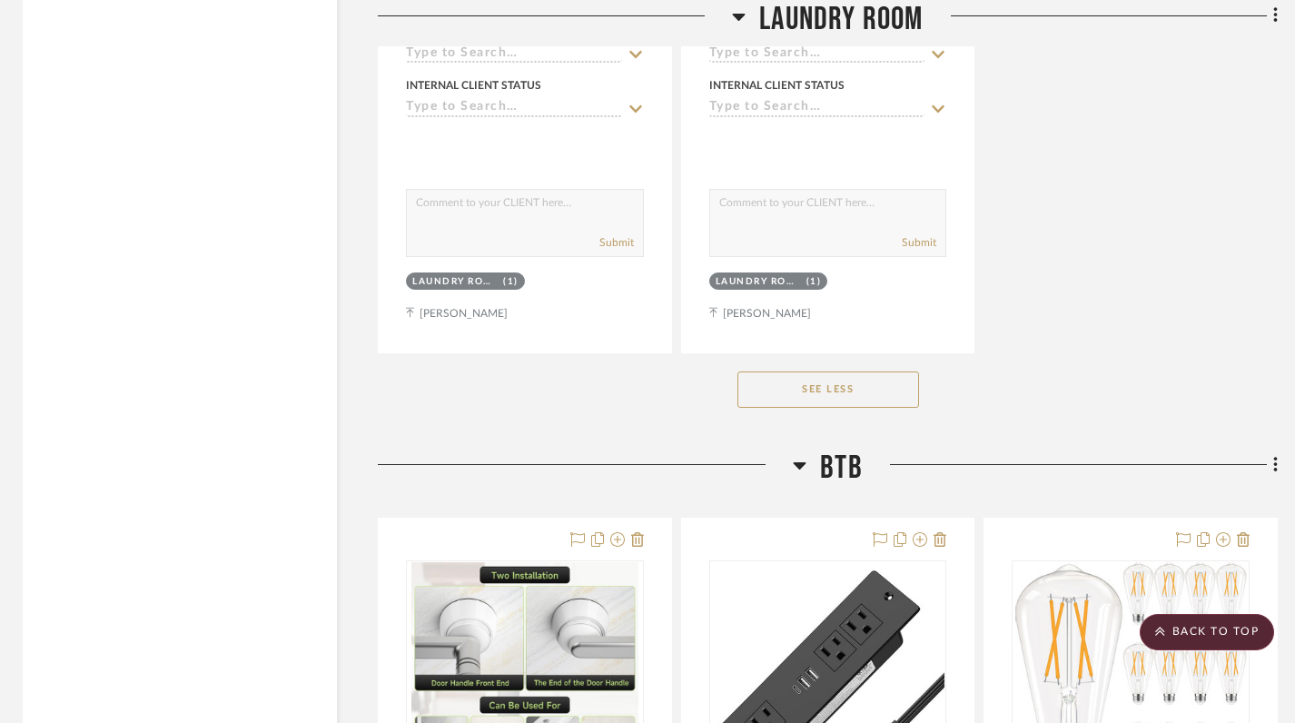
scroll to position [5740, 5]
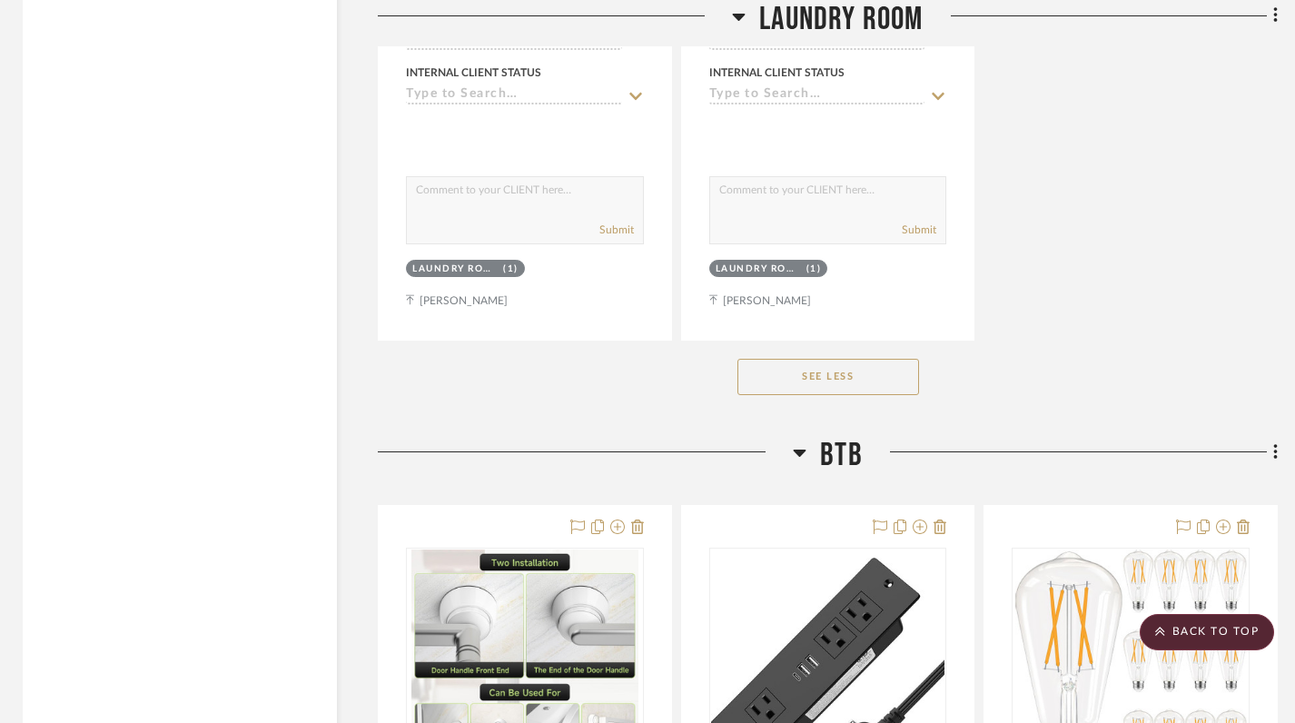
click at [875, 379] on button "See Less" at bounding box center [828, 377] width 182 height 36
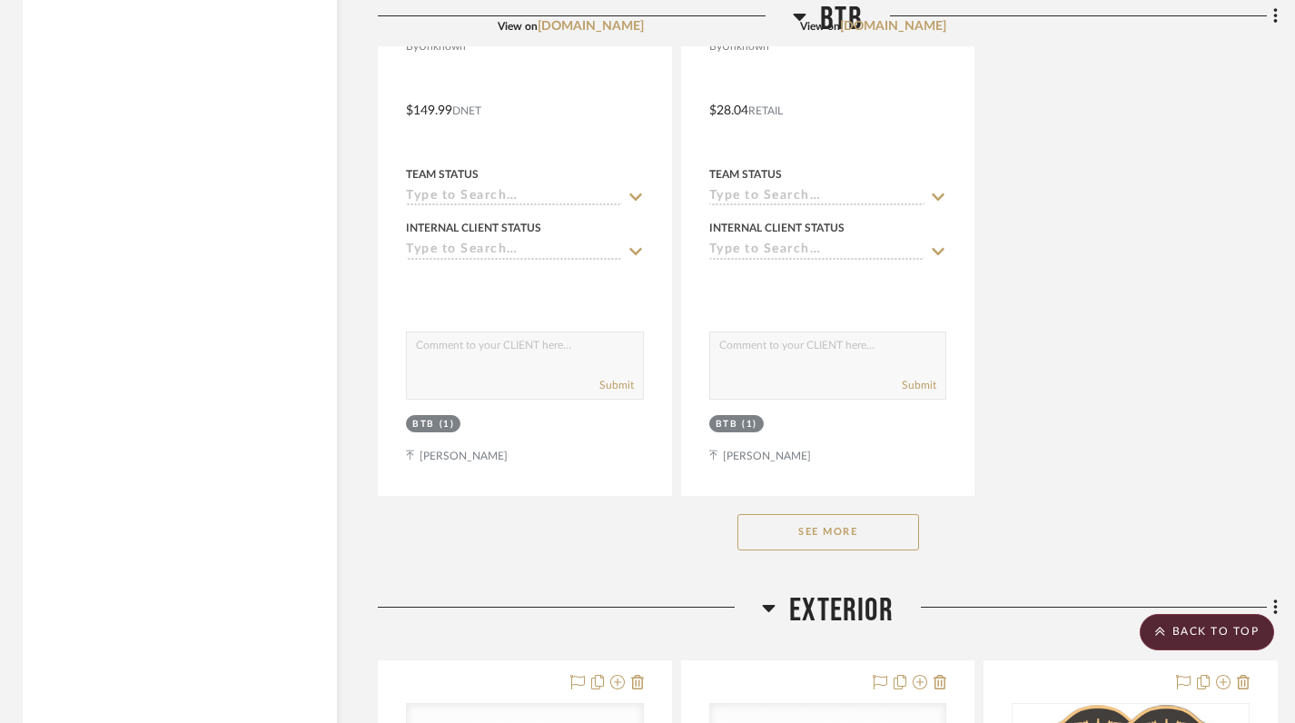
click at [886, 530] on button "See More" at bounding box center [828, 532] width 182 height 36
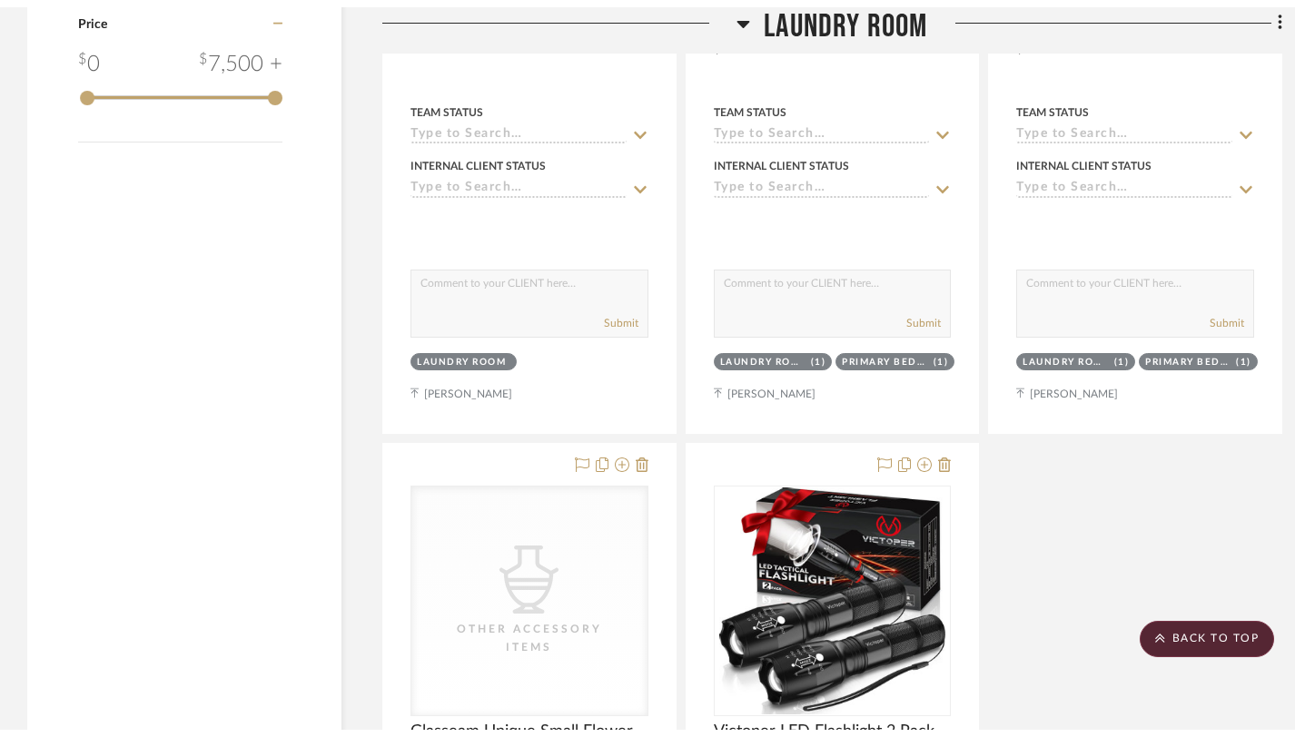
scroll to position [0, 0]
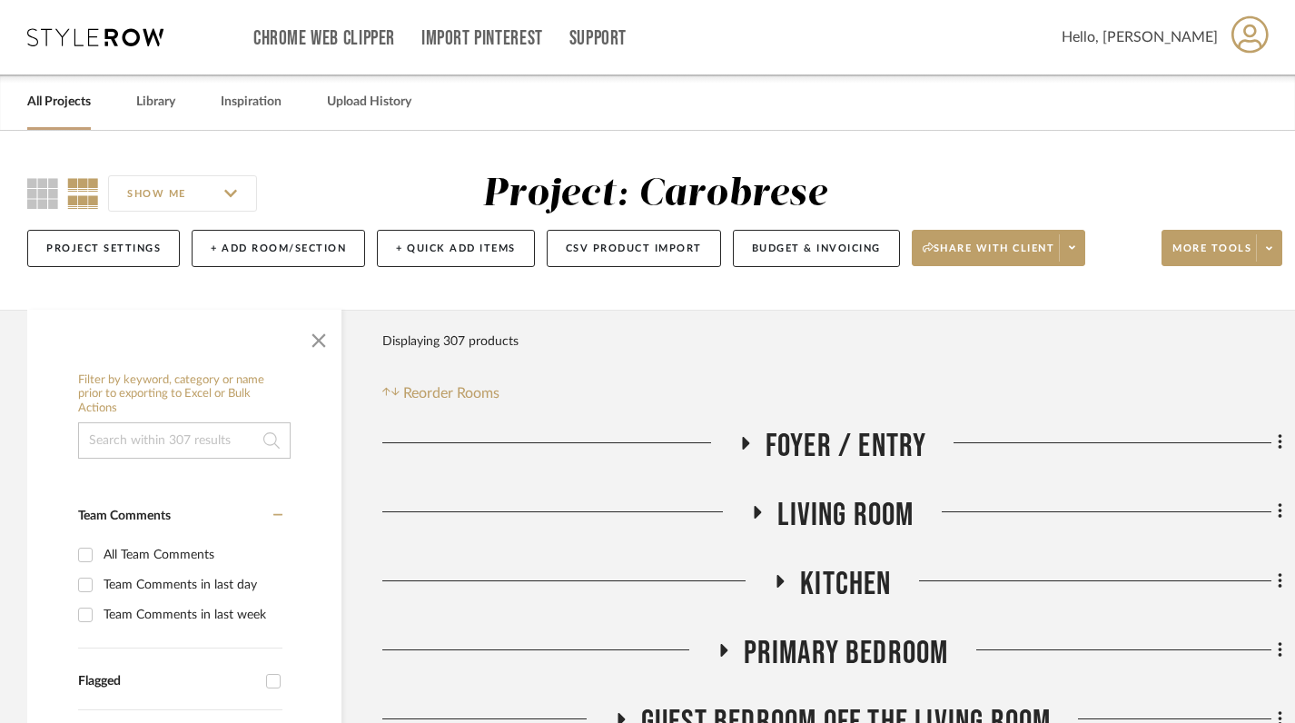
click at [48, 96] on link "All Projects" at bounding box center [59, 102] width 64 height 25
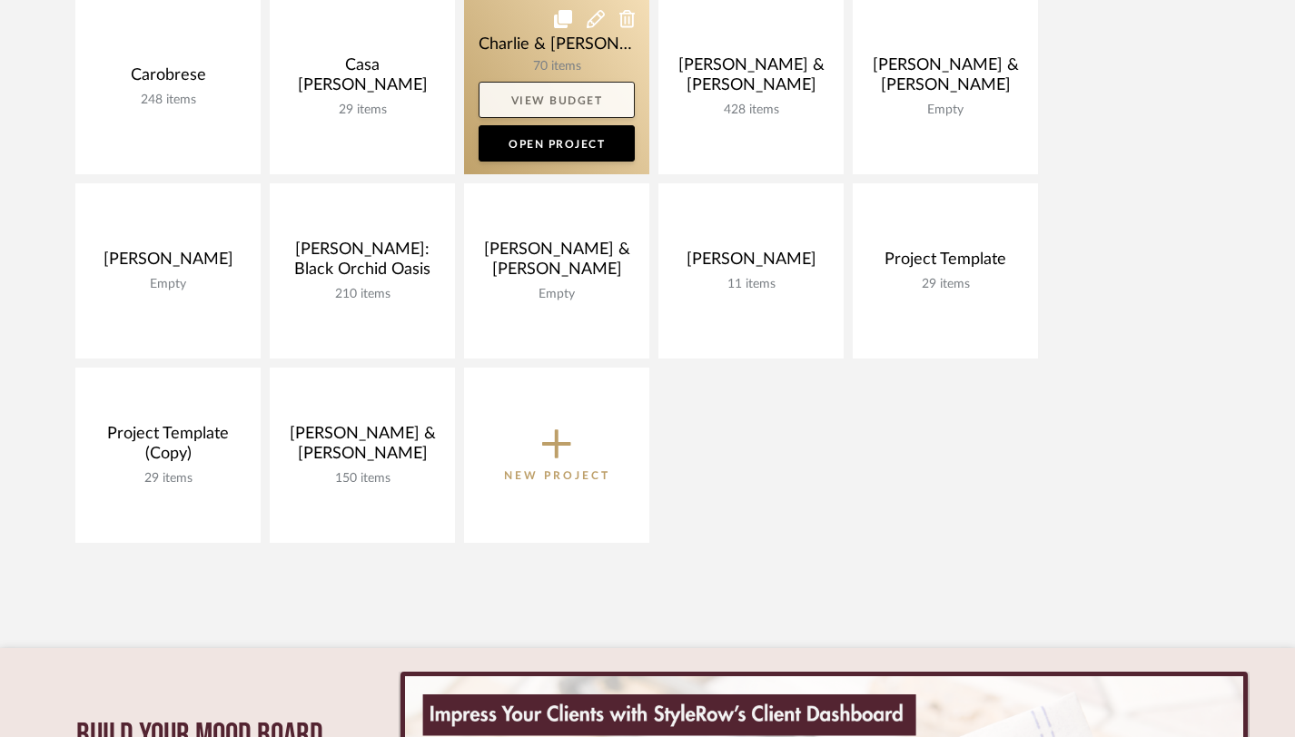
scroll to position [354, 0]
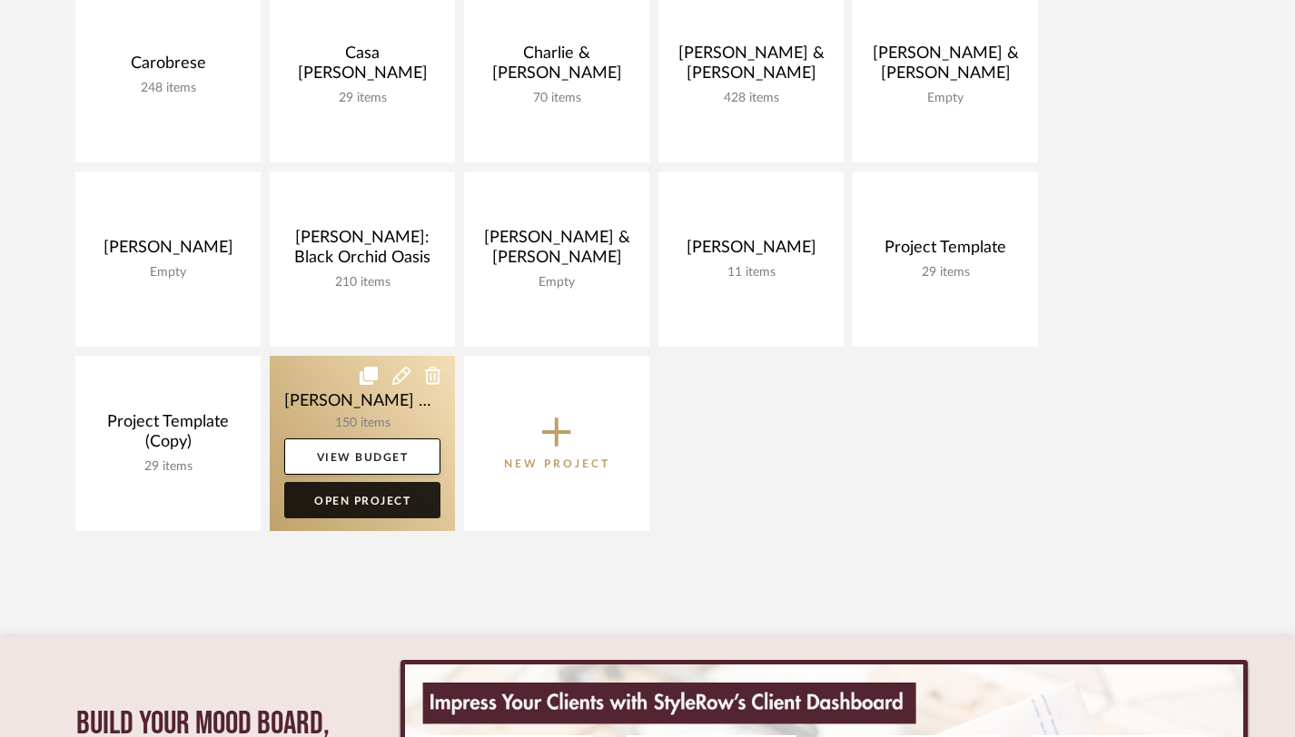
click at [335, 495] on link "Open Project" at bounding box center [362, 500] width 156 height 36
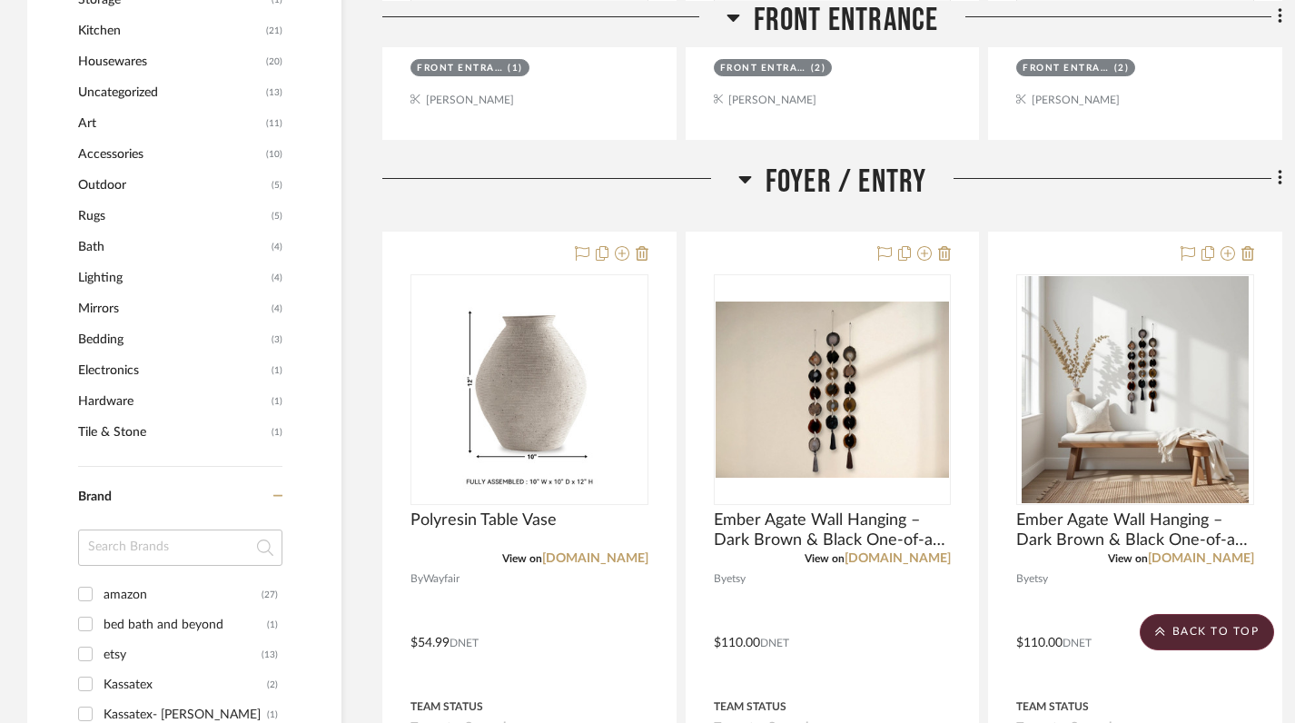
scroll to position [1746, 0]
